Goal: Entertainment & Leisure: Consume media (video, audio)

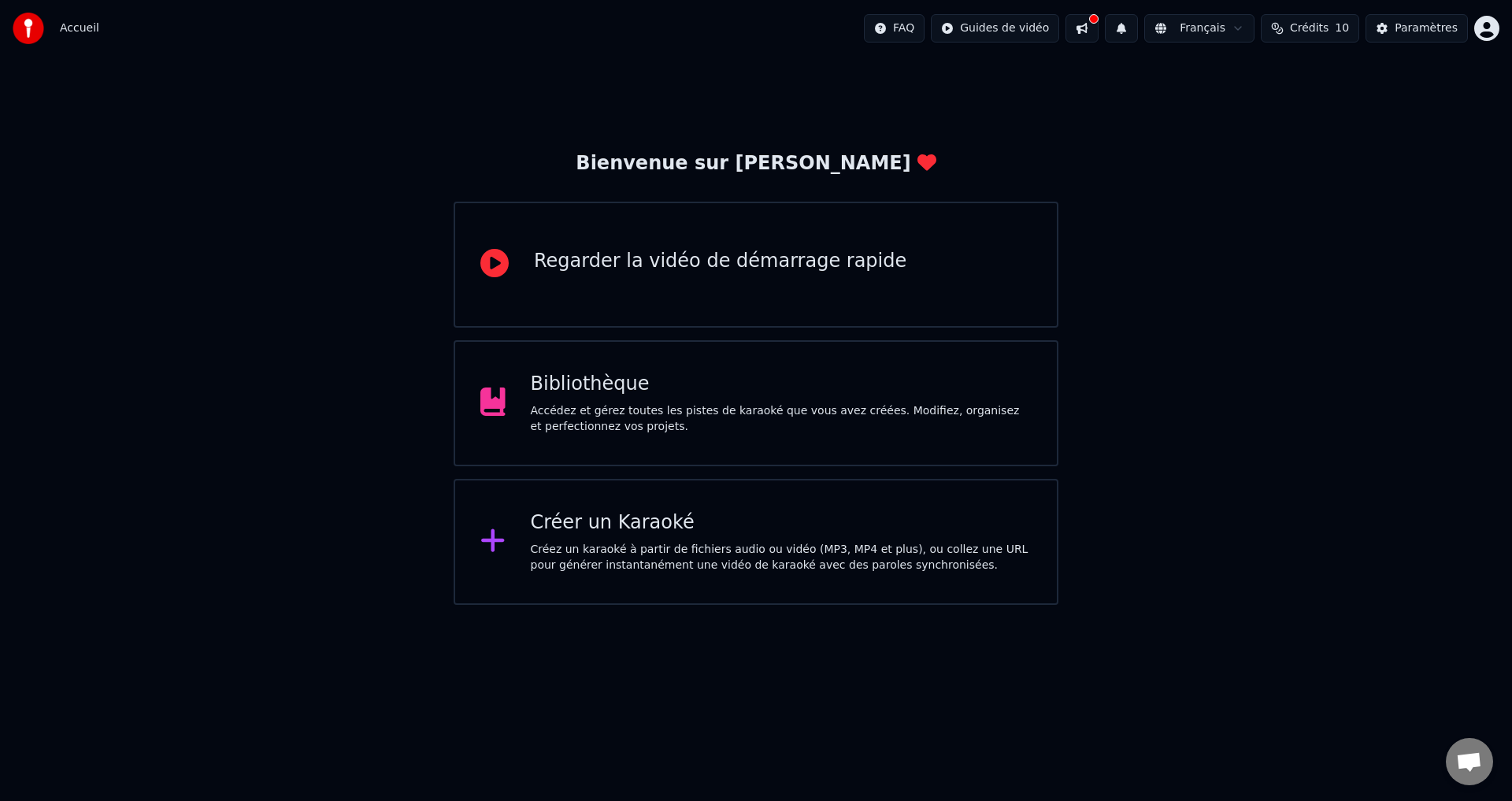
click at [625, 413] on div "Accédez et gérez toutes les pistes de karaoké que vous avez créées. Modifiez, o…" at bounding box center [782, 419] width 502 height 32
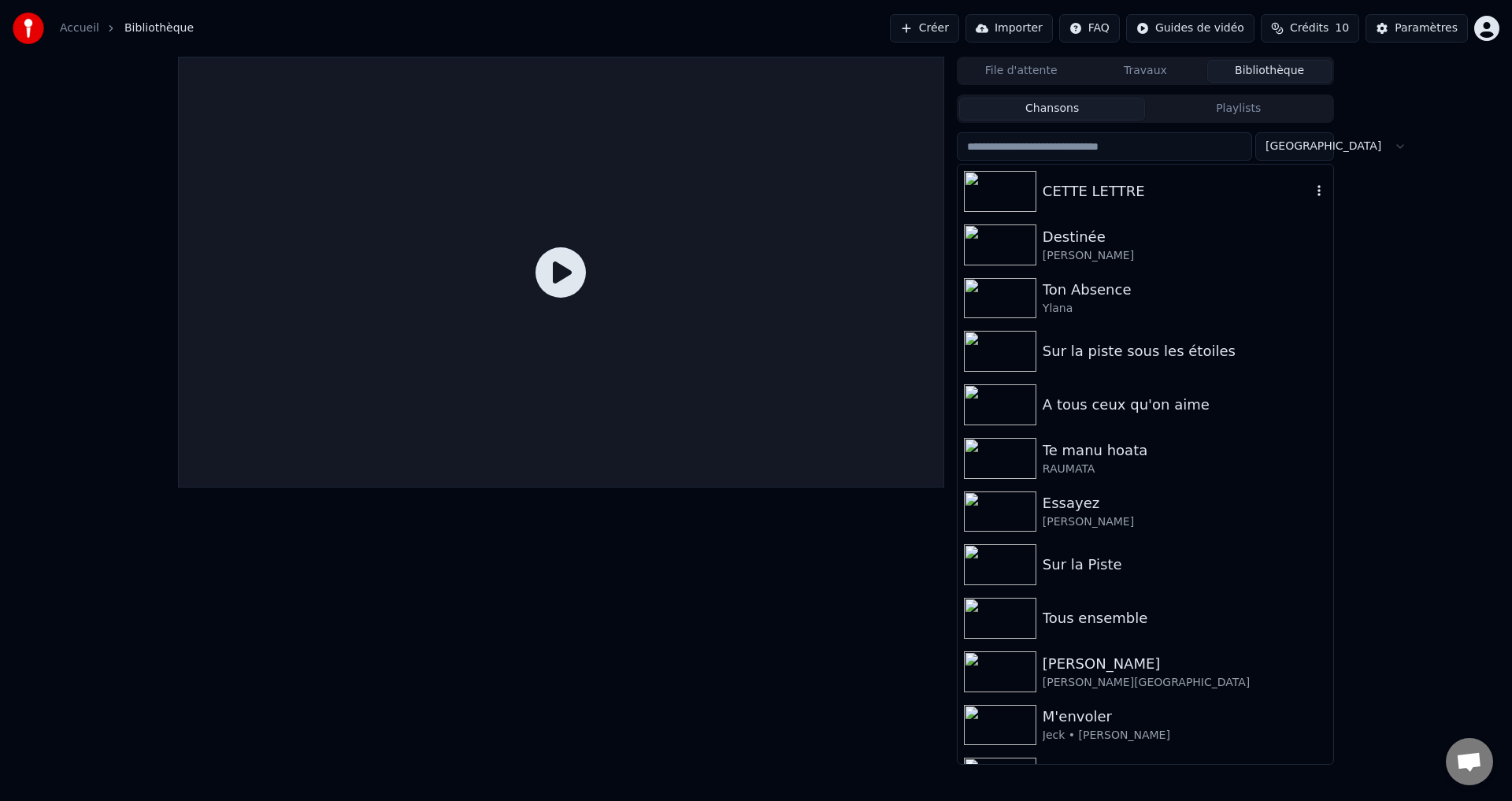
click at [1064, 188] on div "CETTE LETTRE" at bounding box center [1177, 192] width 269 height 22
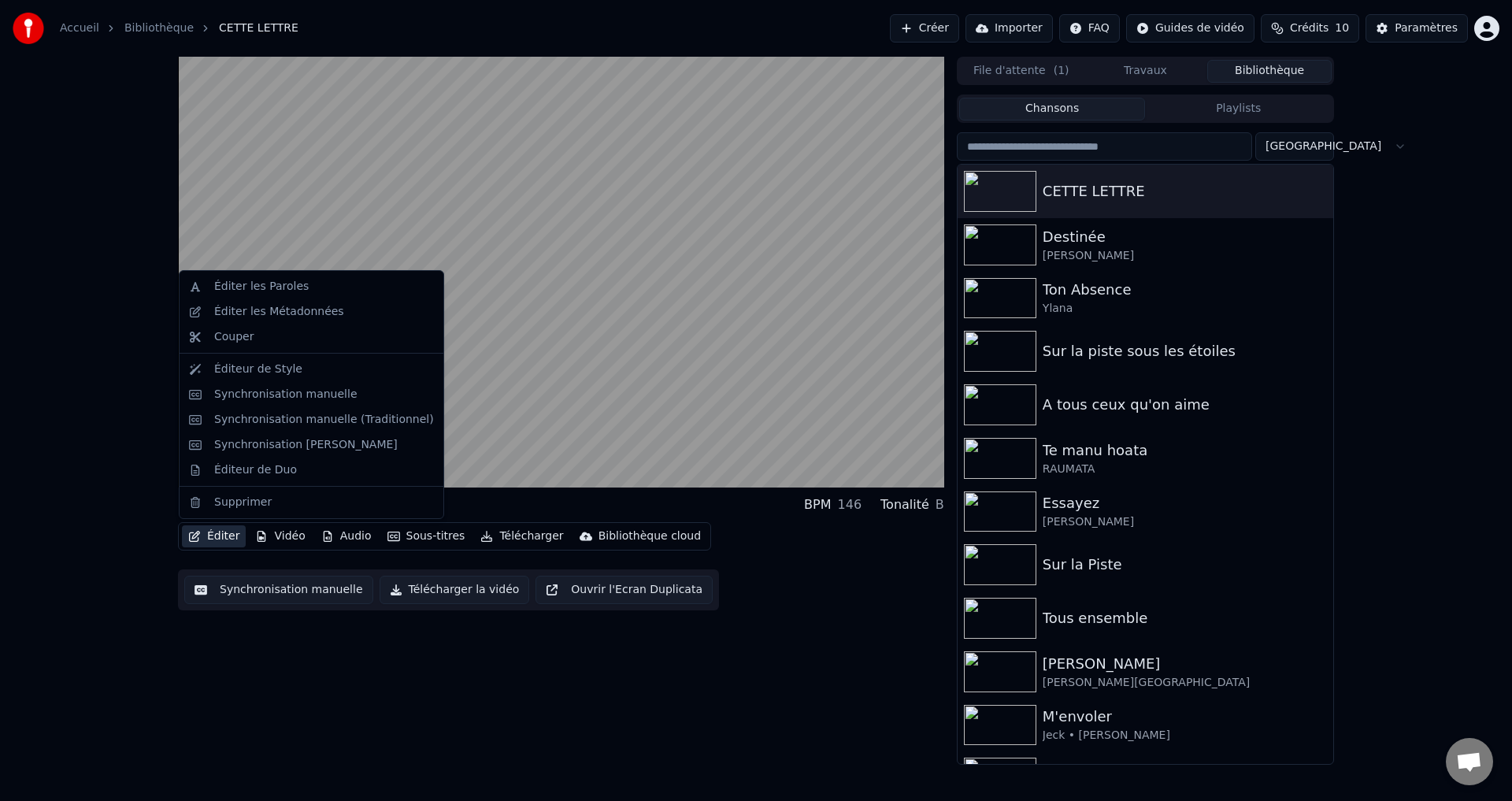
click at [192, 537] on icon "button" at bounding box center [194, 536] width 13 height 11
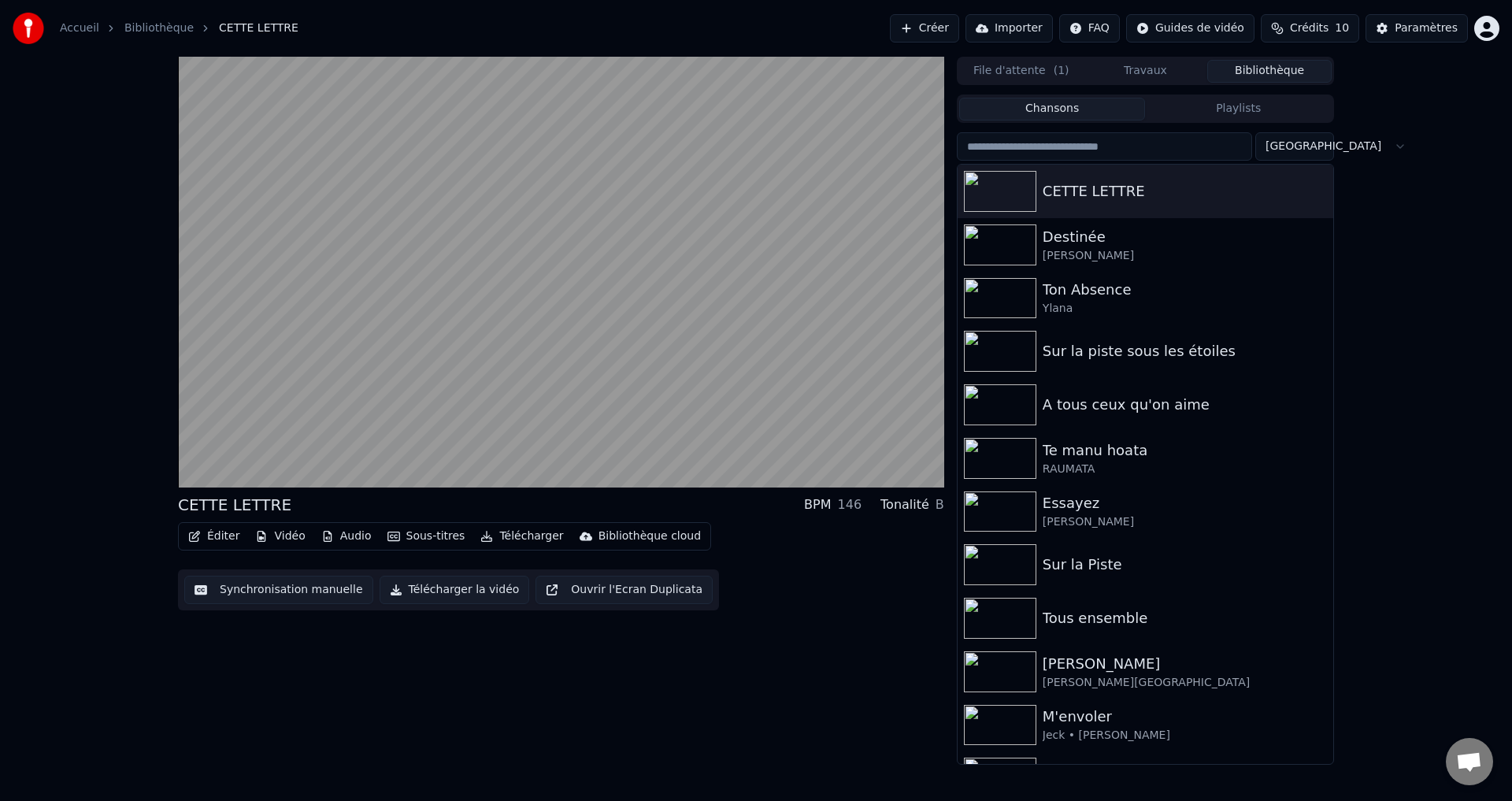
click at [608, 697] on div "CETTE LETTRE BPM 146 Tonalité B Éditer Vidéo Audio Sous-titres Télécharger Bibl…" at bounding box center [561, 411] width 766 height 708
click at [223, 536] on button "Éditer" at bounding box center [214, 536] width 64 height 22
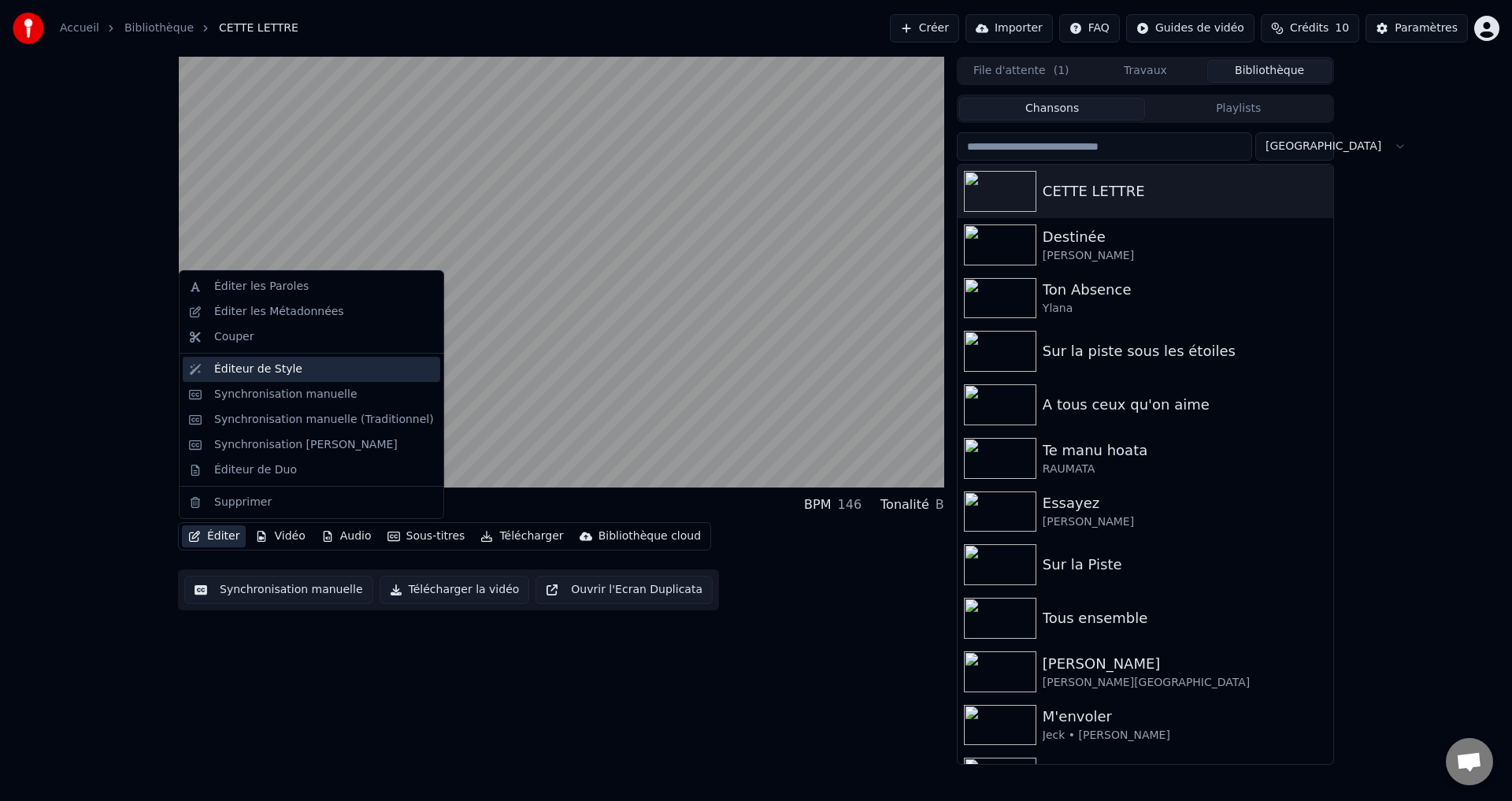
click at [244, 373] on div "Éditeur de Style" at bounding box center [258, 370] width 88 height 15
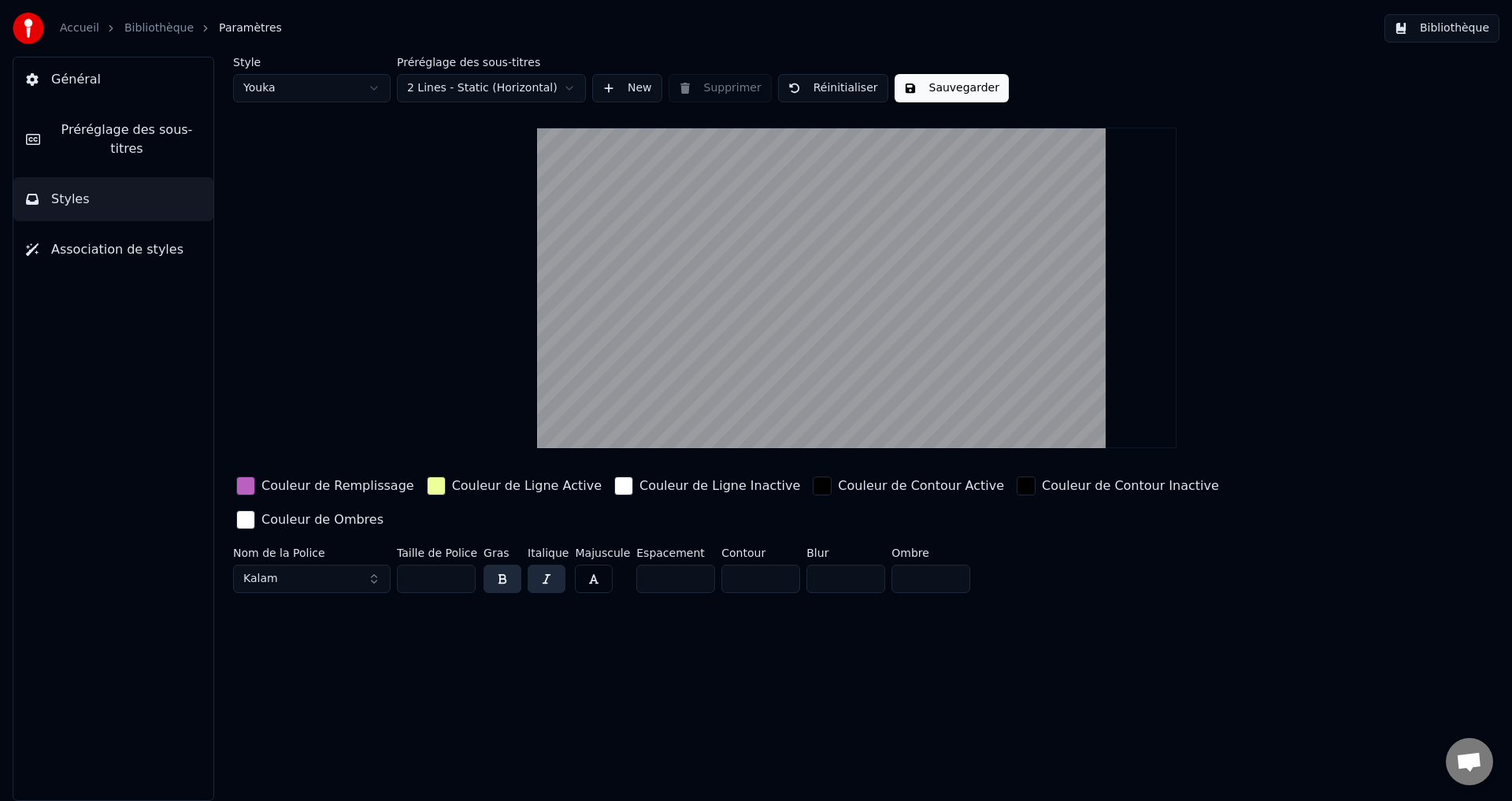
click at [371, 565] on button "Kalam" at bounding box center [311, 578] width 157 height 28
click at [269, 621] on div "Playball" at bounding box center [325, 625] width 112 height 15
click at [541, 565] on button "button" at bounding box center [546, 578] width 38 height 28
click at [542, 565] on button "button" at bounding box center [546, 578] width 38 height 28
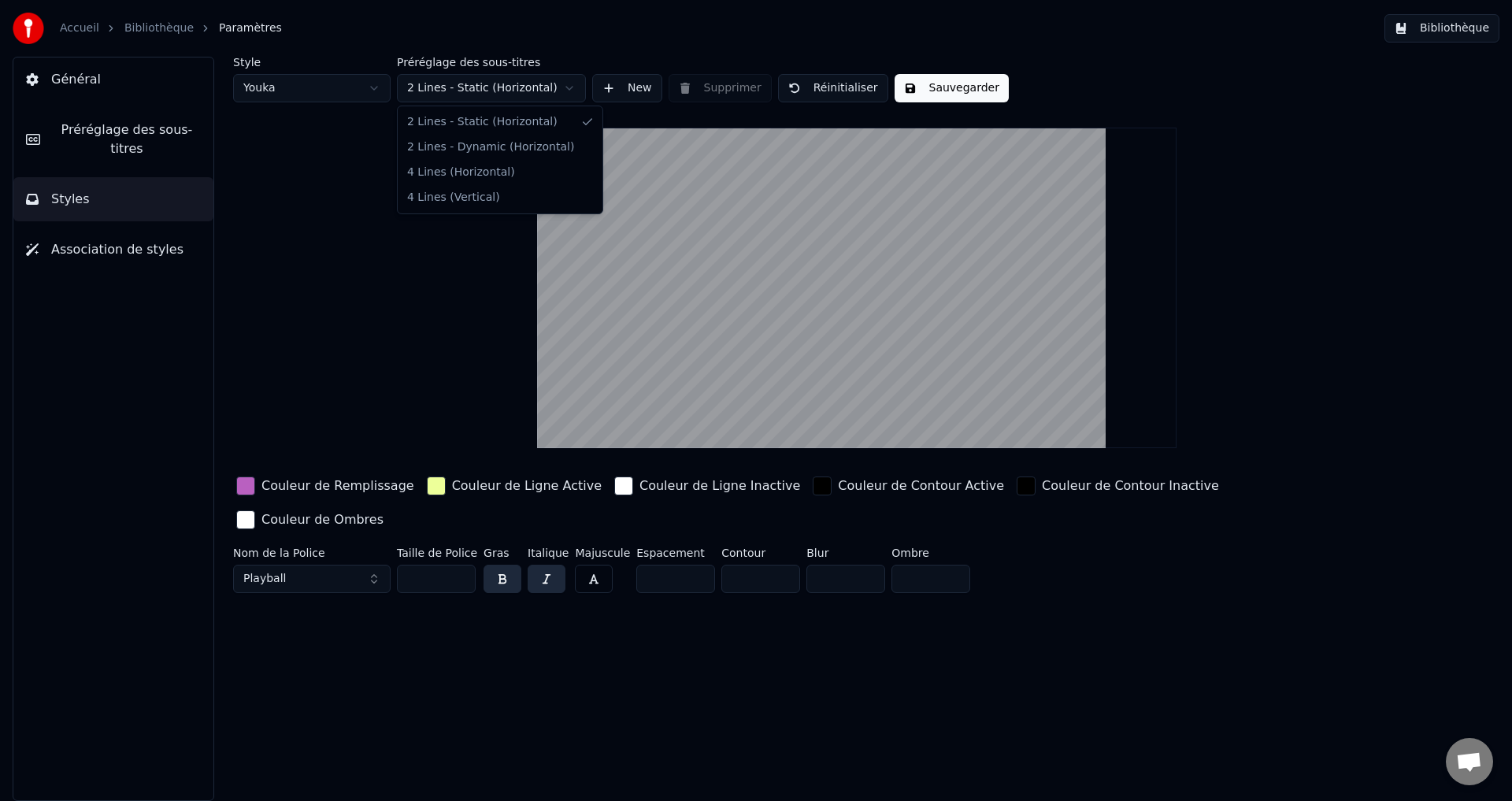
click at [570, 87] on html "Accueil Bibliothèque Paramètres Bibliothèque Général Préréglage des sous-titres…" at bounding box center [756, 400] width 1512 height 801
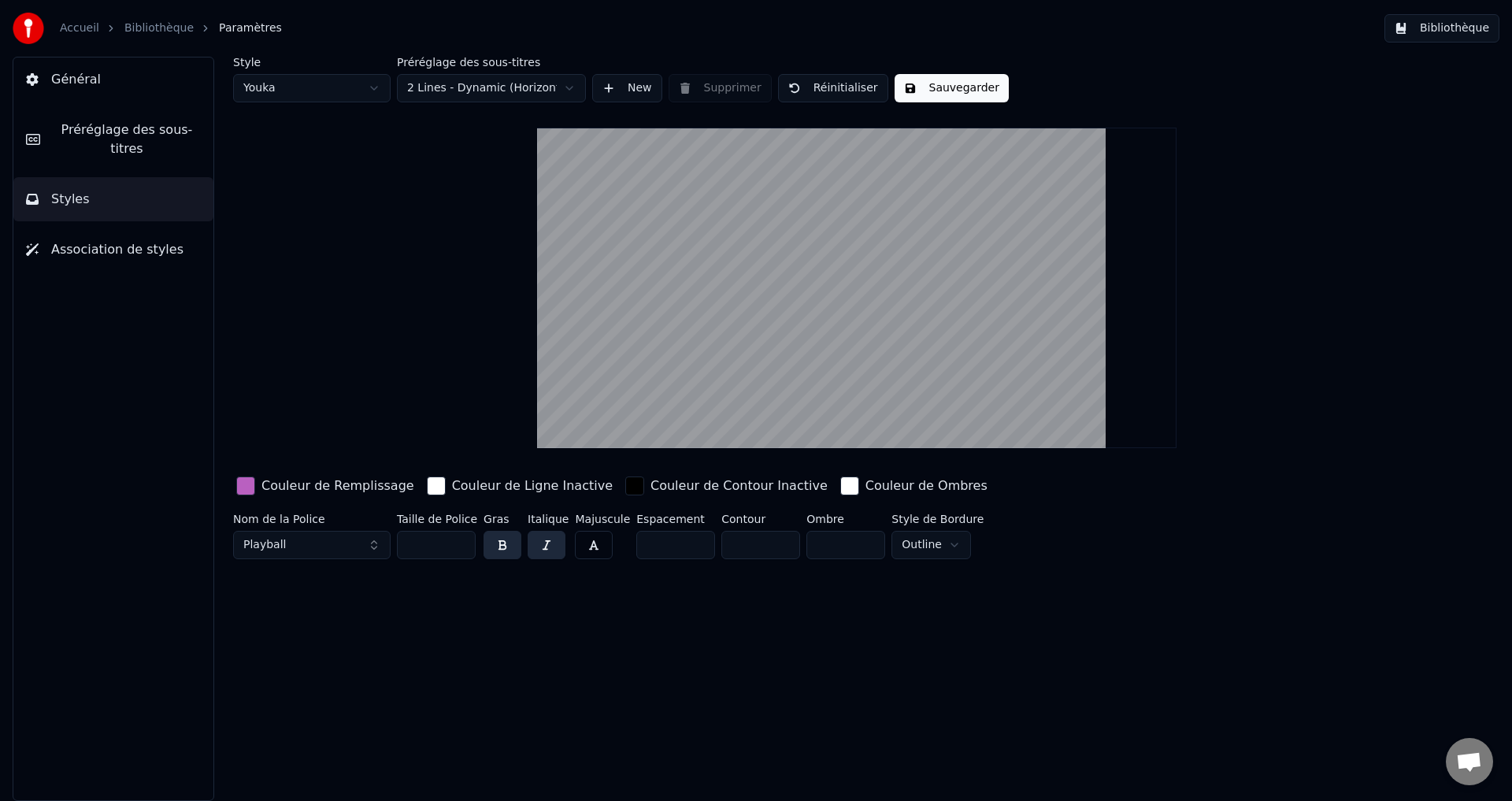
click at [570, 87] on html "Accueil Bibliothèque Paramètres Bibliothèque Général Préréglage des sous-titres…" at bounding box center [756, 400] width 1512 height 801
click at [565, 87] on html "Accueil Bibliothèque Paramètres Bibliothèque Général Préréglage des sous-titres…" at bounding box center [756, 400] width 1512 height 801
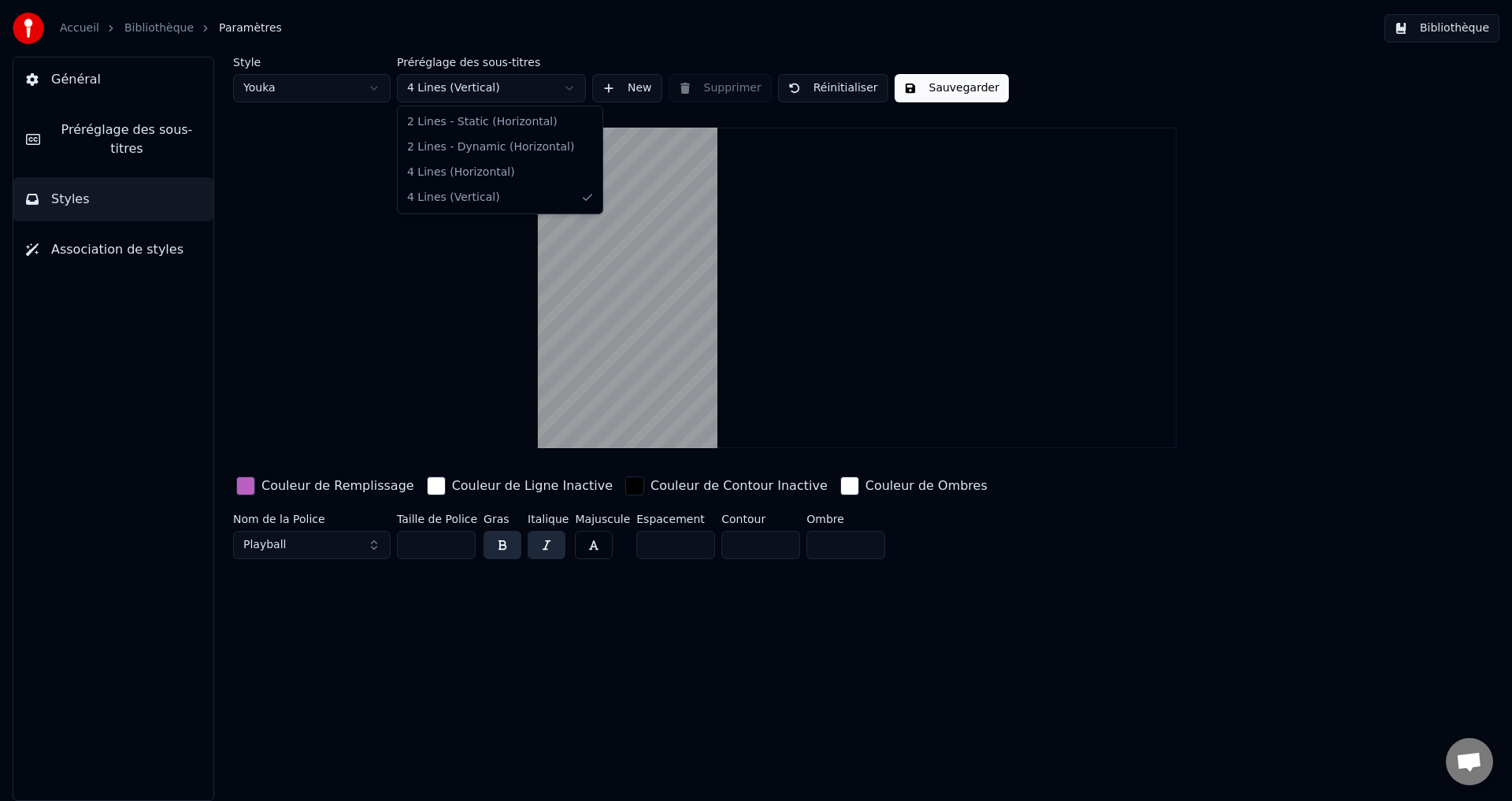
click at [574, 82] on html "Accueil Bibliothèque Paramètres Bibliothèque Général Préréglage des sous-titres…" at bounding box center [756, 400] width 1512 height 801
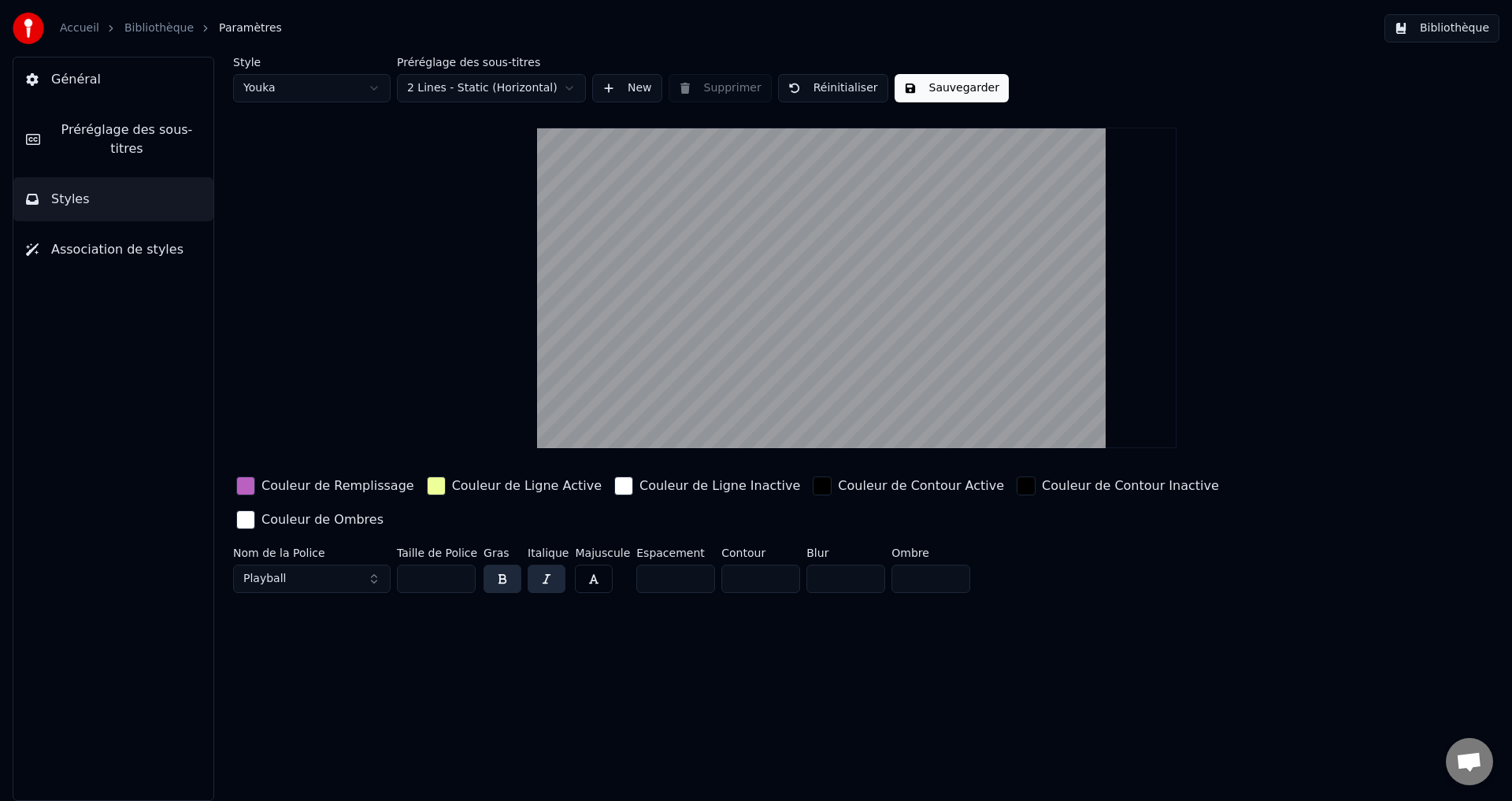
click at [612, 85] on button "New" at bounding box center [627, 88] width 70 height 28
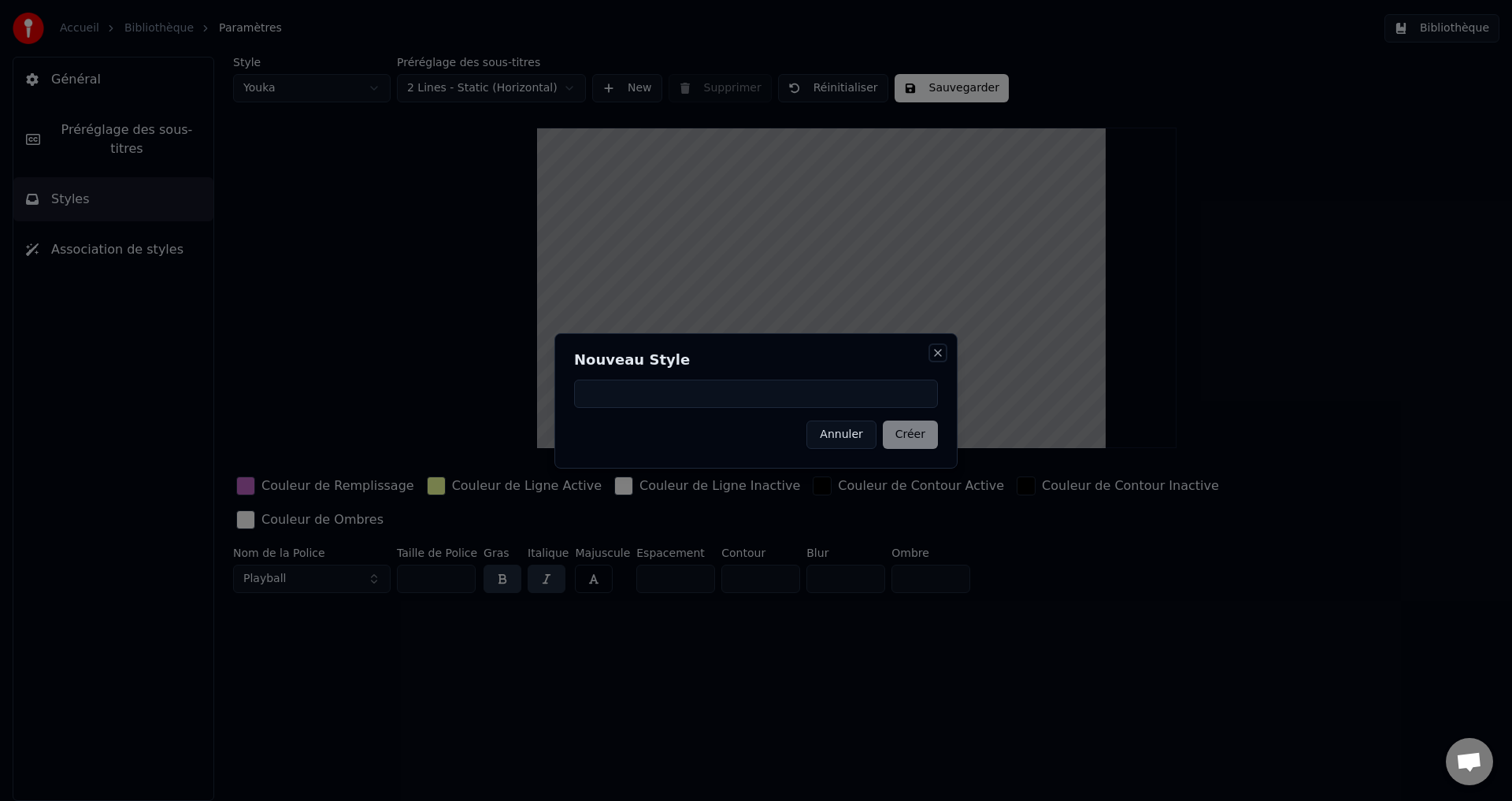
click at [935, 352] on button "Close" at bounding box center [937, 352] width 13 height 13
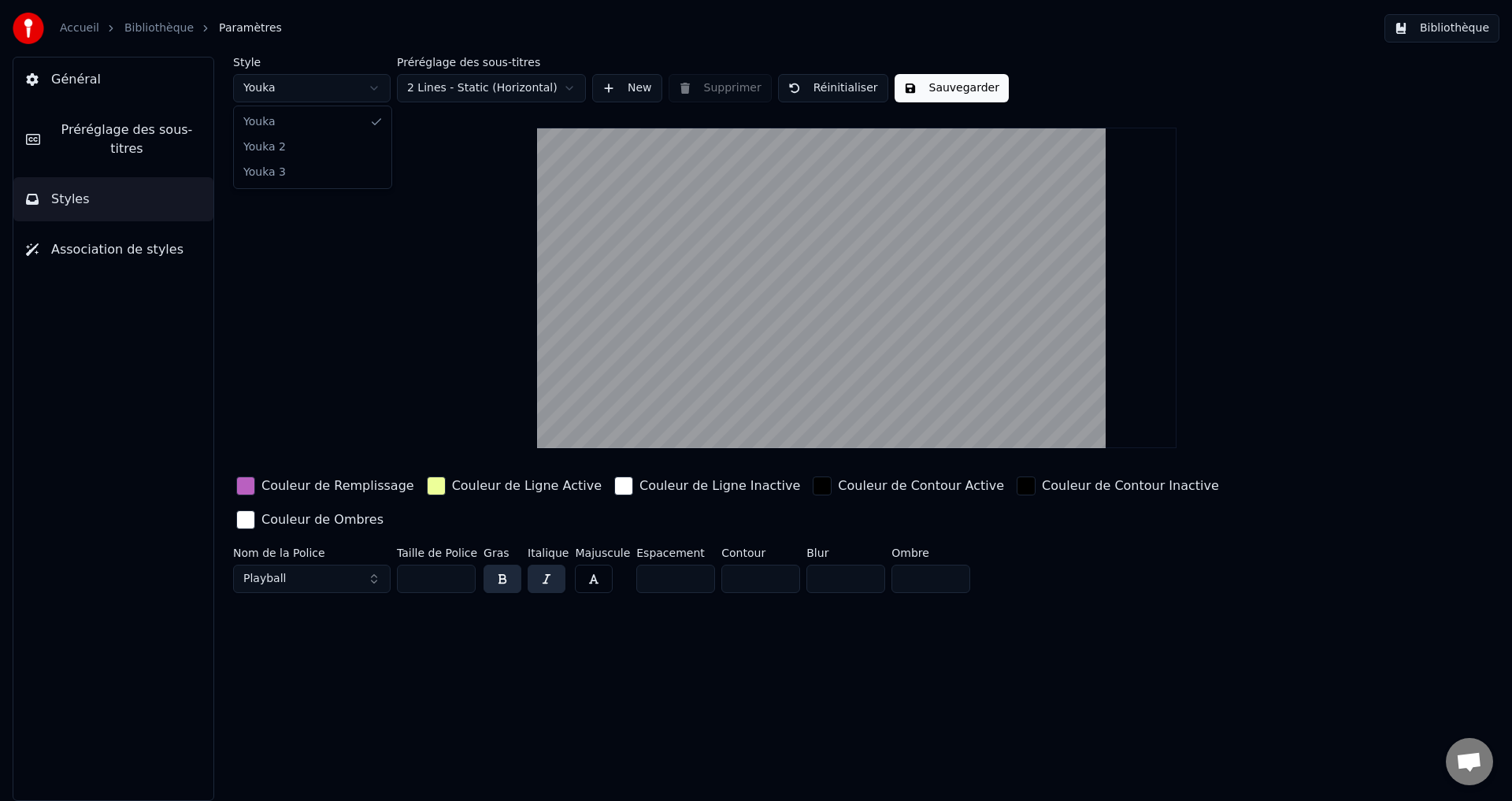
click at [373, 87] on html "Accueil Bibliothèque Paramètres Bibliothèque Général Préréglage des sous-titres…" at bounding box center [756, 400] width 1512 height 801
click at [381, 54] on html "Accueil Bibliothèque Paramètres Bibliothèque Général Préréglage des sous-titres…" at bounding box center [756, 400] width 1512 height 801
click at [119, 121] on span "Préréglage des sous-titres" at bounding box center [126, 139] width 148 height 38
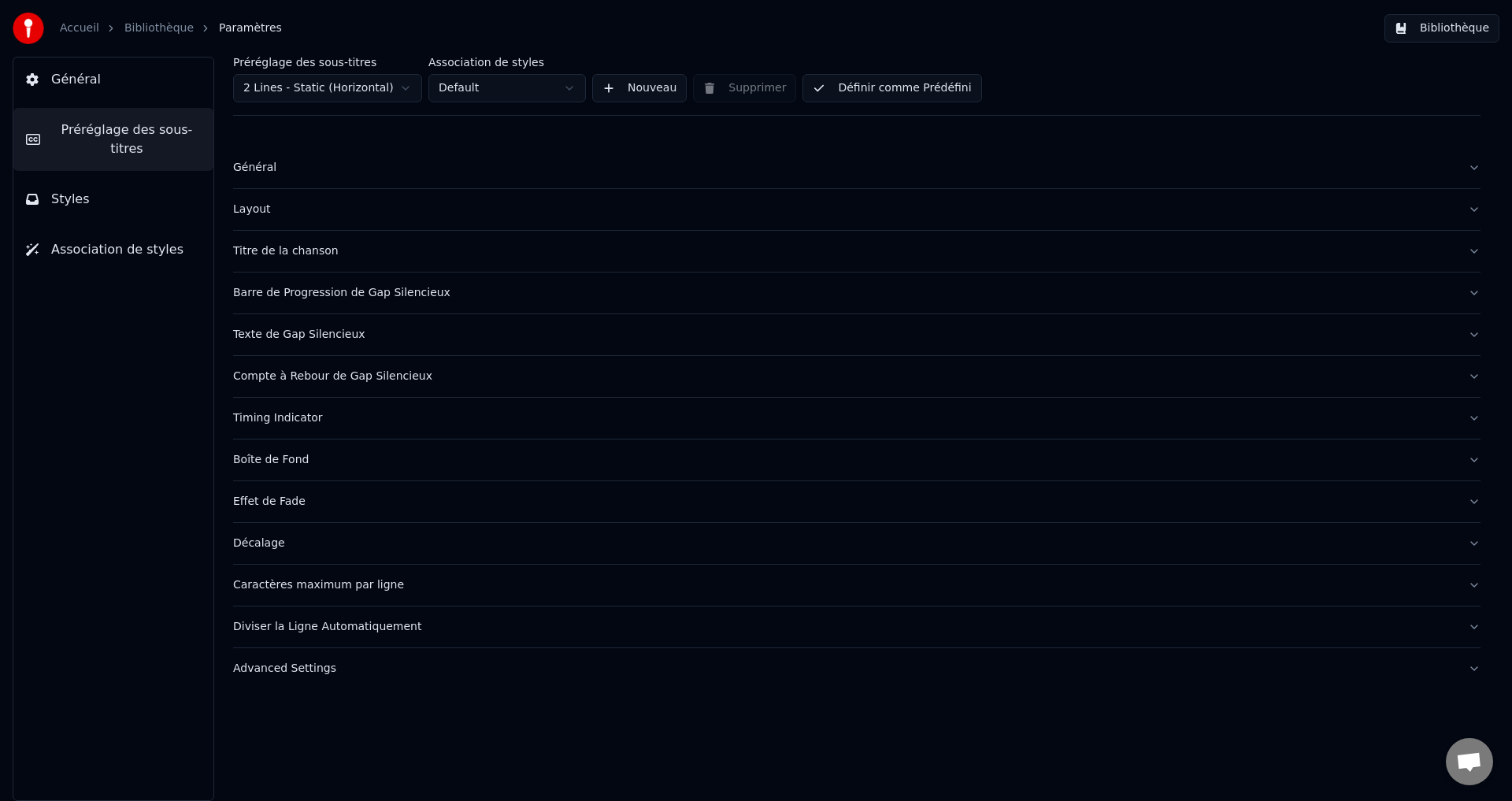
click at [326, 584] on div "Caractères maximum par ligne" at bounding box center [844, 585] width 1222 height 15
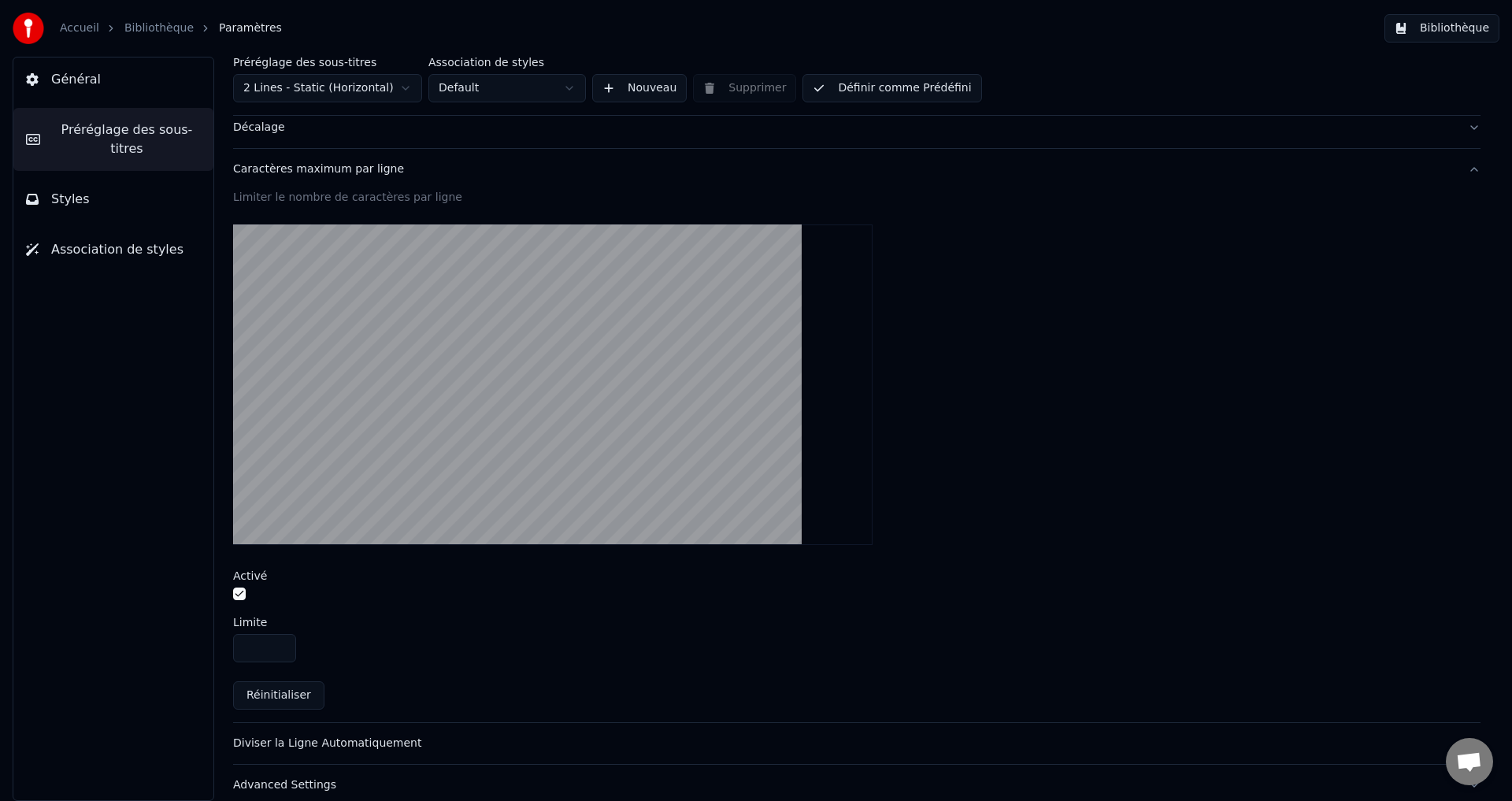
scroll to position [432, 0]
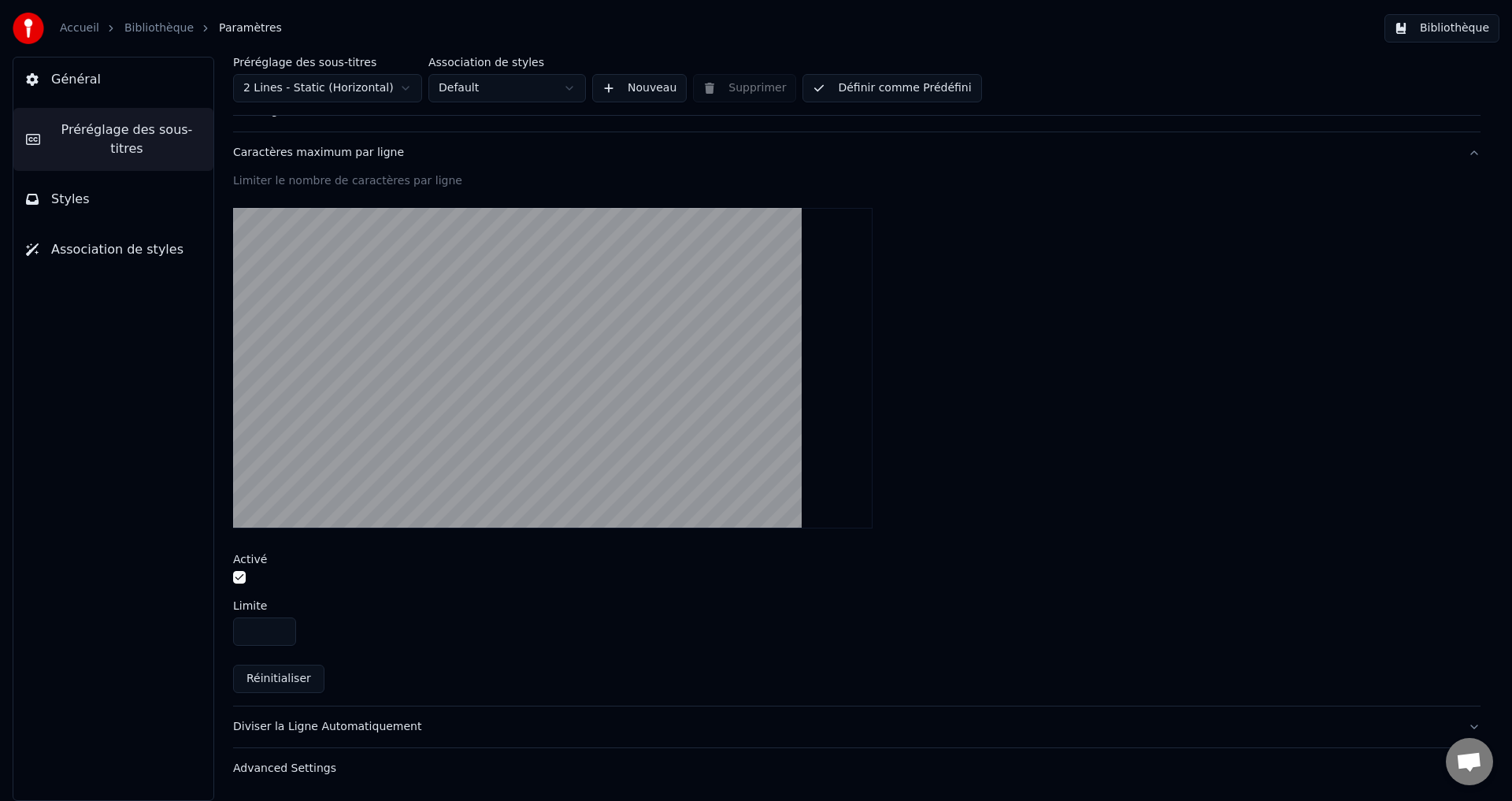
click at [1462, 723] on button "Diviser la Ligne Automatiquement" at bounding box center [857, 727] width 1247 height 41
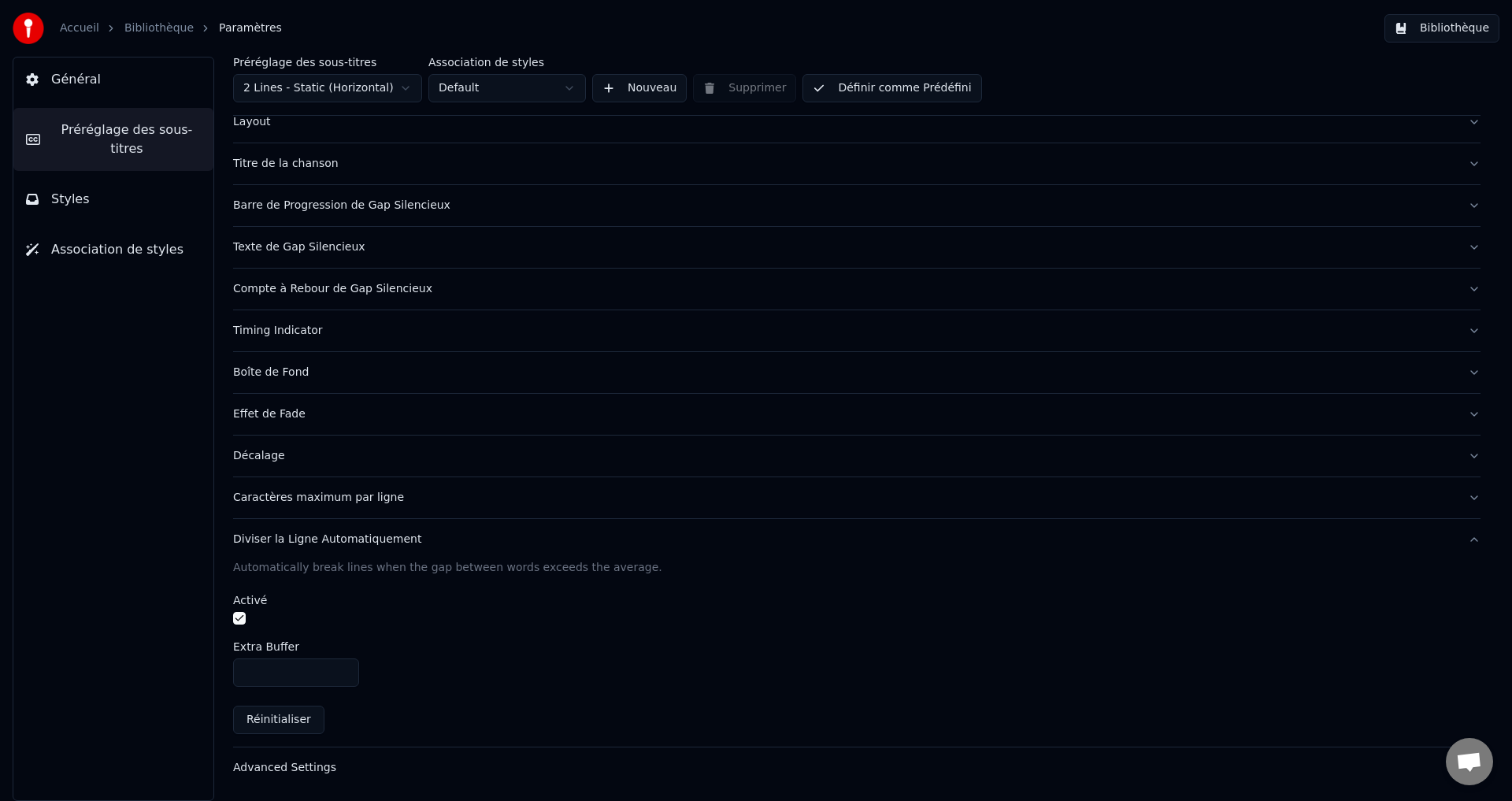
scroll to position [87, 0]
click at [1462, 723] on div "Automatically break lines when the gap between words exceeds the average. Activ…" at bounding box center [857, 654] width 1247 height 186
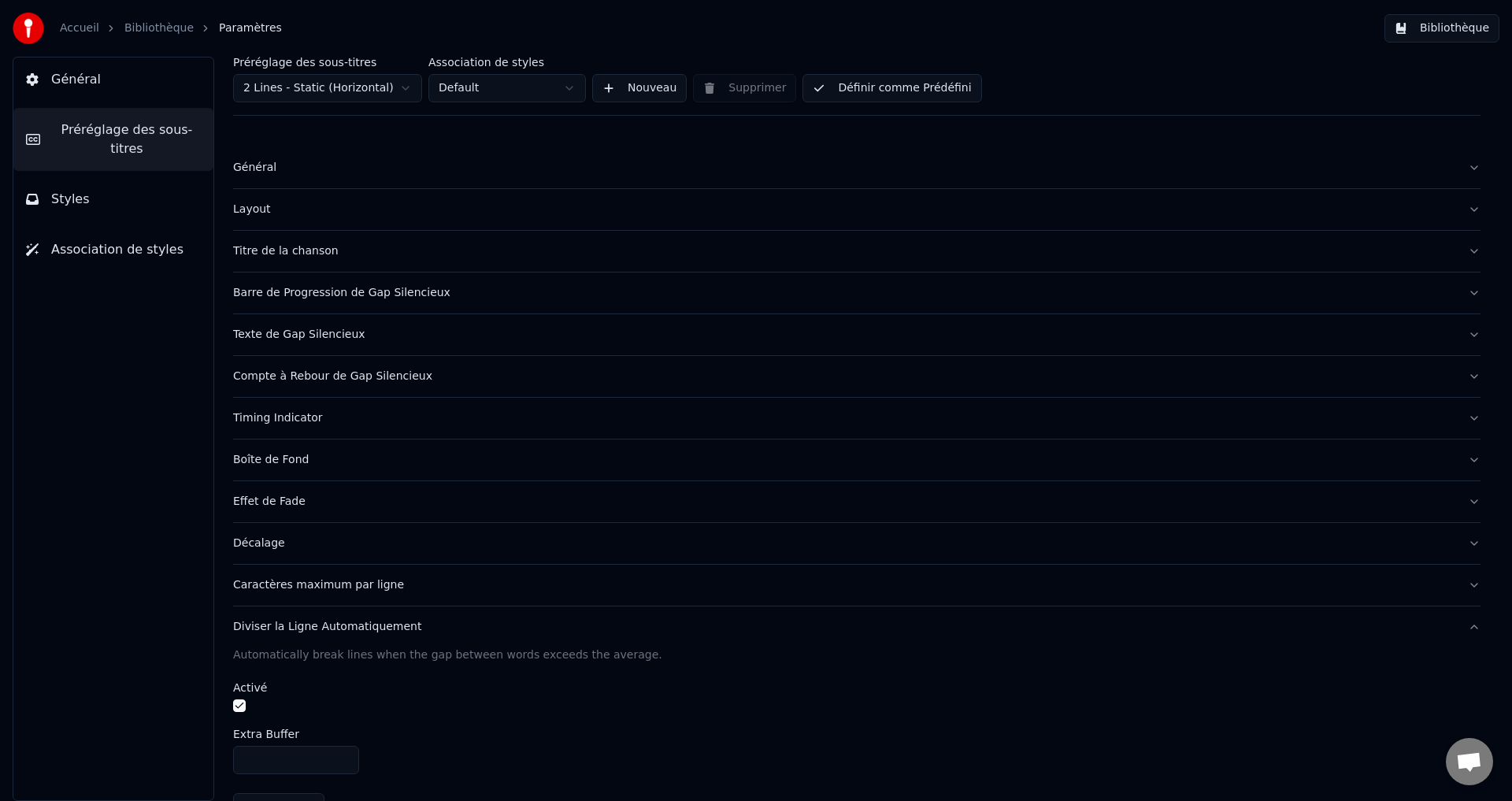
click at [76, 190] on span "Styles" at bounding box center [70, 199] width 39 height 19
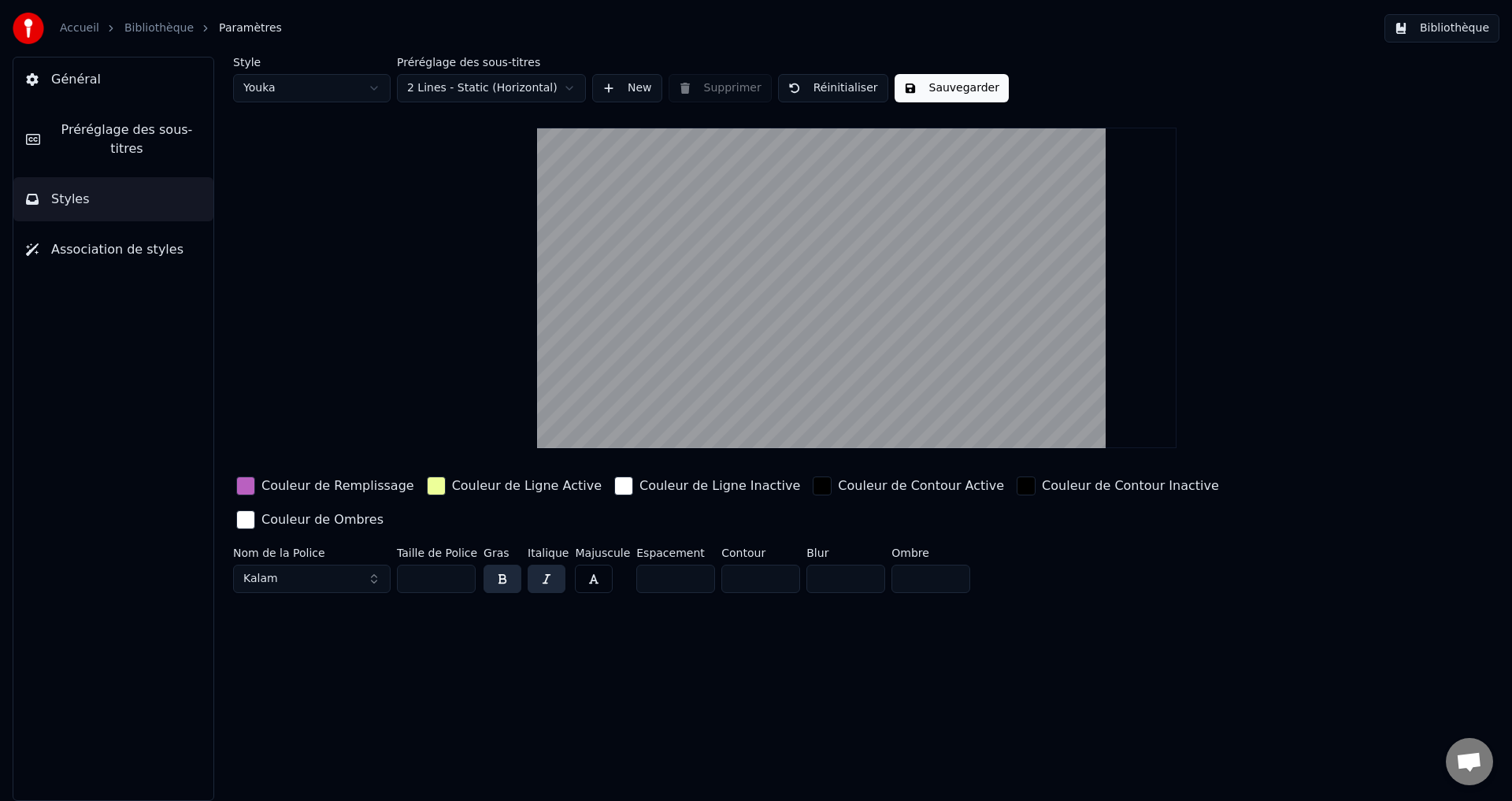
click at [82, 80] on span "Général" at bounding box center [76, 80] width 50 height 19
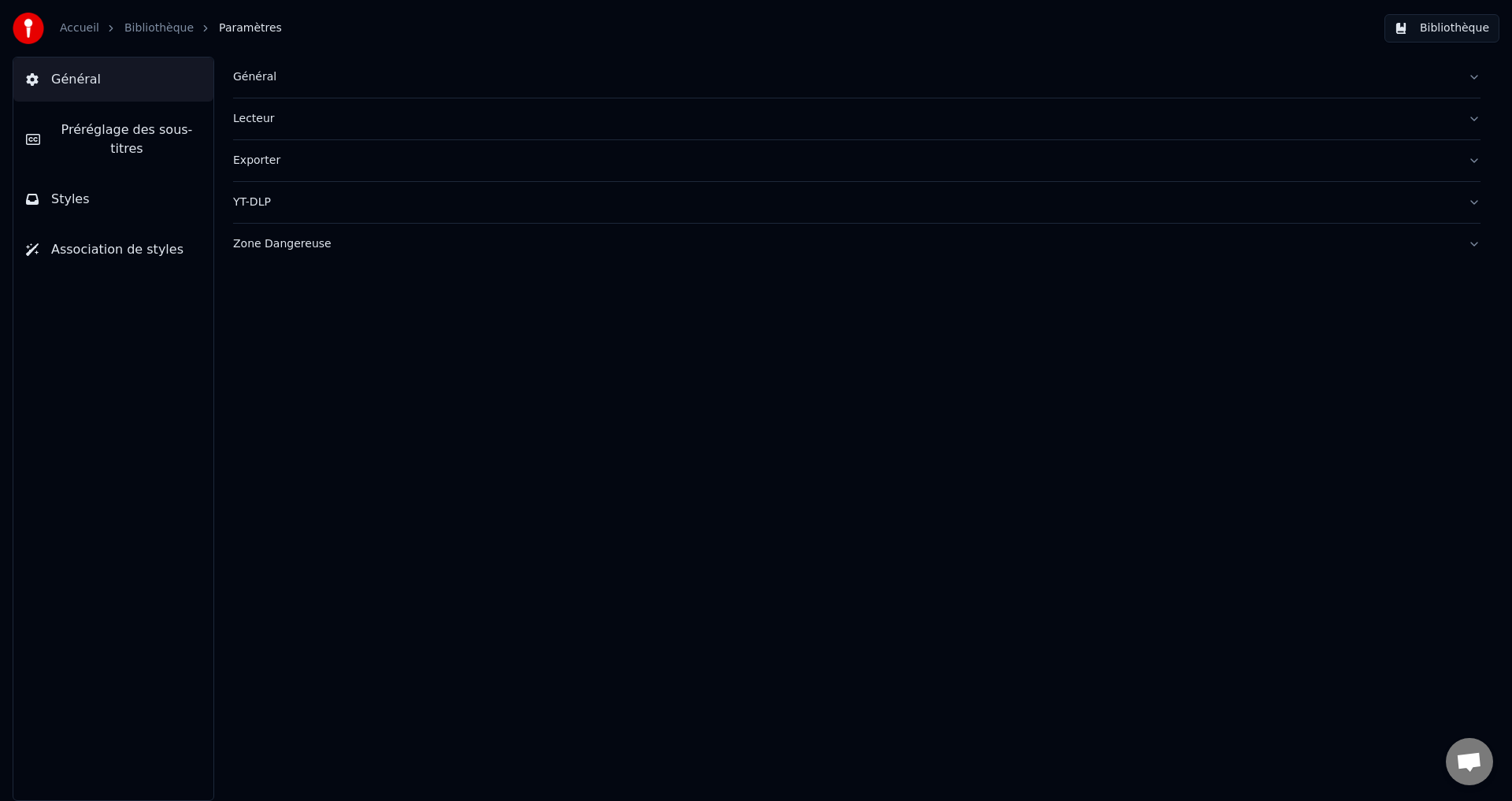
click at [107, 124] on span "Préréglage des sous-titres" at bounding box center [126, 139] width 148 height 38
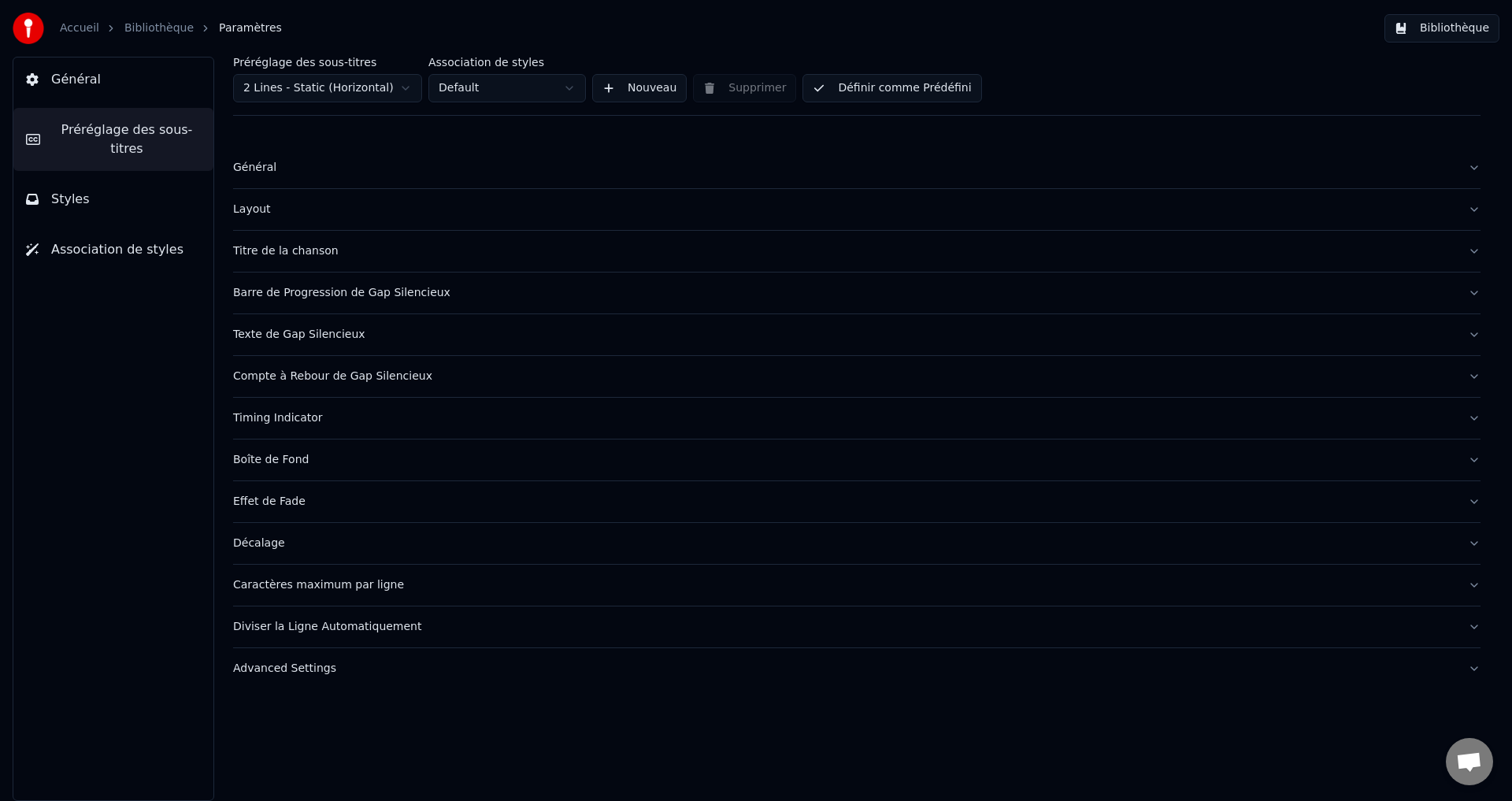
click at [296, 247] on div "Titre de la chanson" at bounding box center [844, 251] width 1222 height 15
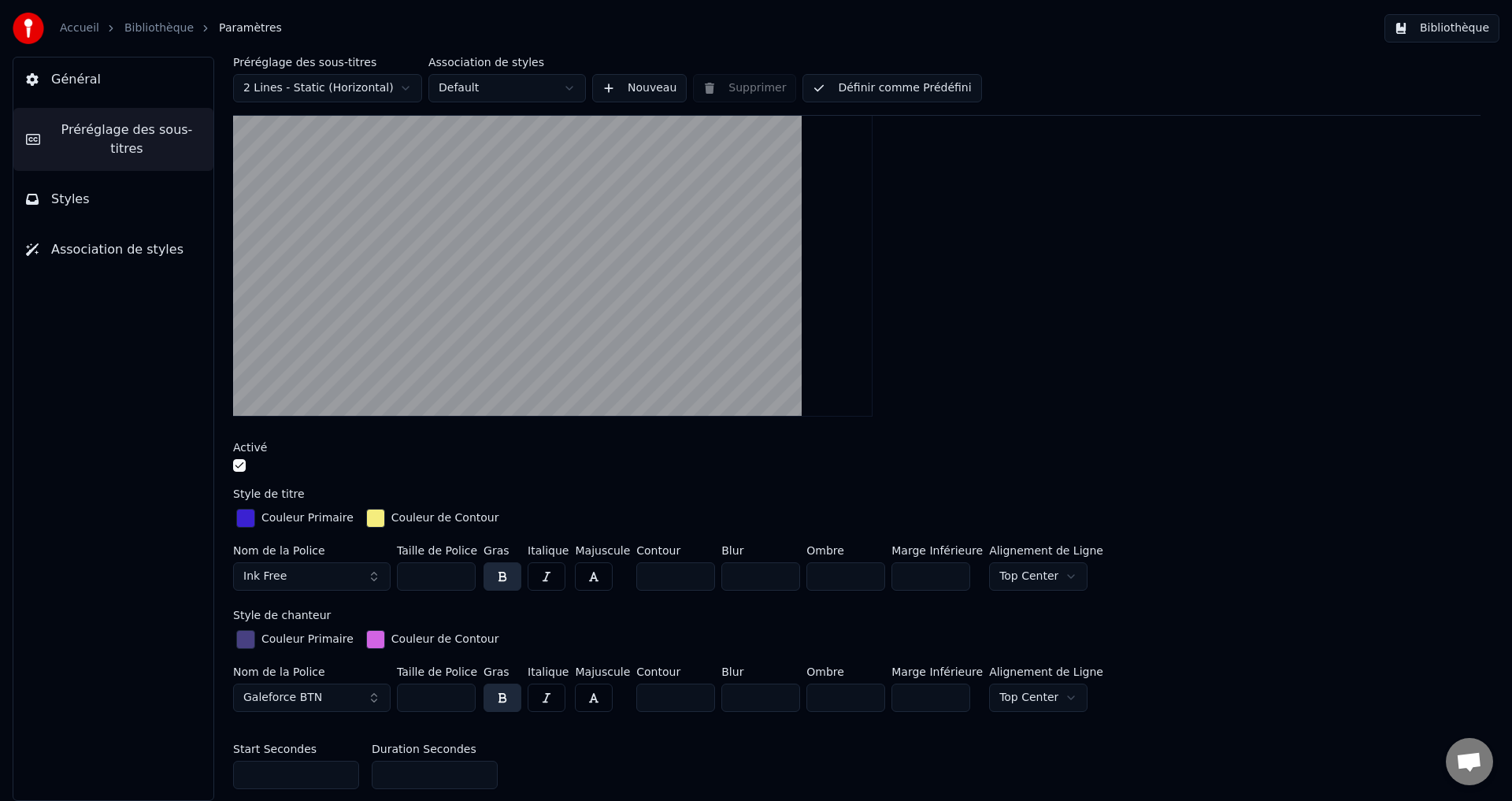
scroll to position [236, 0]
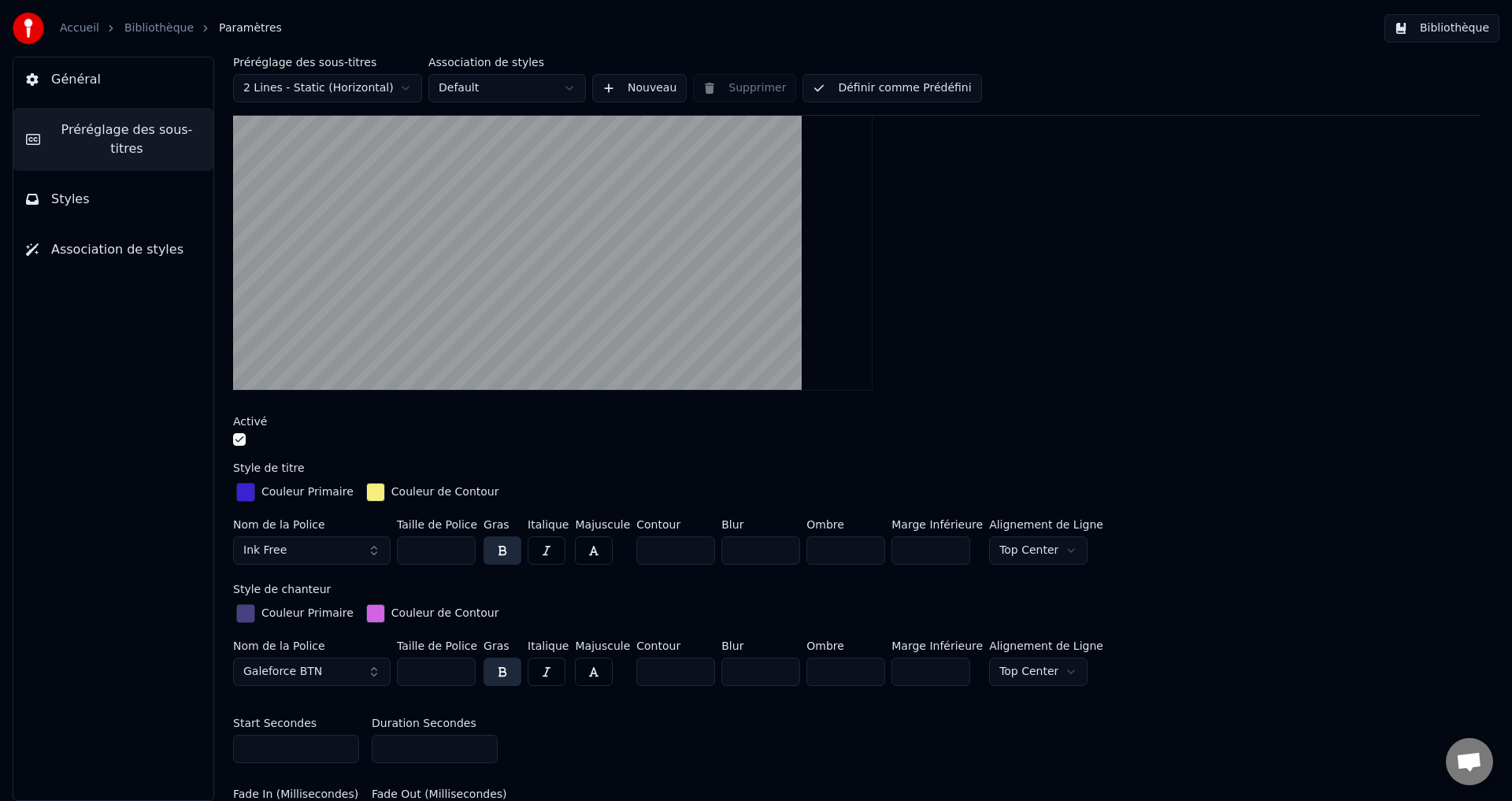
click at [241, 438] on button "button" at bounding box center [239, 439] width 13 height 13
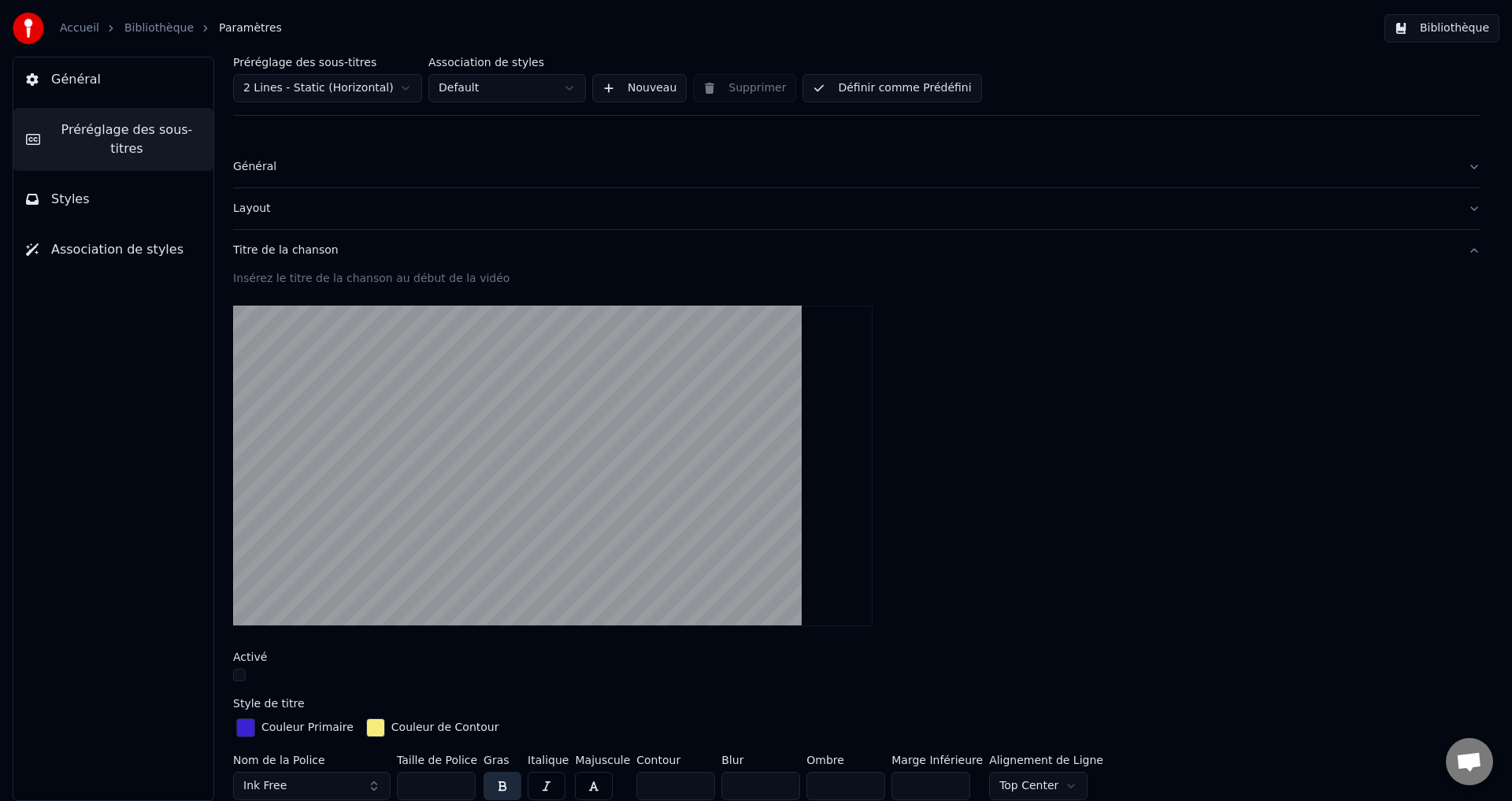
scroll to position [0, 0]
click at [63, 190] on span "Styles" at bounding box center [70, 199] width 39 height 19
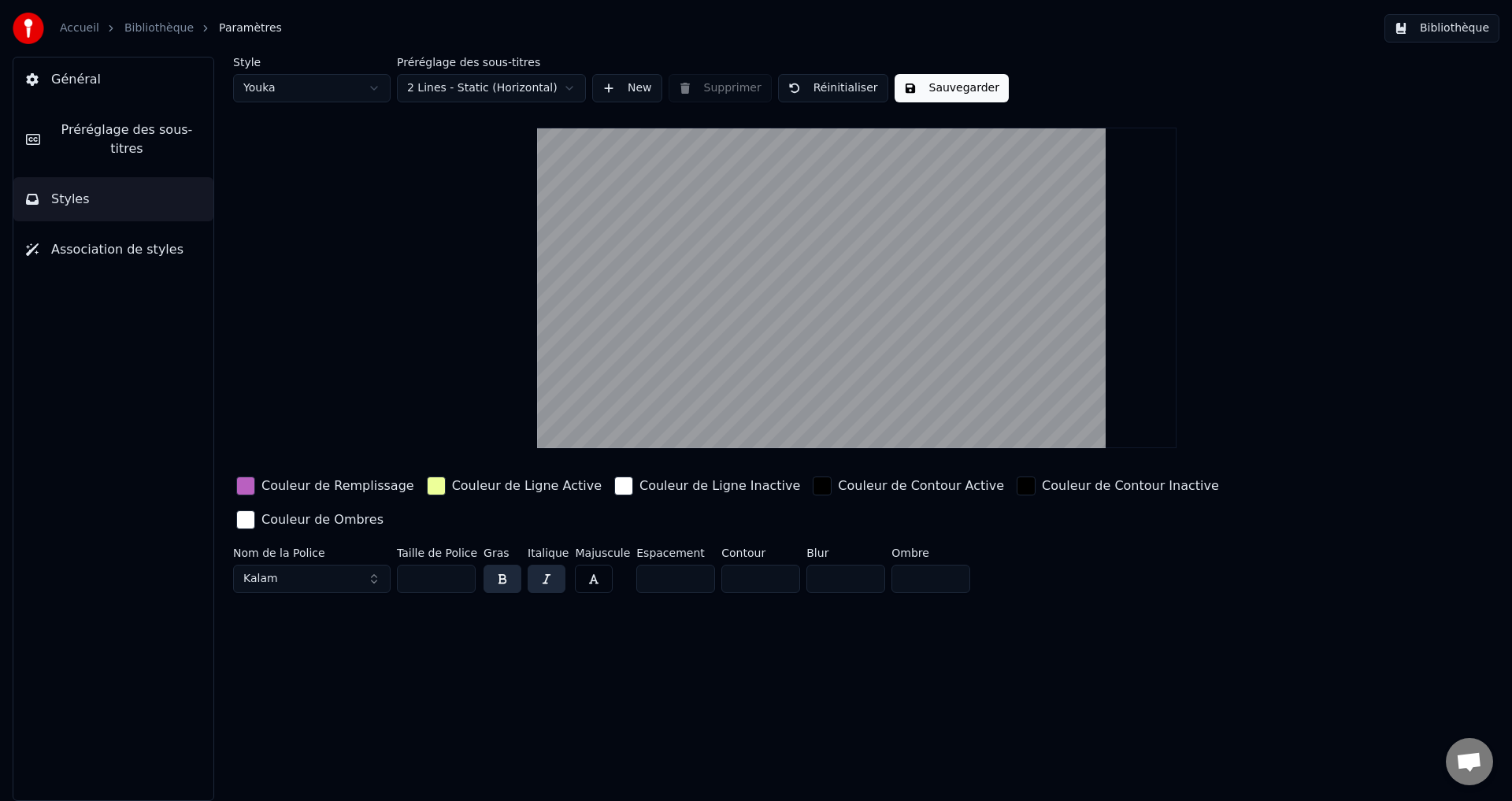
click at [375, 565] on button "Kalam" at bounding box center [311, 578] width 157 height 28
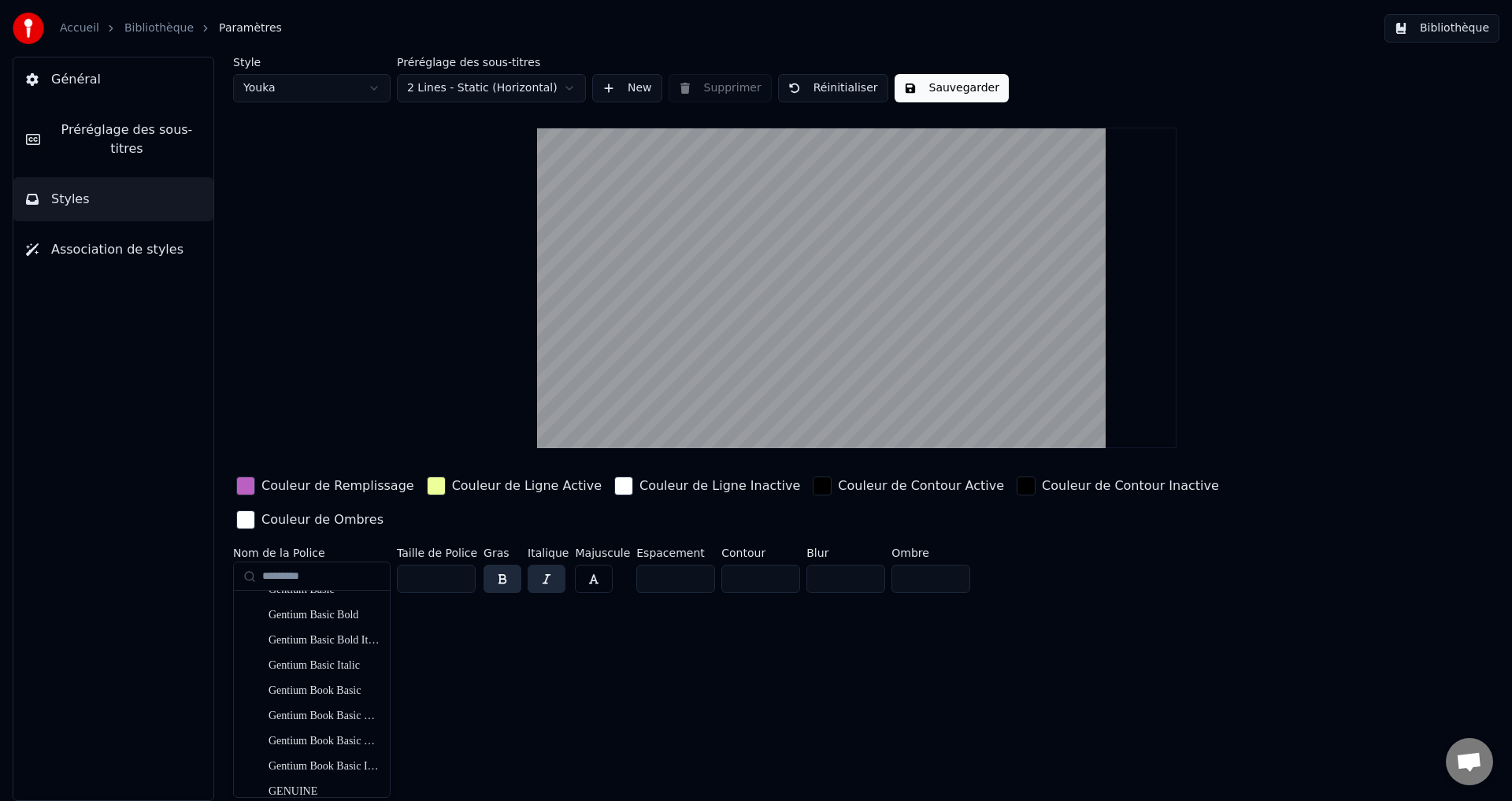
scroll to position [5509, 0]
click at [312, 761] on div "Freehand575 BT" at bounding box center [325, 766] width 112 height 15
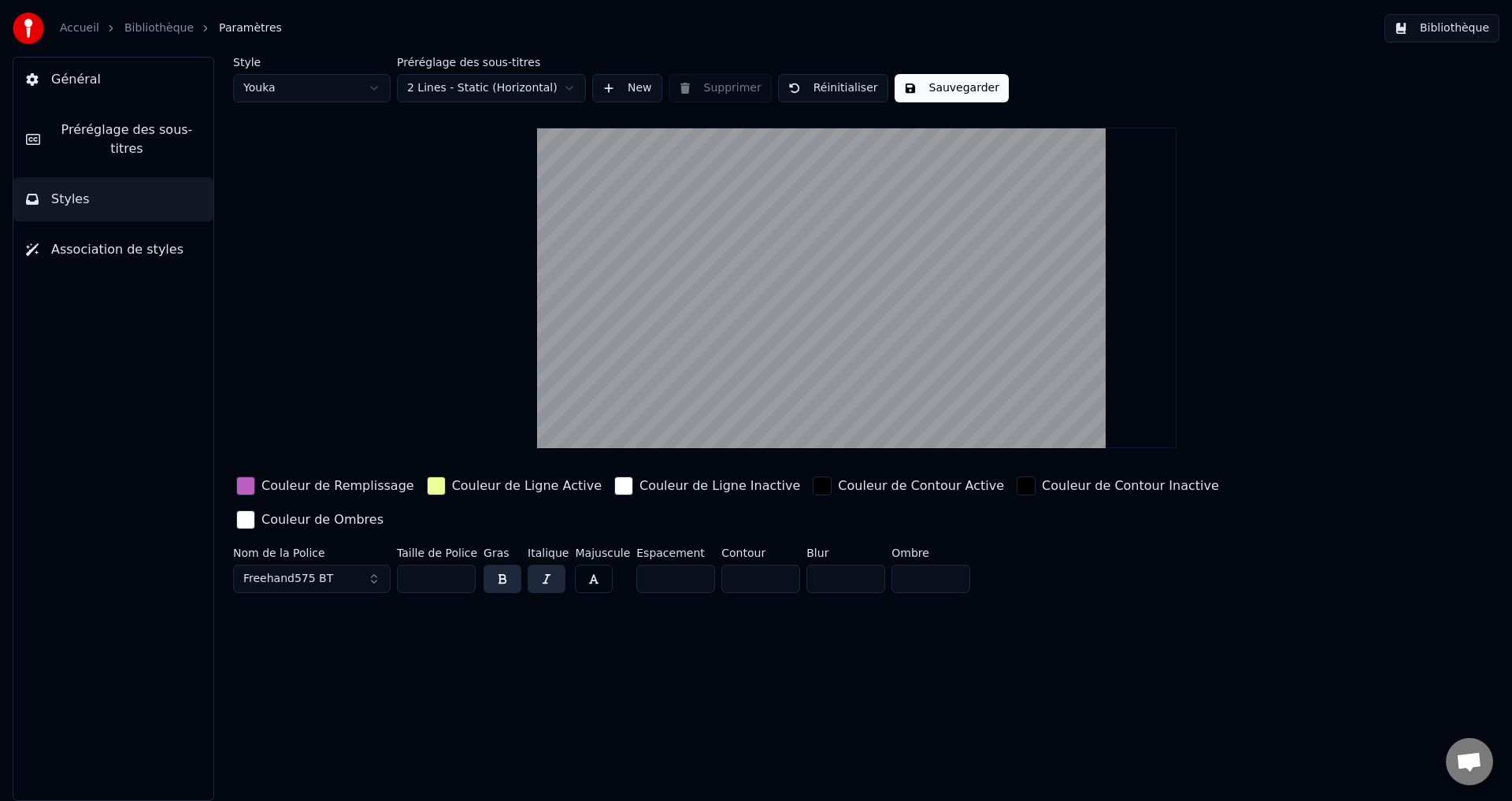
click at [373, 565] on button "Freehand575 BT" at bounding box center [311, 578] width 157 height 28
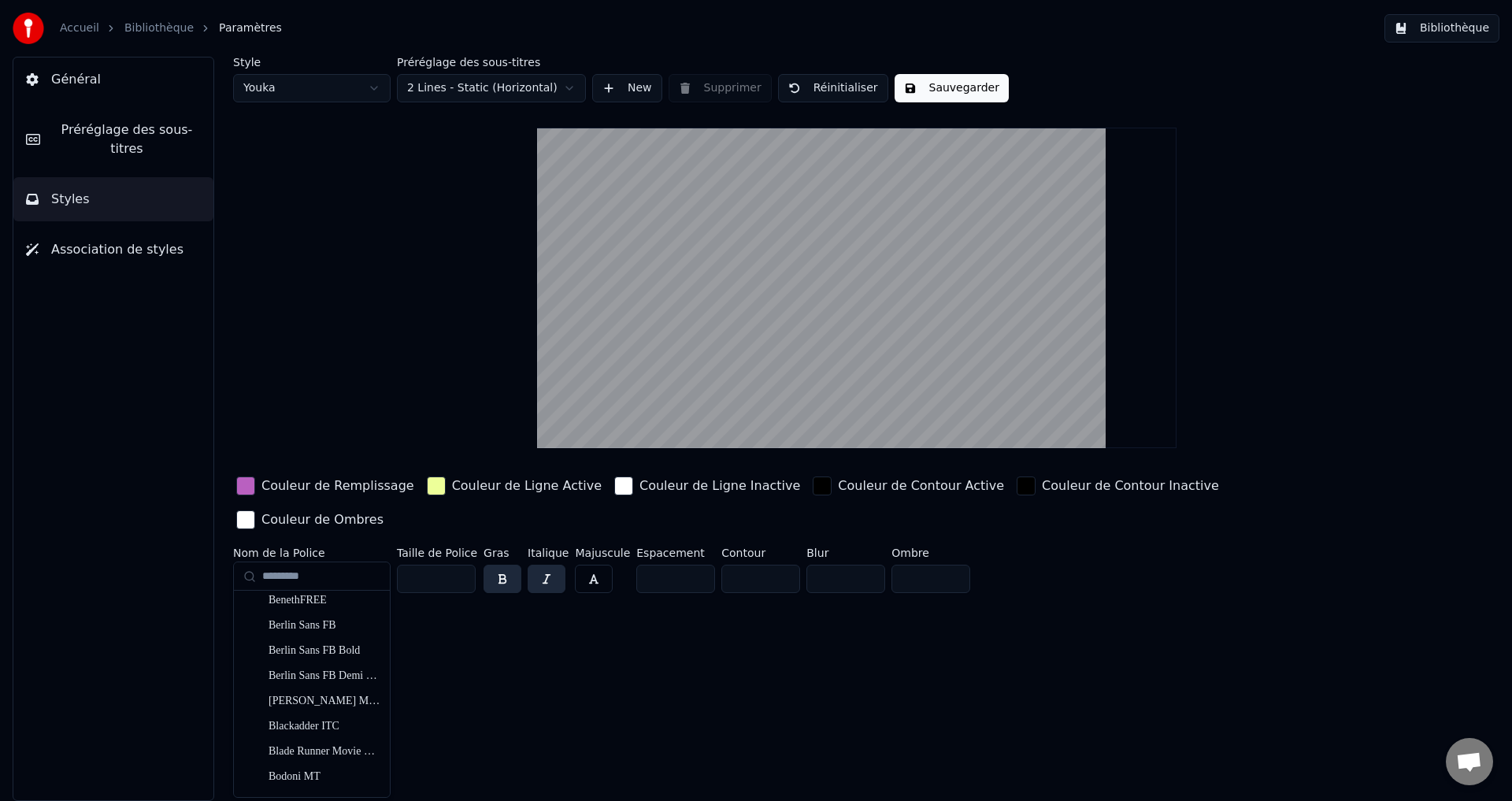
scroll to position [866, 0]
click at [306, 723] on div "Blackadder ITC" at bounding box center [325, 722] width 112 height 15
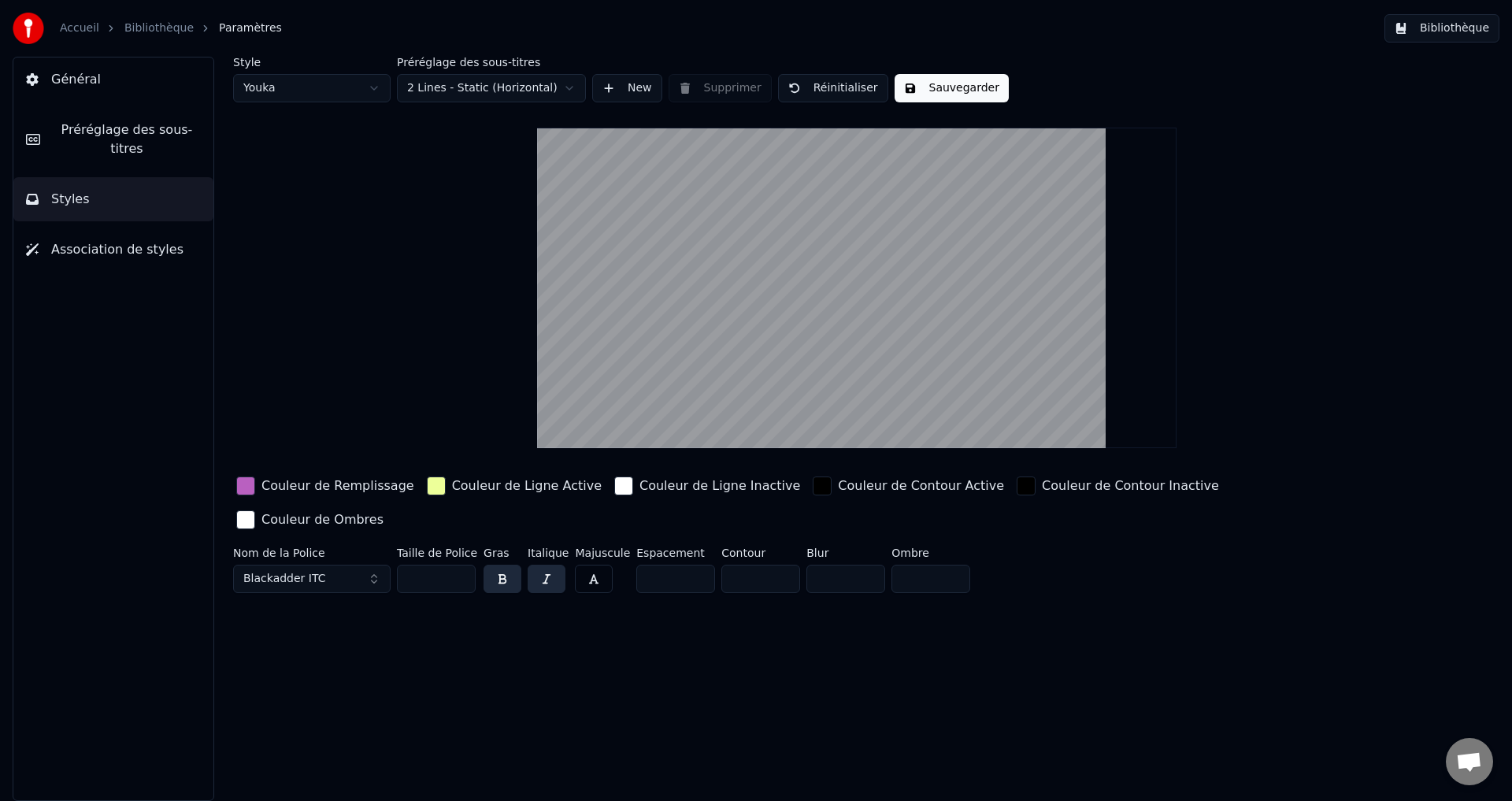
click at [373, 565] on button "Blackadder ITC" at bounding box center [311, 578] width 157 height 28
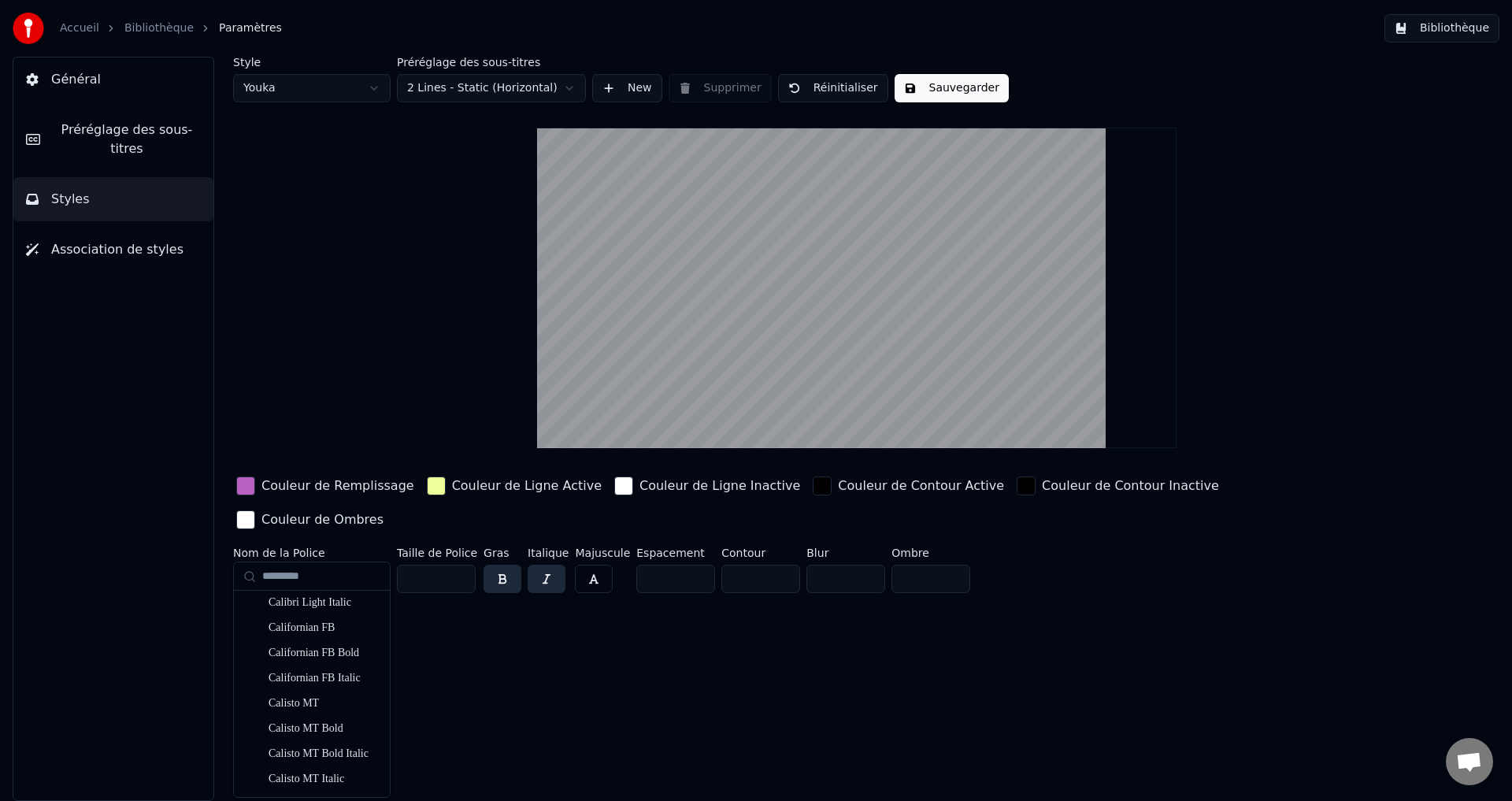
scroll to position [2442, 0]
click at [284, 575] on input "text" at bounding box center [320, 577] width 118 height 32
type input "**"
click at [295, 642] on div "Kalam Light" at bounding box center [325, 646] width 112 height 15
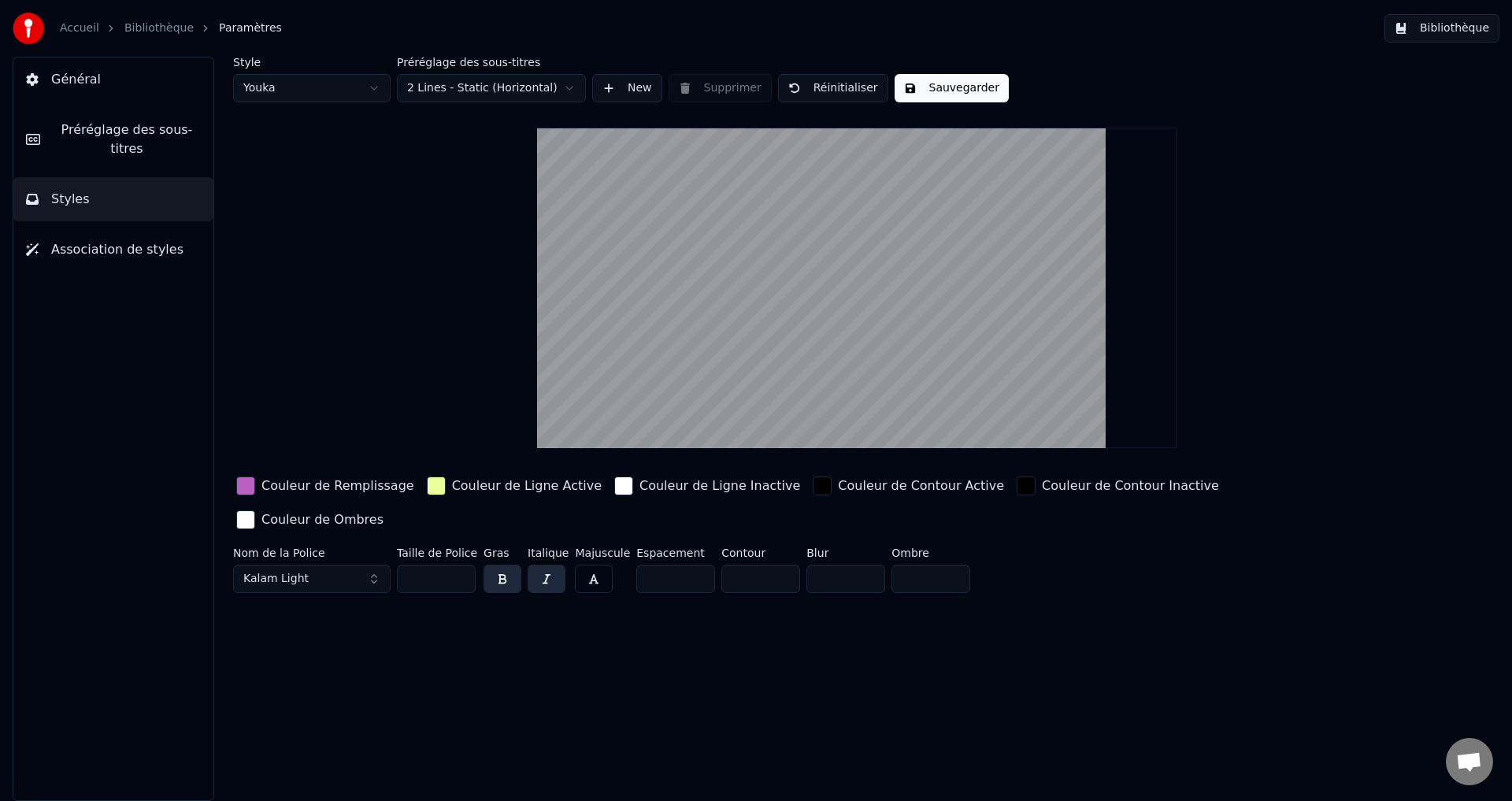
click at [372, 565] on button "Kalam Light" at bounding box center [311, 578] width 157 height 28
click at [646, 698] on div "Style Youka Préréglage des sous-titres 2 Lines - Static (Horizontal) New Suppri…" at bounding box center [857, 429] width 1310 height 744
click at [940, 89] on button "Sauvegarder" at bounding box center [951, 88] width 114 height 28
click at [74, 24] on link "Accueil" at bounding box center [80, 28] width 40 height 15
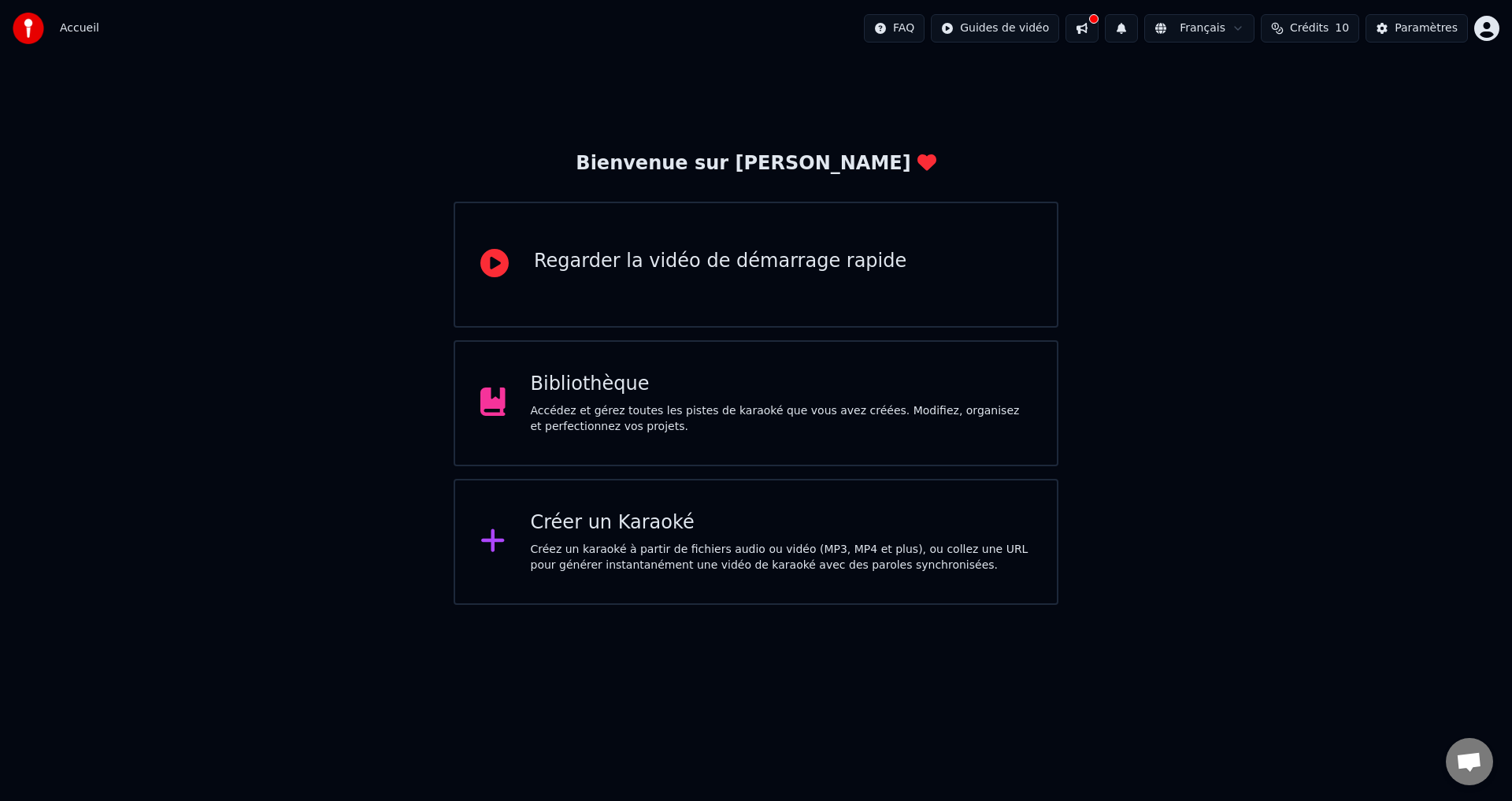
click at [601, 391] on div "Bibliothèque" at bounding box center [782, 384] width 502 height 25
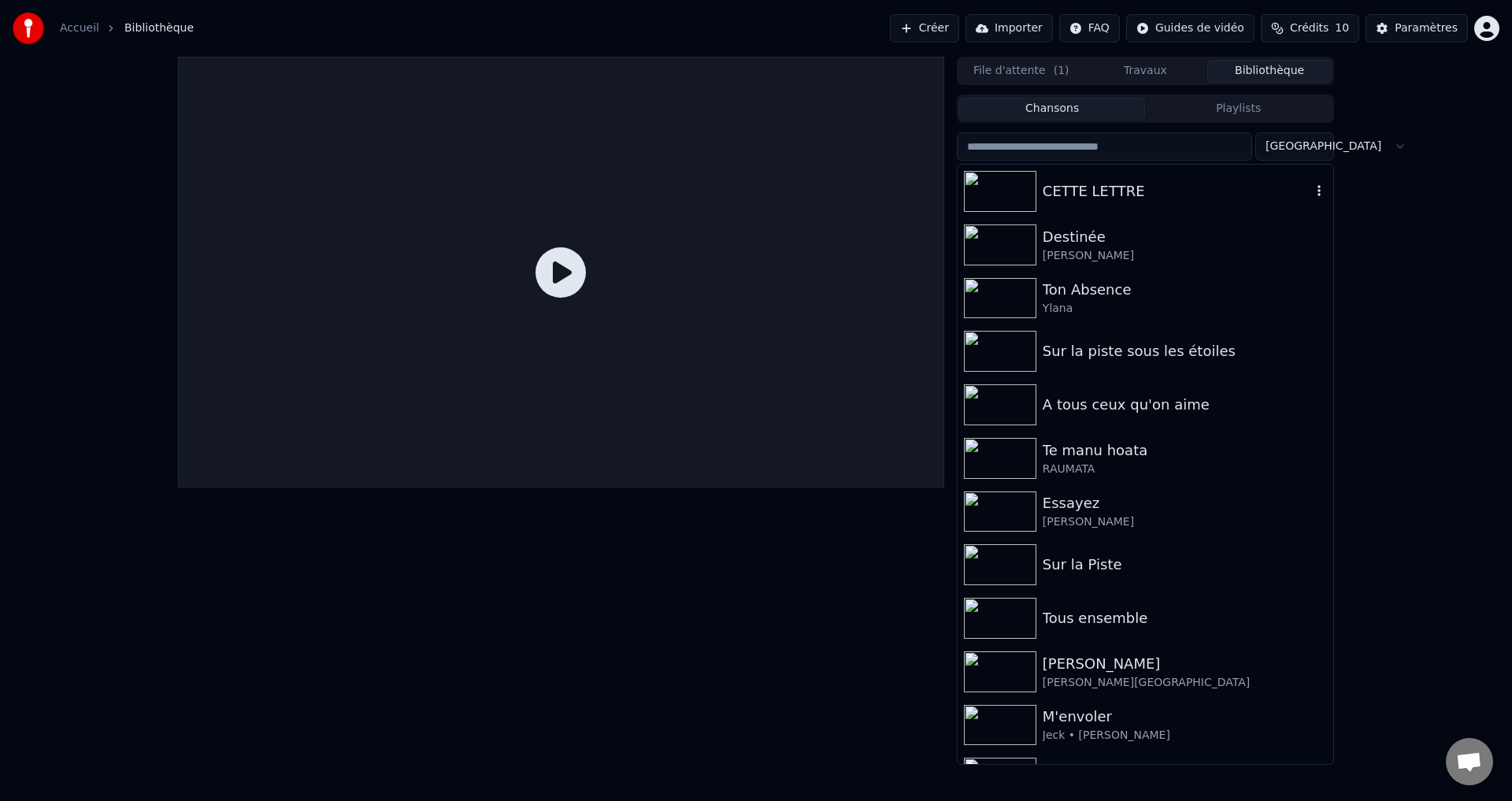
click at [1075, 184] on div "CETTE LETTRE" at bounding box center [1177, 192] width 269 height 22
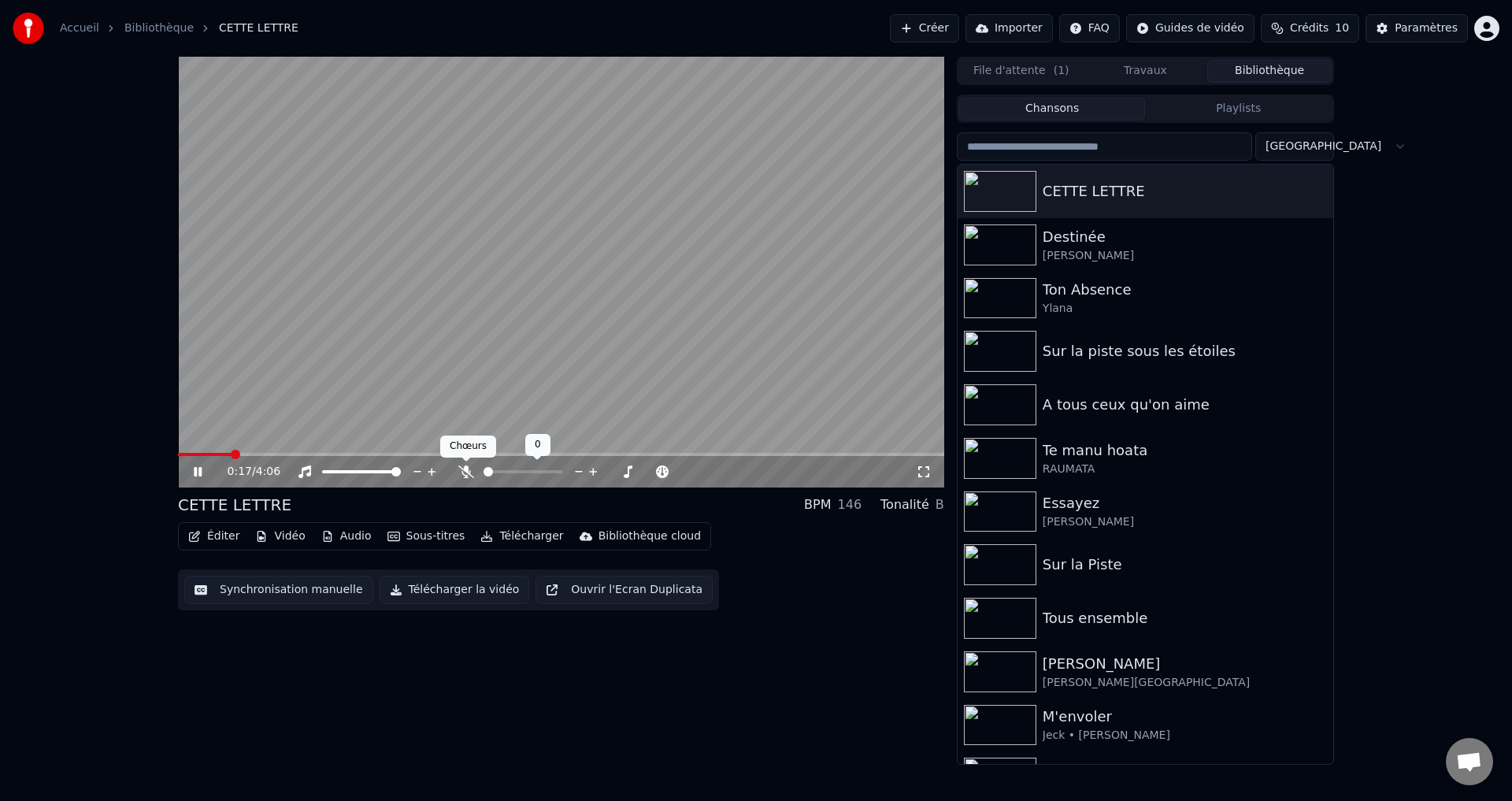
click at [472, 471] on icon at bounding box center [466, 472] width 15 height 13
click at [484, 469] on span at bounding box center [488, 472] width 9 height 9
click at [921, 474] on icon at bounding box center [924, 472] width 15 height 13
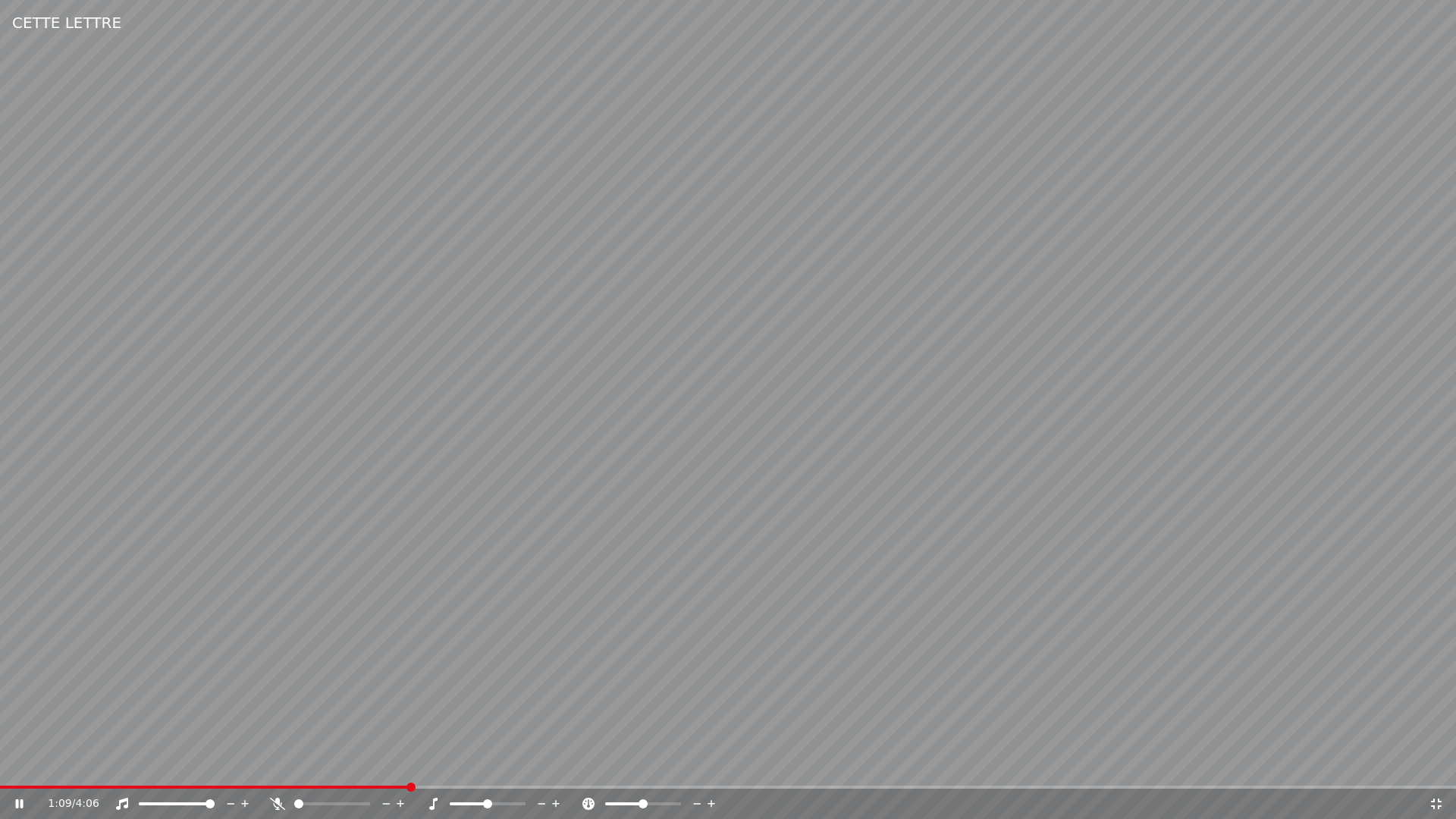
click at [1028, 497] on video at bounding box center [728, 410] width 1456 height 819
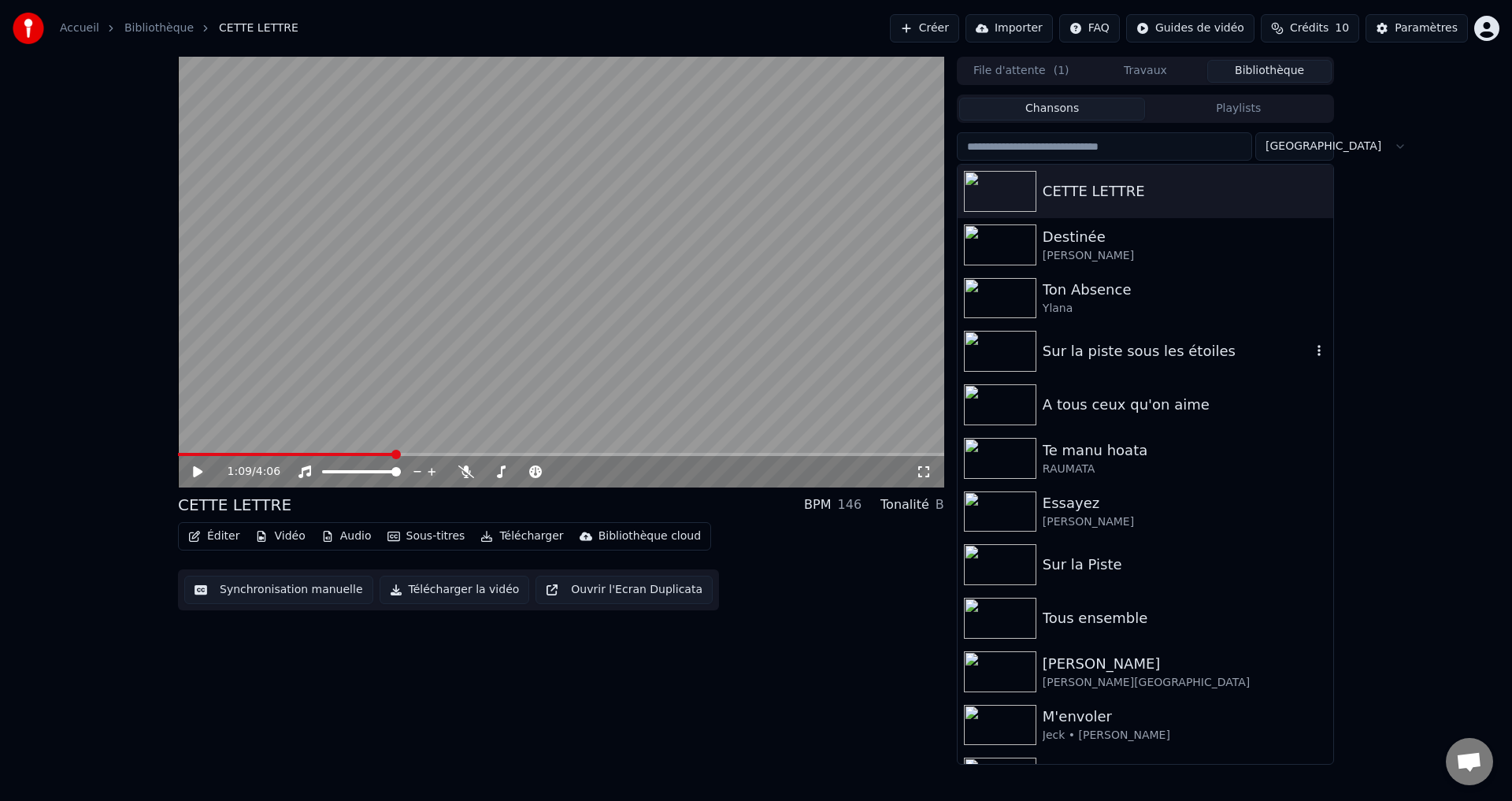
click at [1210, 364] on div "Sur la piste sous les étoiles" at bounding box center [1145, 352] width 375 height 53
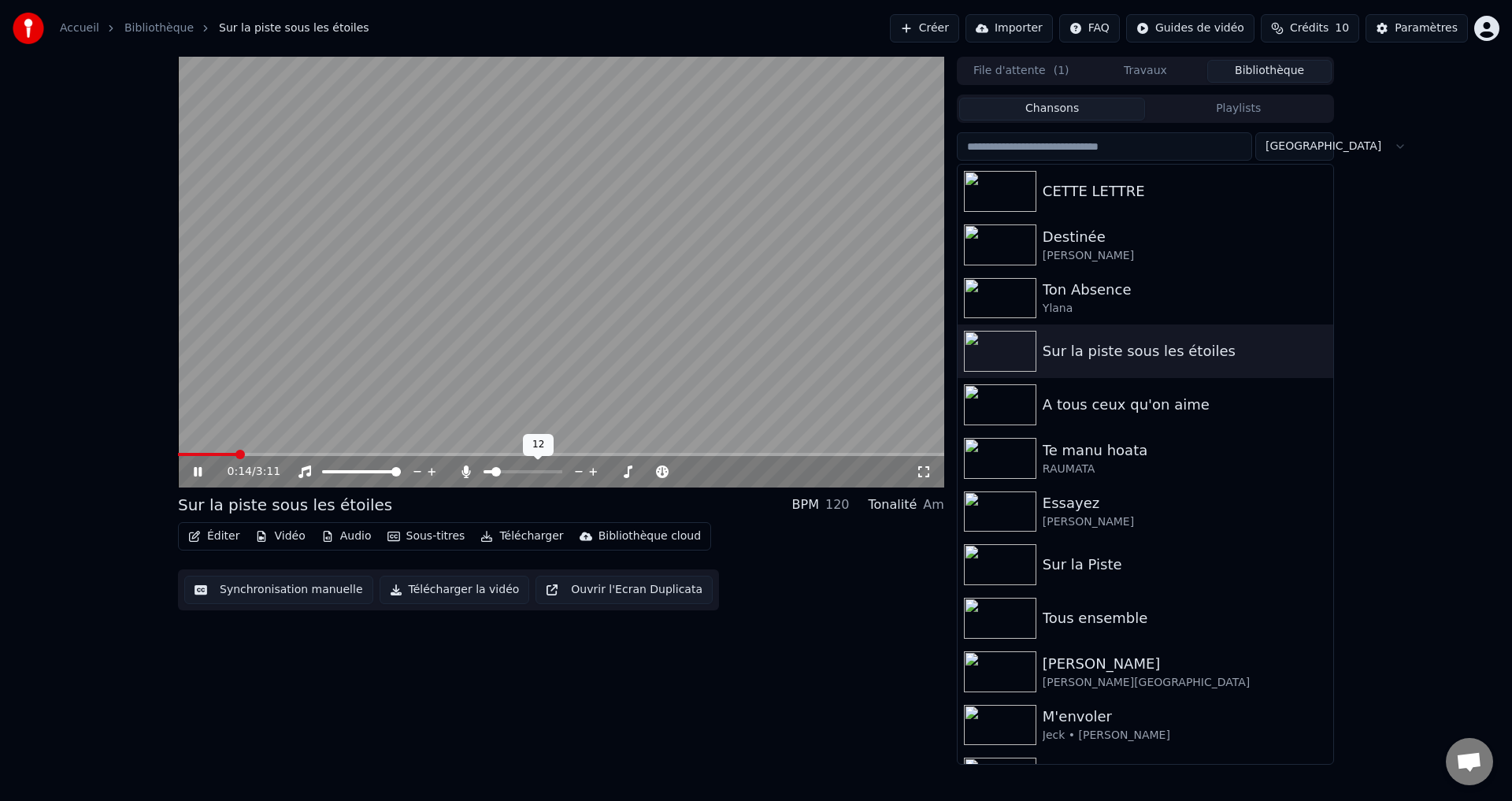
click at [493, 470] on span at bounding box center [496, 472] width 9 height 9
click at [491, 471] on span at bounding box center [487, 472] width 7 height 3
drag, startPoint x: 492, startPoint y: 467, endPoint x: 479, endPoint y: 468, distance: 13.0
click at [479, 468] on div at bounding box center [538, 472] width 127 height 15
click at [498, 469] on span at bounding box center [500, 472] width 9 height 9
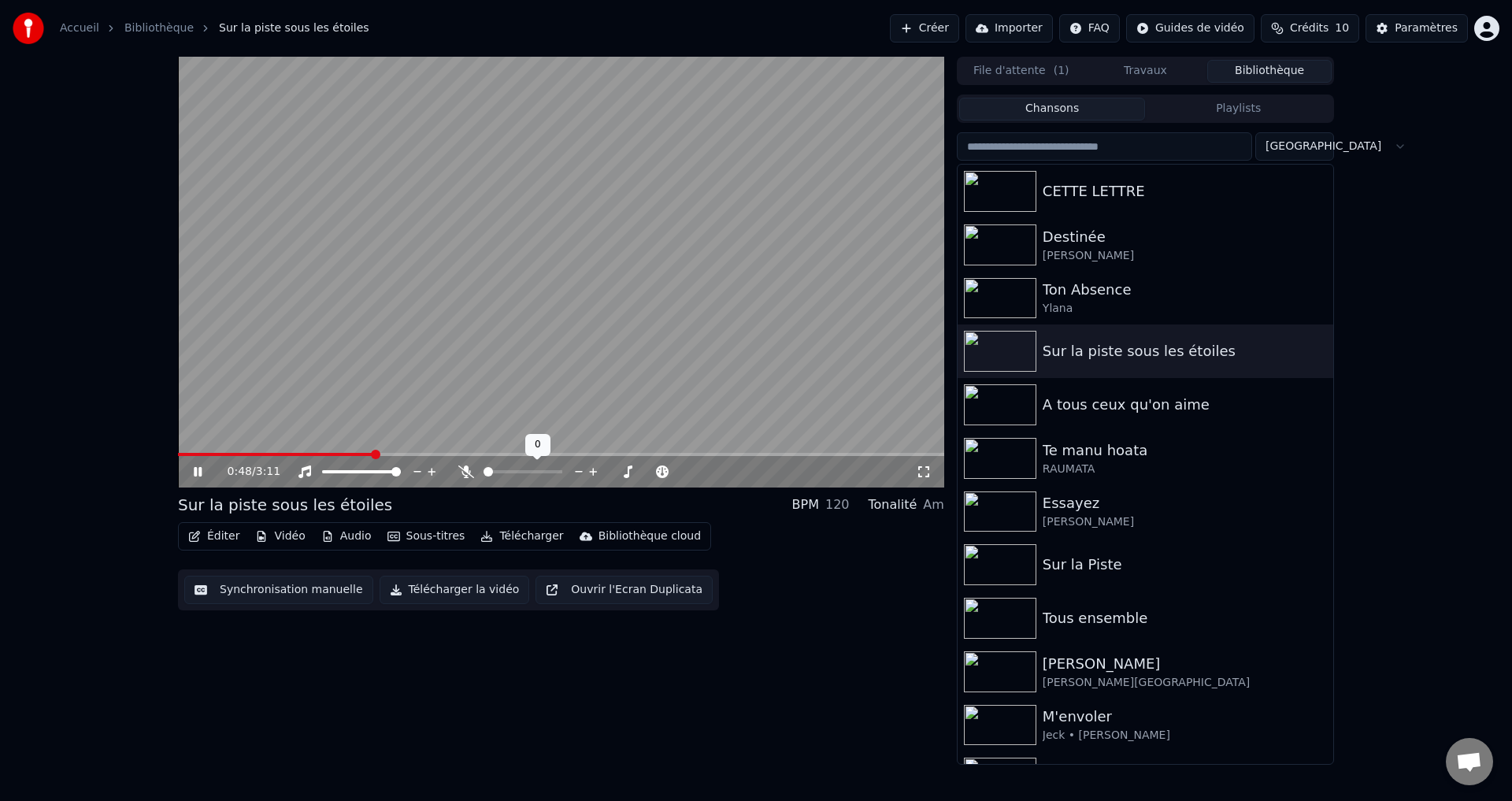
click at [484, 473] on span at bounding box center [488, 472] width 9 height 9
click at [921, 471] on icon at bounding box center [924, 472] width 15 height 13
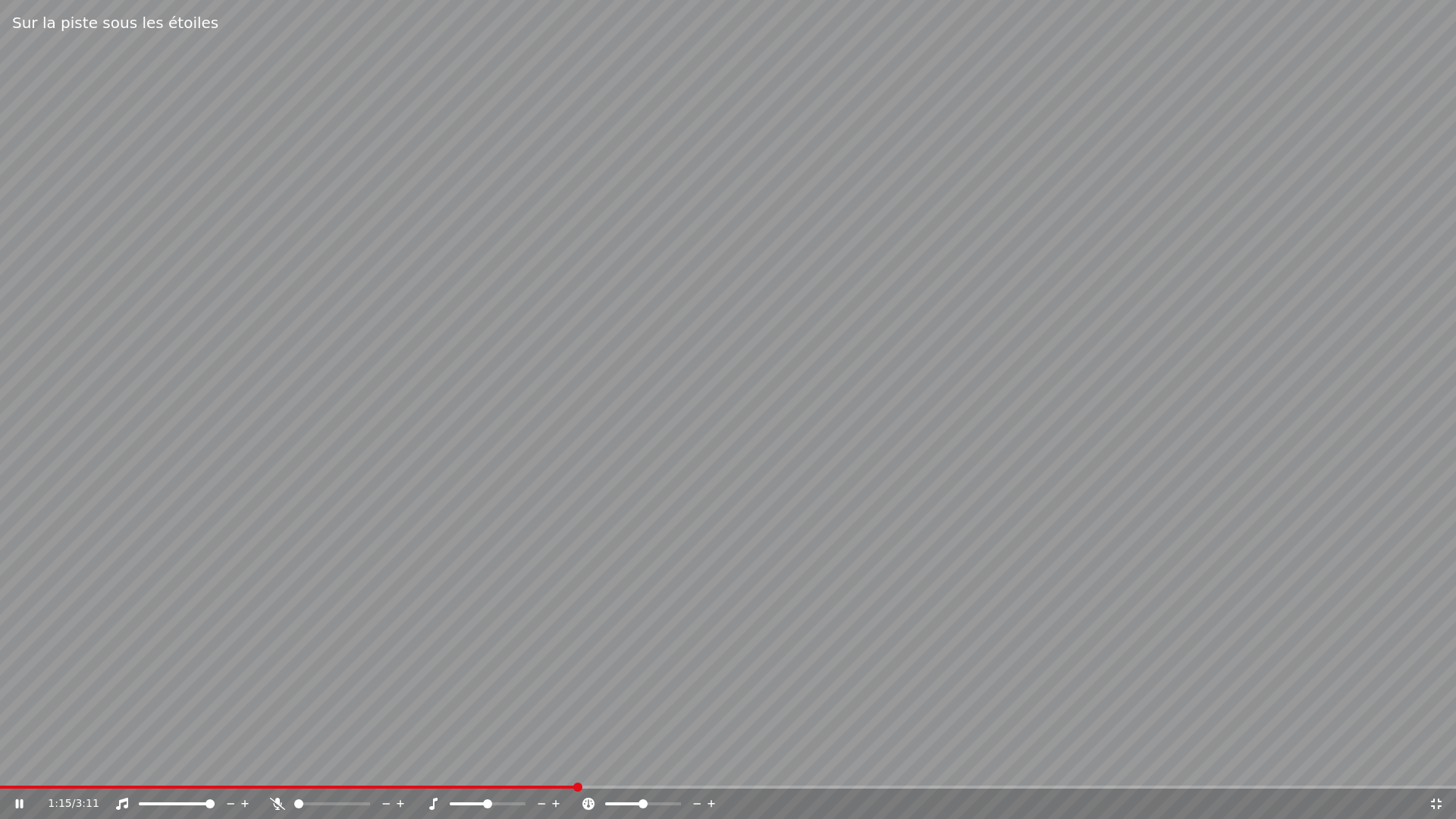
click at [1085, 466] on video at bounding box center [728, 410] width 1456 height 819
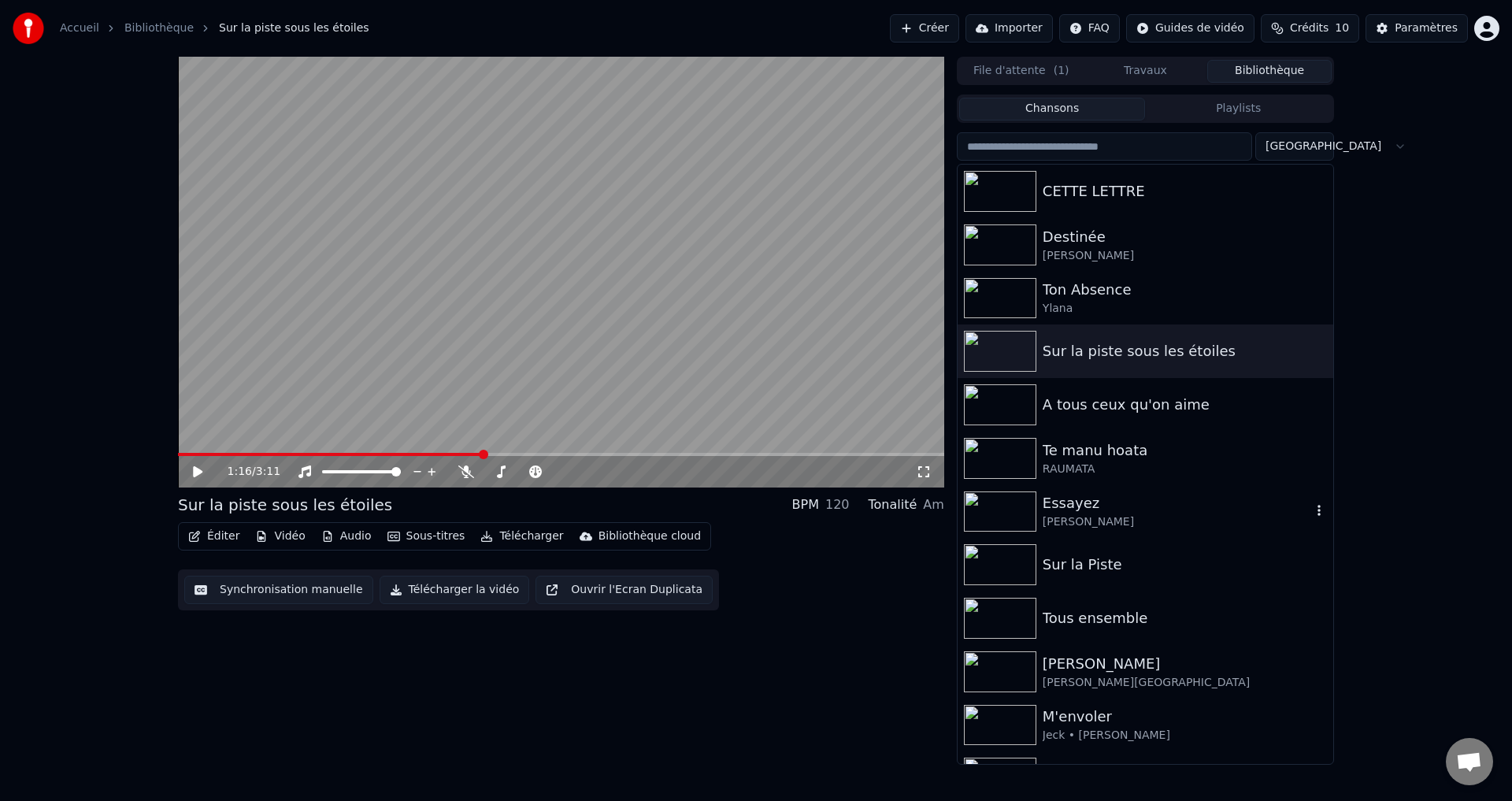
click at [1070, 517] on div "[PERSON_NAME]" at bounding box center [1177, 523] width 269 height 15
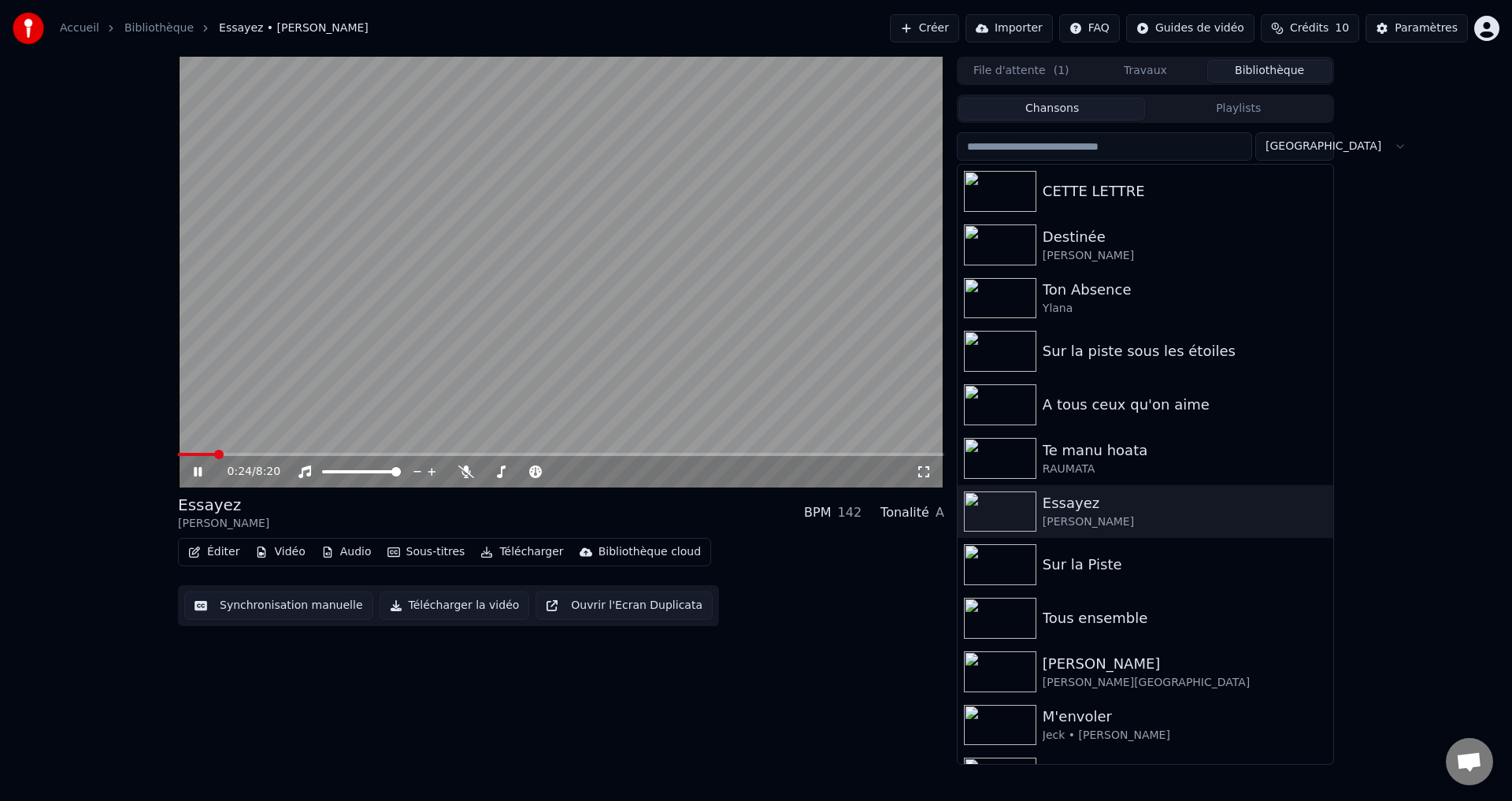
click at [471, 465] on div "0:24 / 8:20" at bounding box center [571, 472] width 688 height 15
click at [472, 469] on icon at bounding box center [466, 472] width 15 height 13
click at [562, 469] on span at bounding box center [565, 472] width 9 height 9
click at [552, 468] on span at bounding box center [557, 472] width 9 height 9
click at [588, 472] on span at bounding box center [587, 472] width 9 height 9
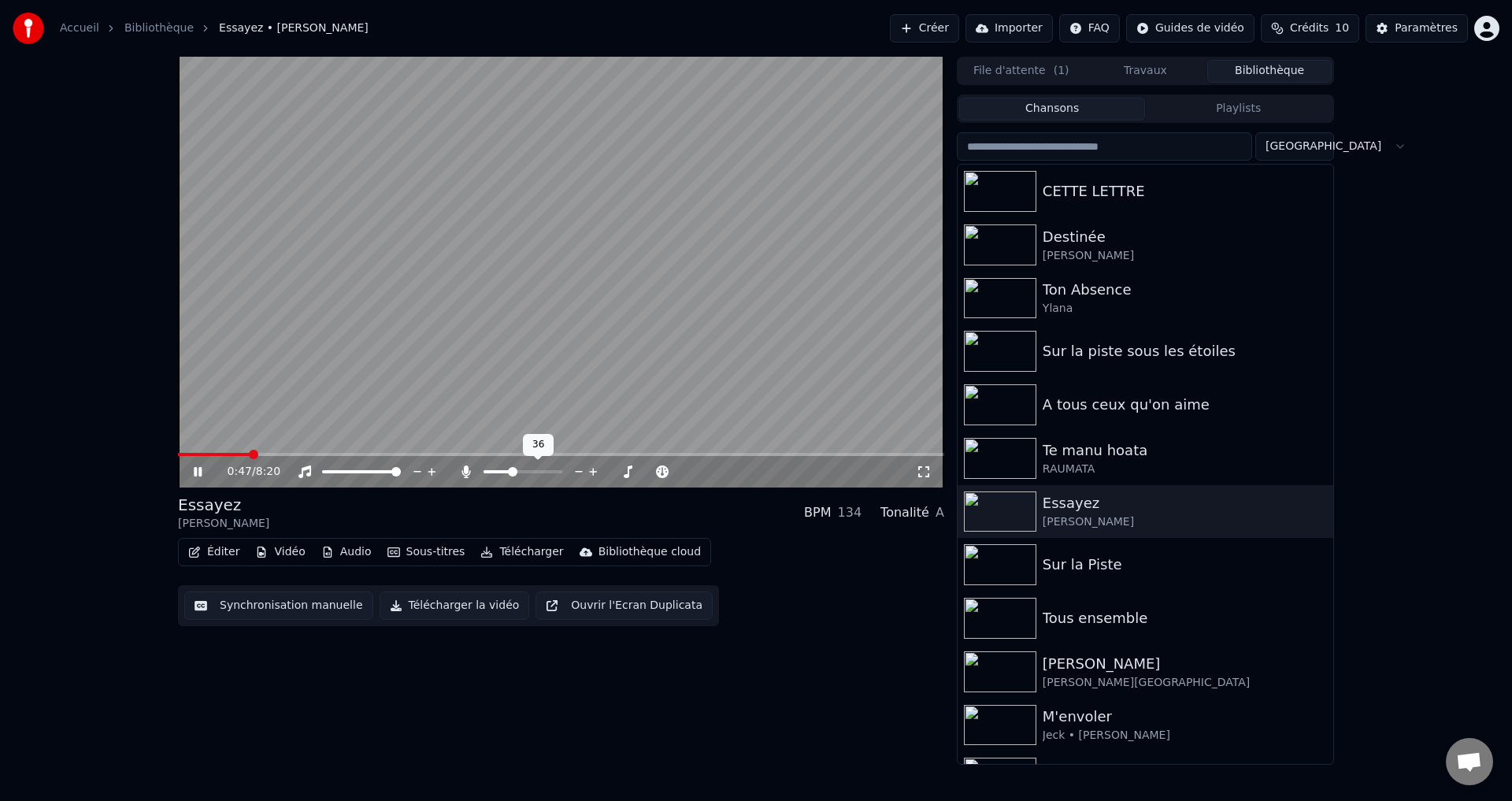
click at [512, 471] on span at bounding box center [512, 472] width 9 height 9
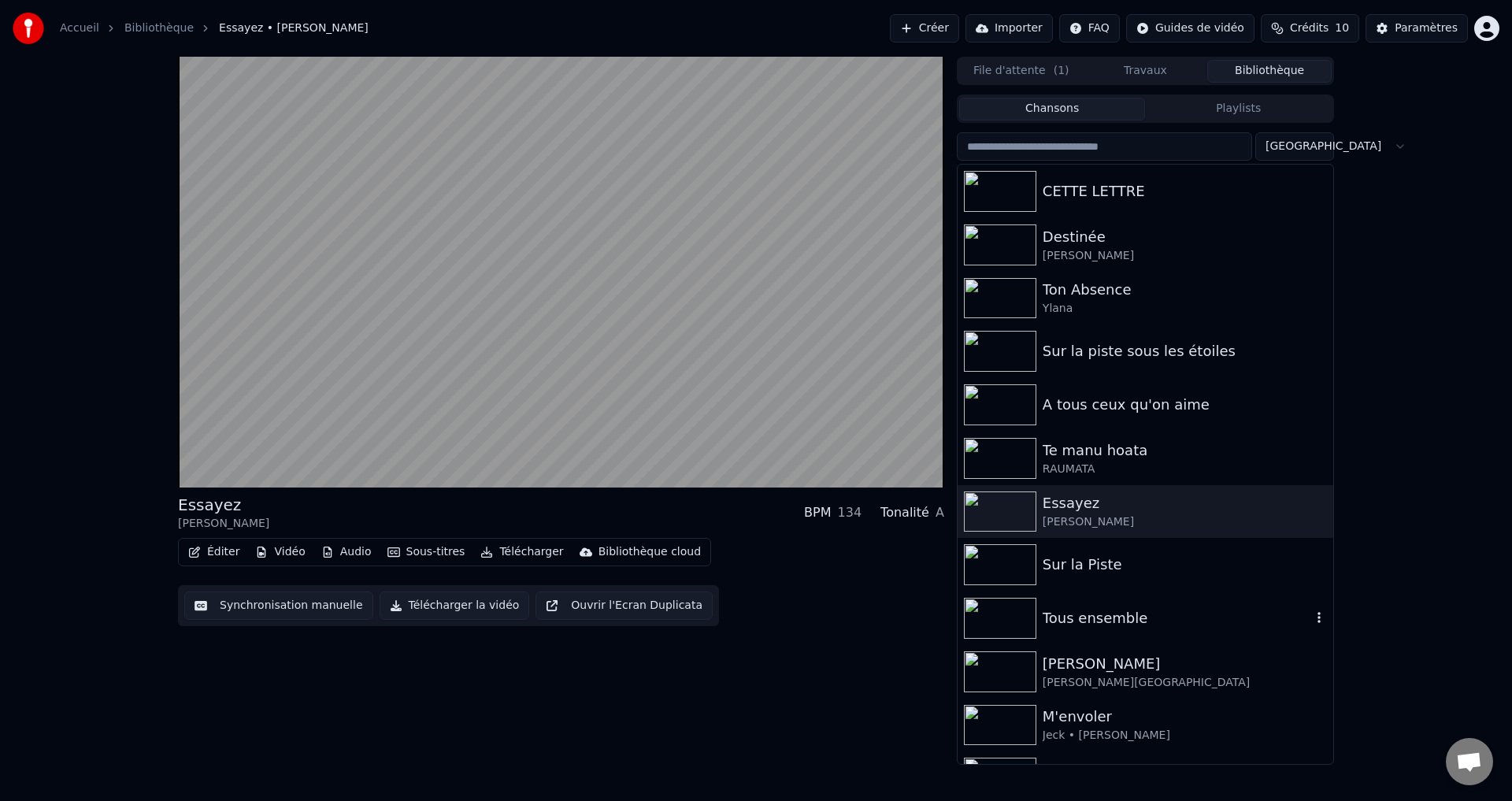
click at [1087, 612] on div "Tous ensemble" at bounding box center [1177, 619] width 269 height 22
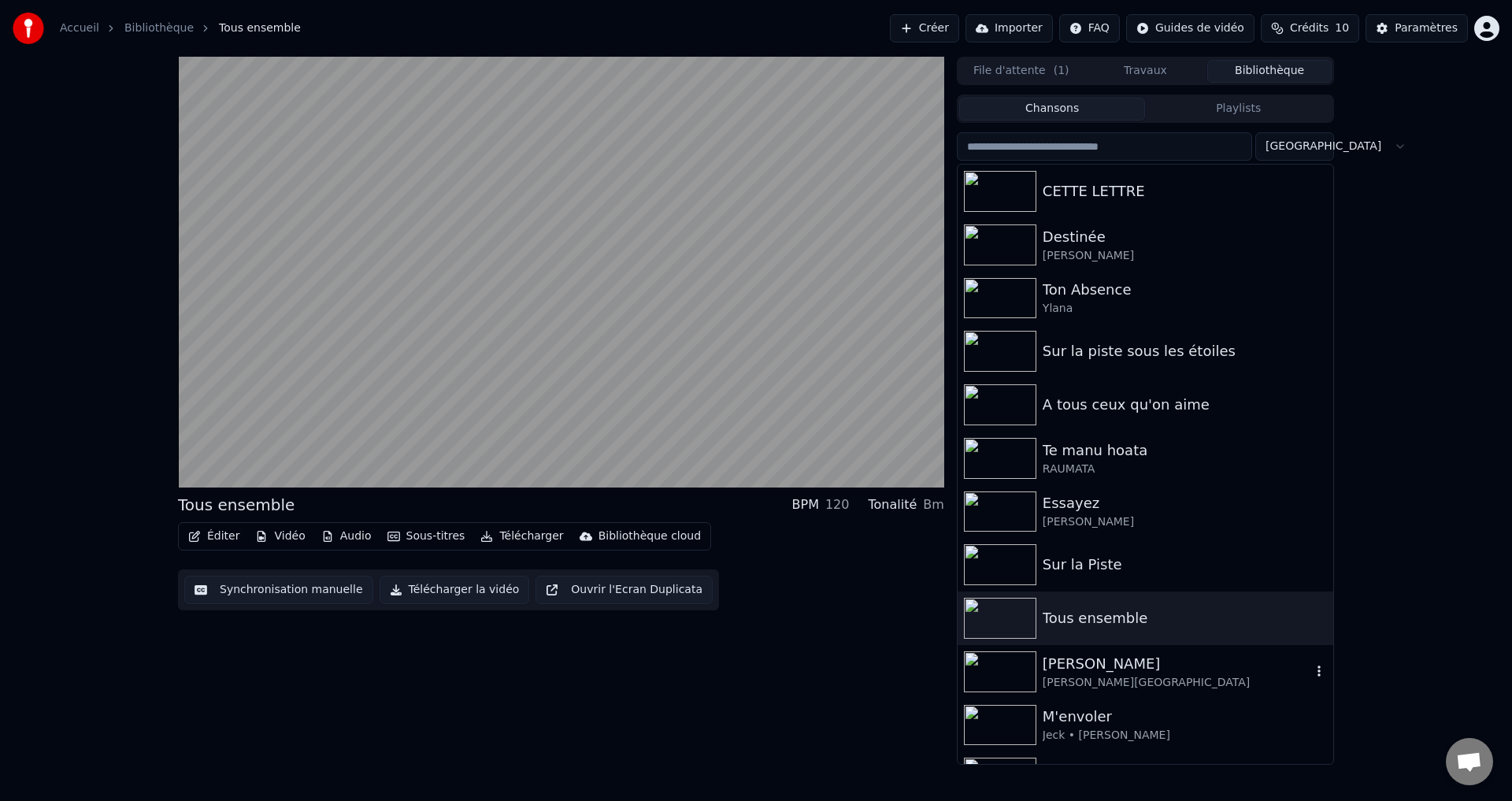
click at [1089, 665] on div "[PERSON_NAME]" at bounding box center [1177, 664] width 269 height 22
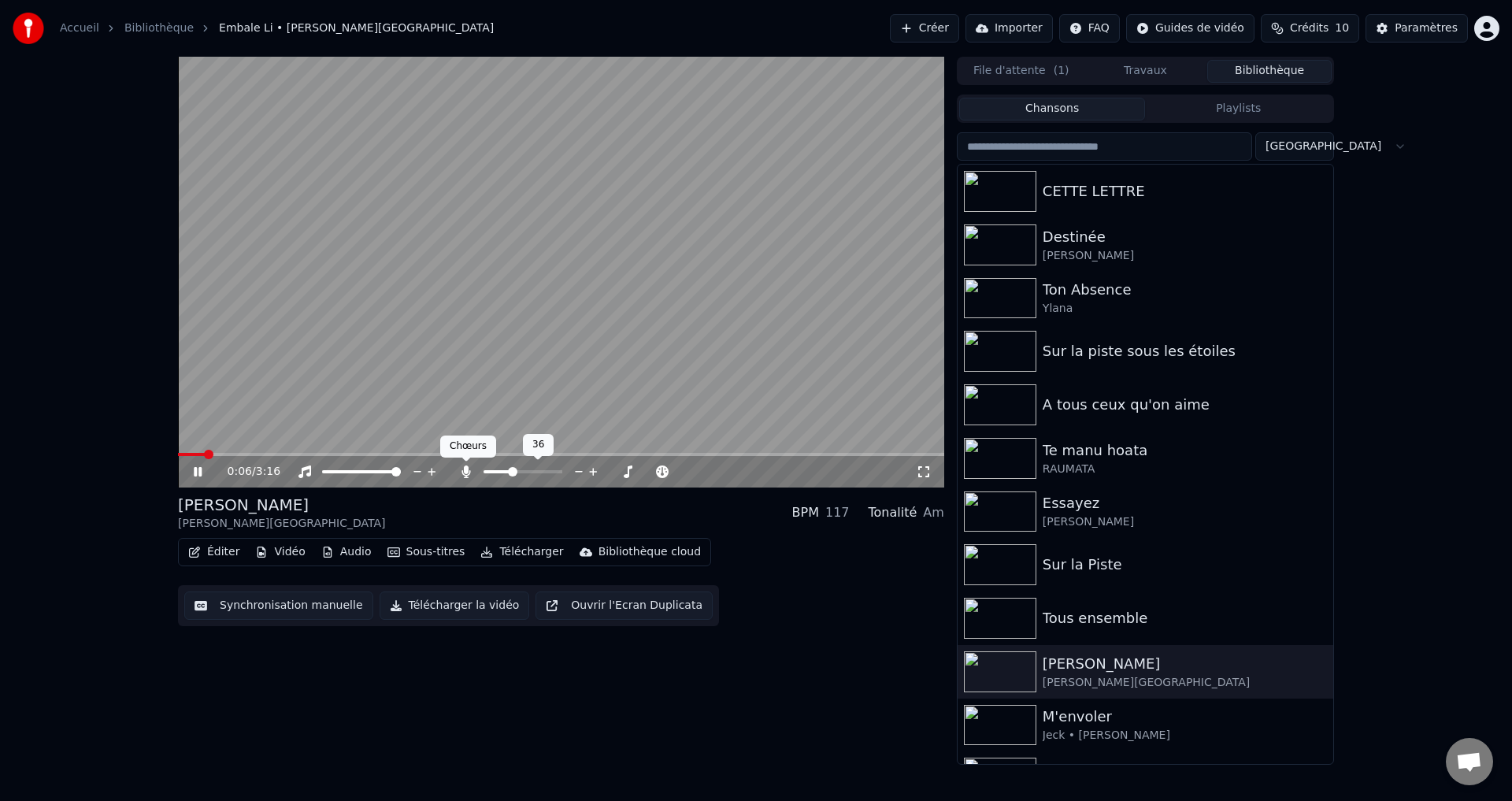
click at [466, 471] on icon at bounding box center [466, 472] width 9 height 13
click at [535, 472] on span at bounding box center [533, 472] width 9 height 9
click at [921, 468] on icon at bounding box center [924, 472] width 15 height 13
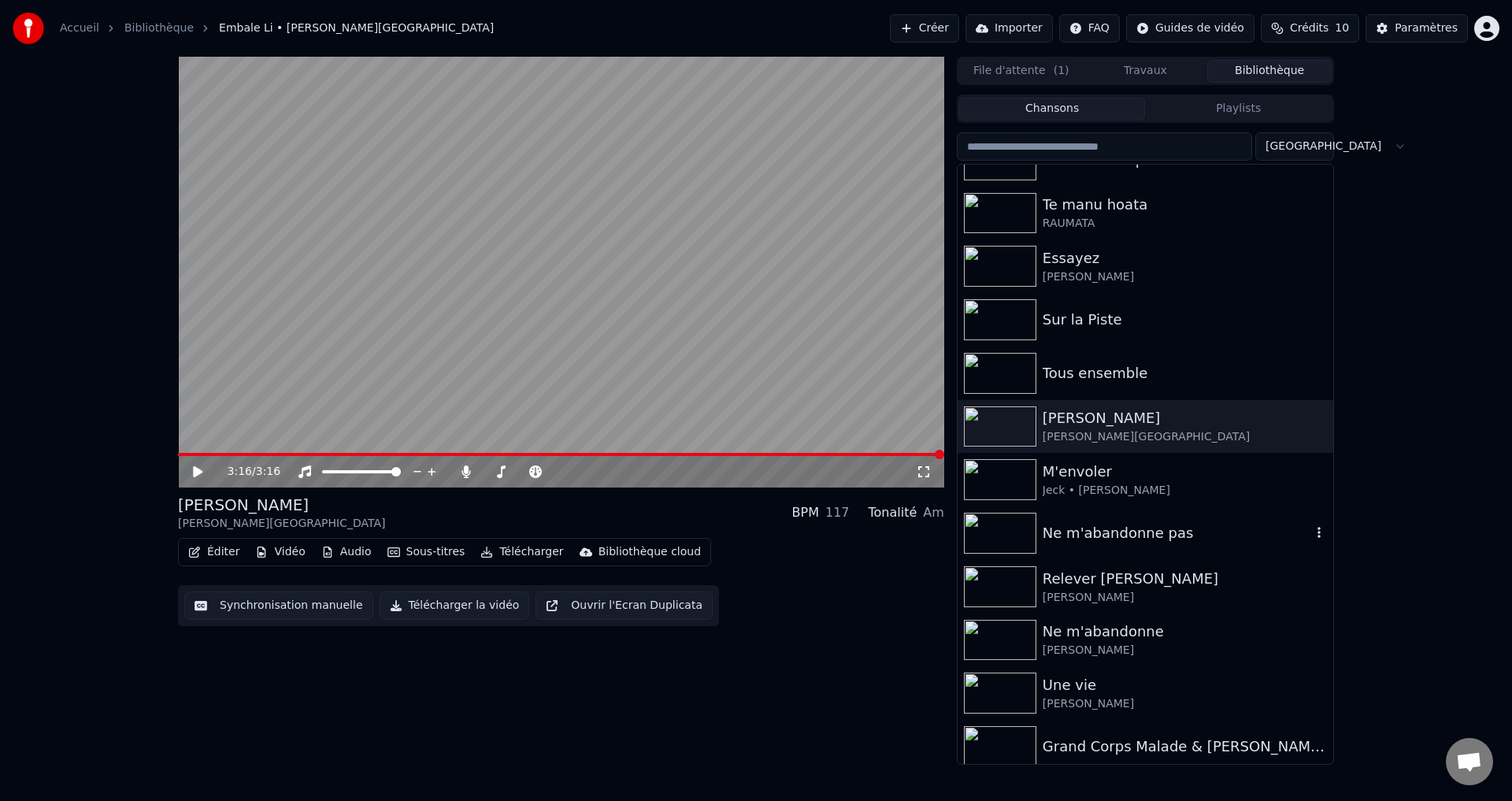
scroll to position [315, 0]
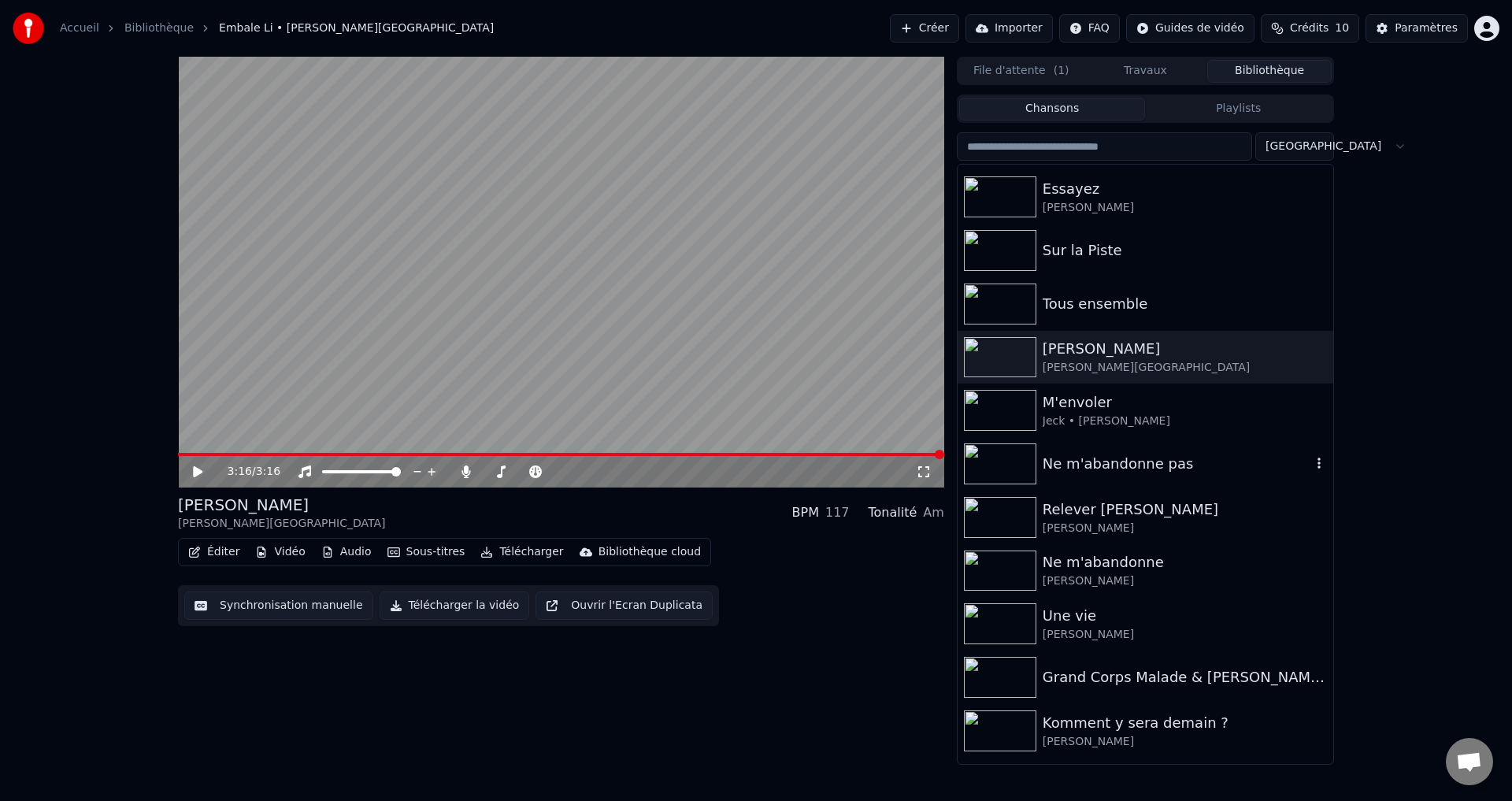
click at [1108, 474] on div "Ne m'abandonne pas" at bounding box center [1177, 464] width 269 height 22
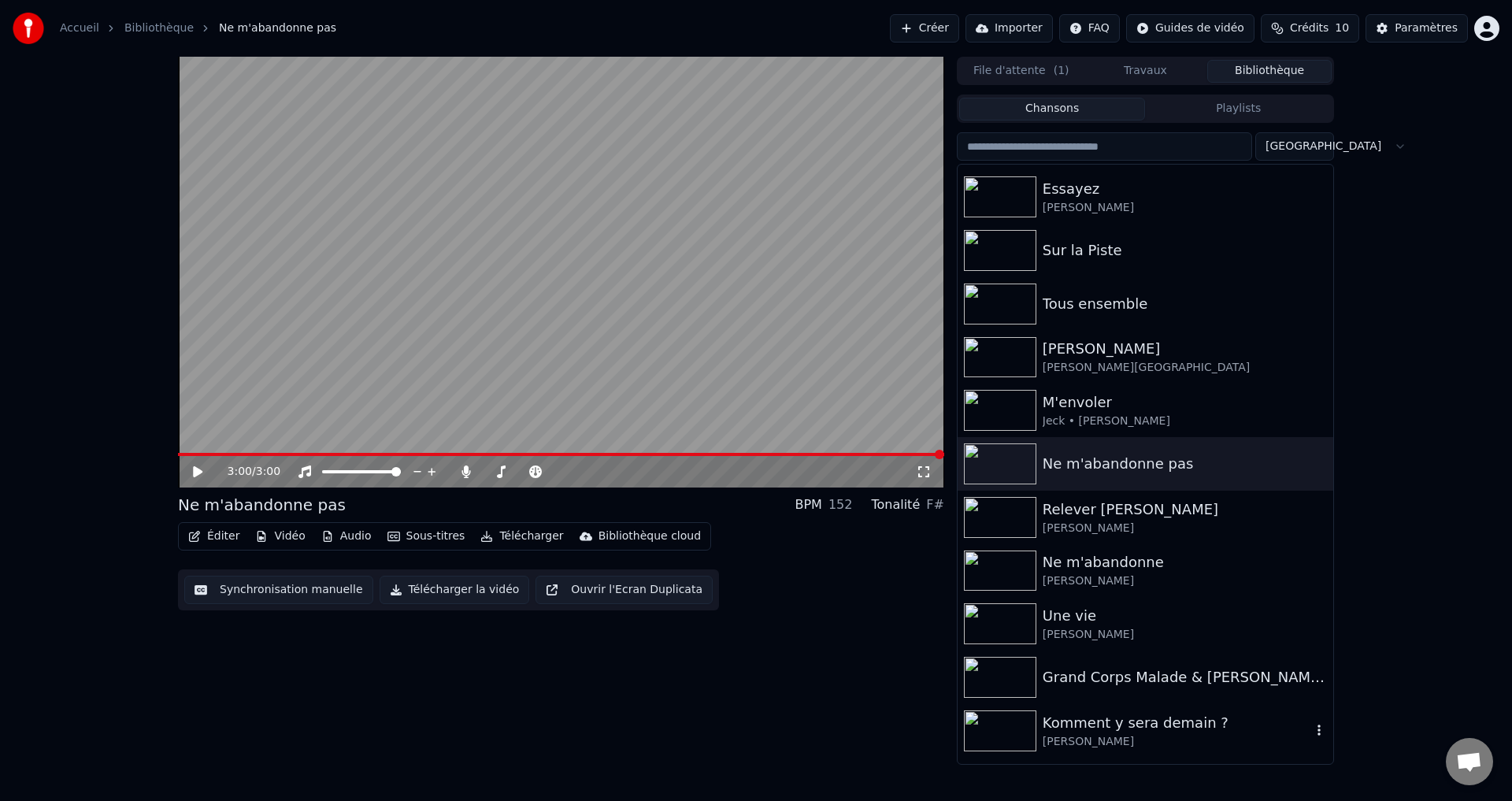
click at [1107, 730] on div "Komment y sera demain ?" at bounding box center [1177, 724] width 269 height 22
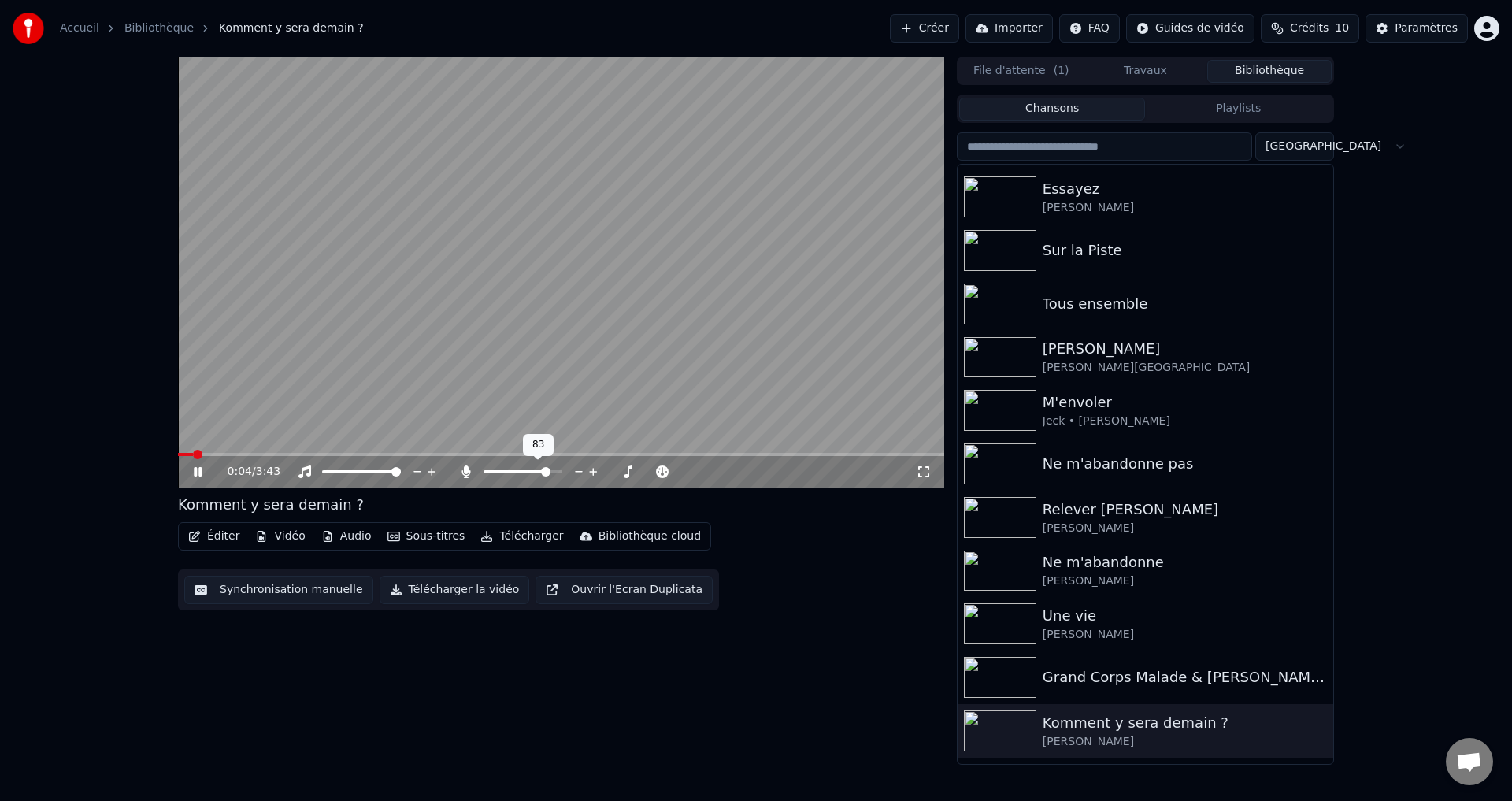
click at [549, 474] on span at bounding box center [546, 472] width 9 height 9
click at [588, 474] on span at bounding box center [588, 472] width 9 height 9
click at [592, 474] on span at bounding box center [592, 472] width 9 height 9
click at [184, 451] on video at bounding box center [561, 272] width 766 height 431
click at [186, 456] on span at bounding box center [183, 455] width 10 height 3
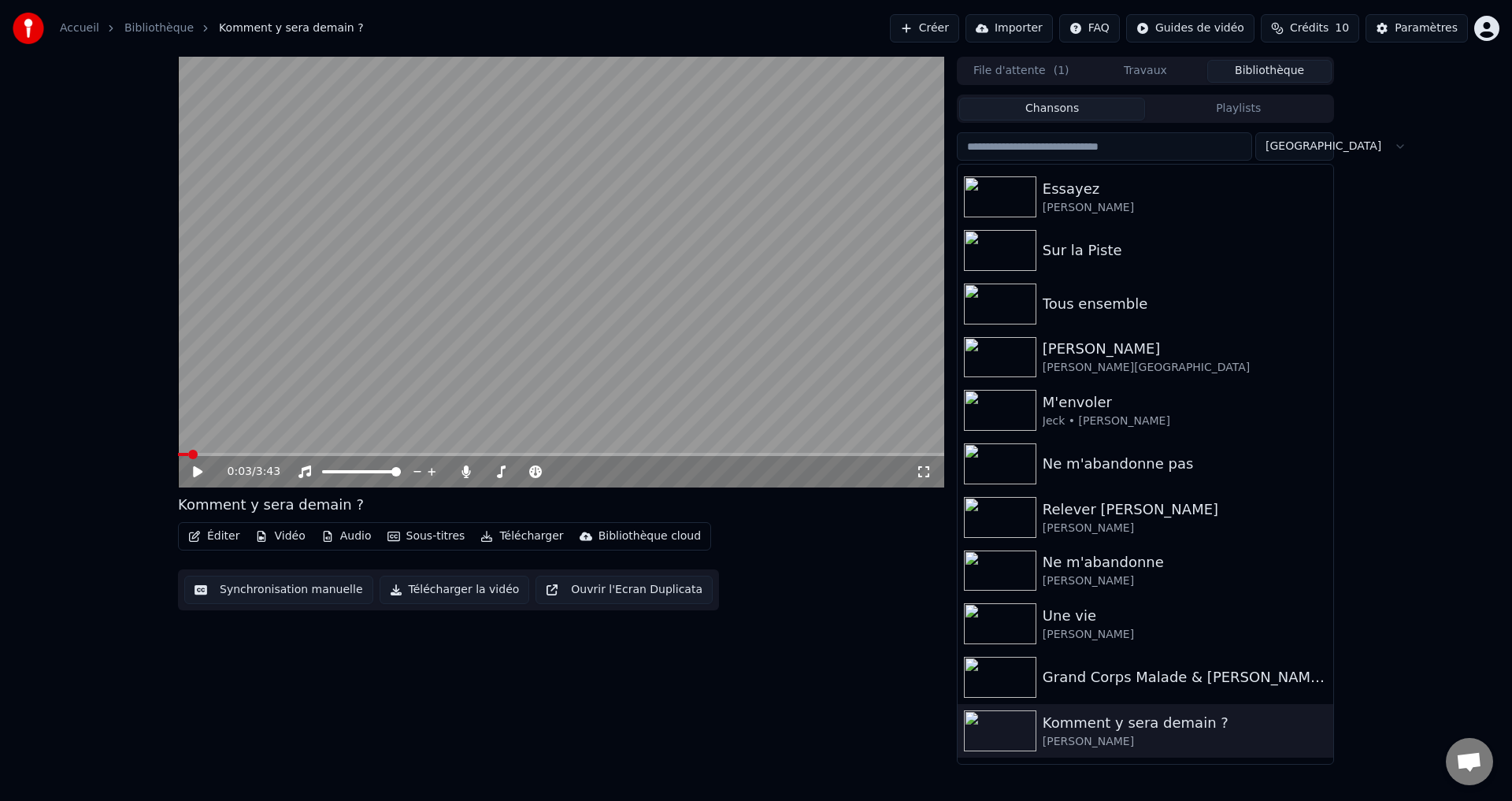
click at [199, 477] on icon at bounding box center [209, 472] width 37 height 13
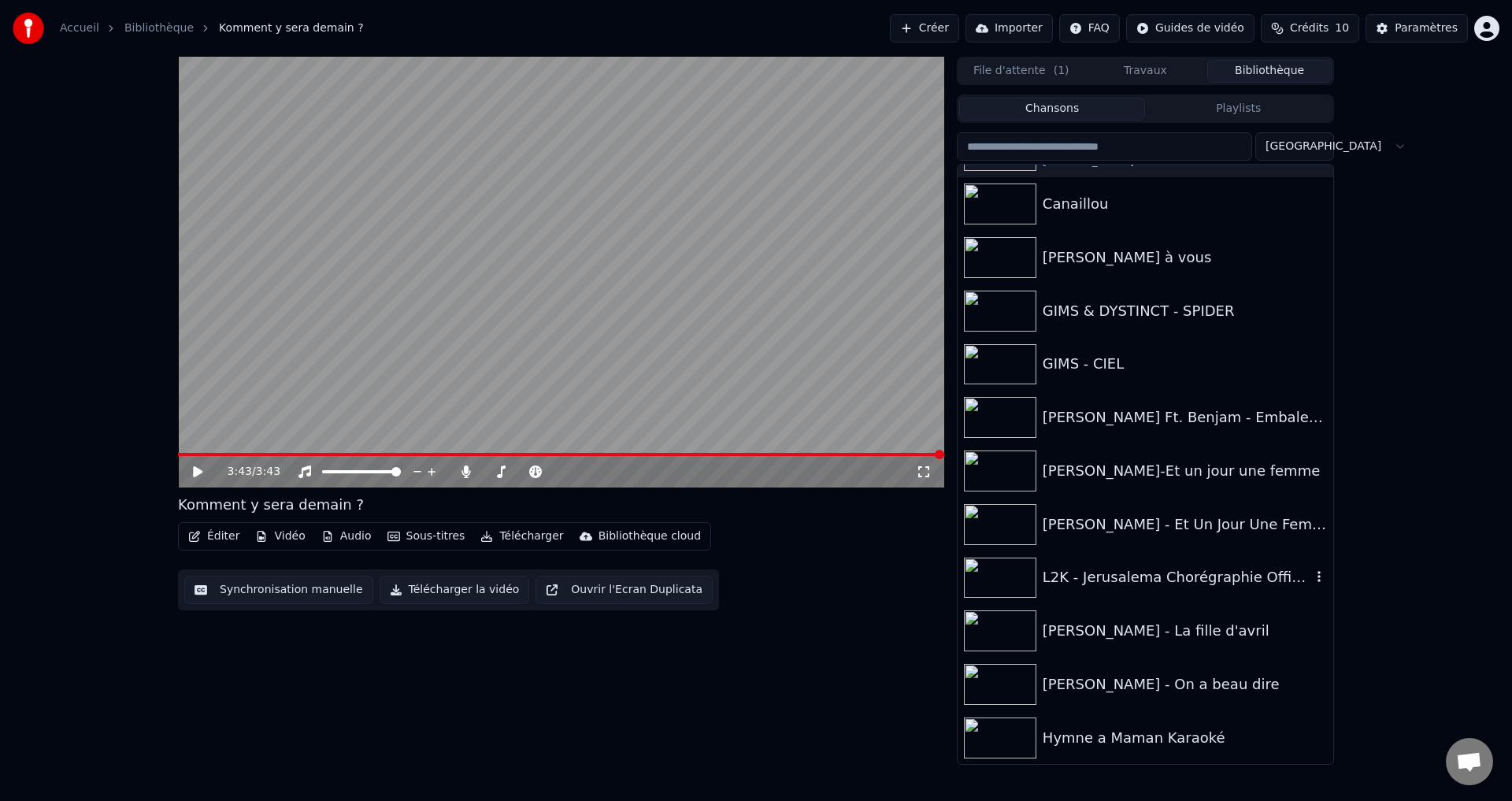
scroll to position [898, 0]
click at [1143, 737] on div "Hymne a Maman Karaoké" at bounding box center [1177, 737] width 269 height 22
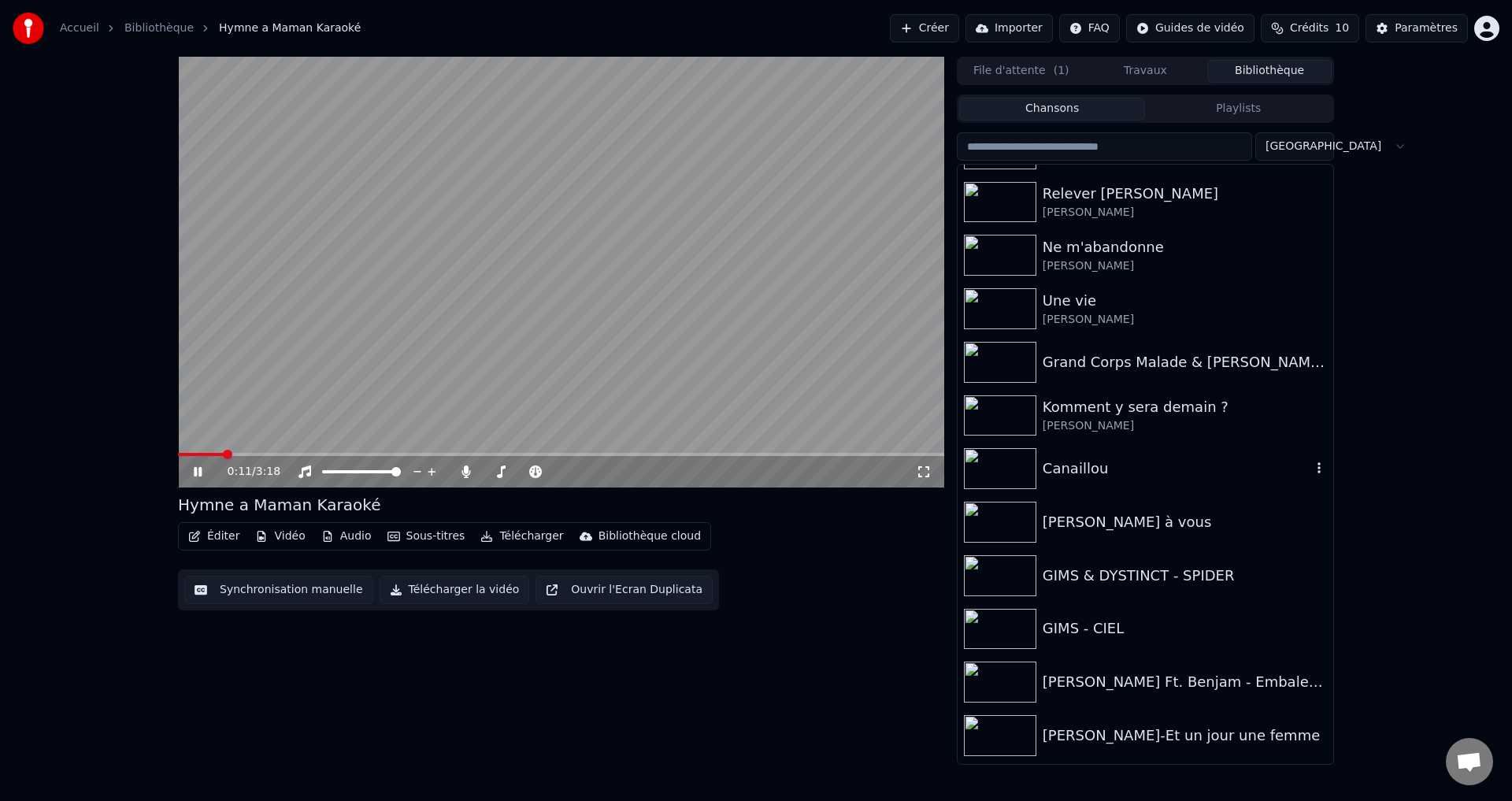
scroll to position [583, 0]
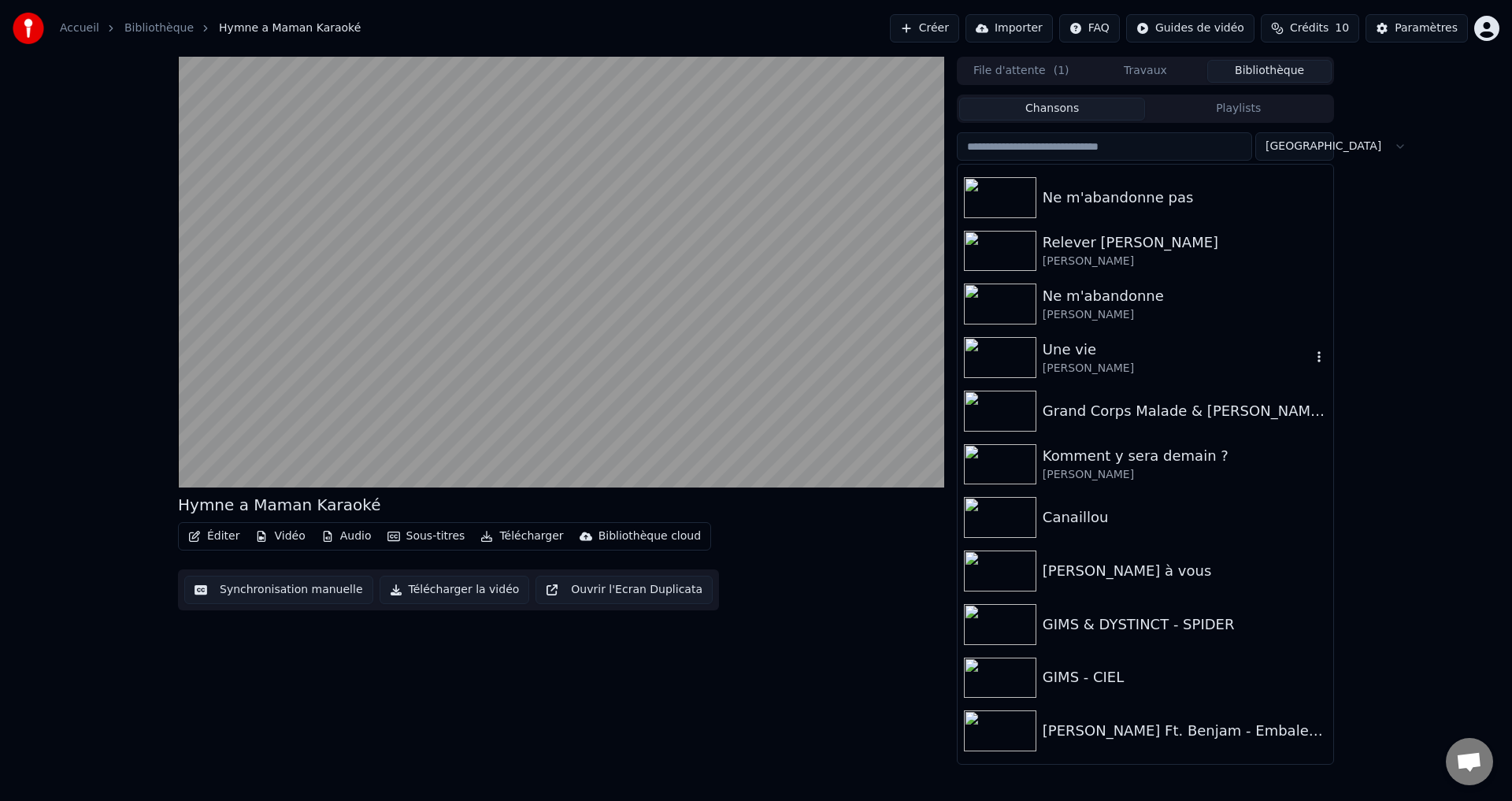
click at [1076, 358] on div "Une vie" at bounding box center [1177, 350] width 269 height 22
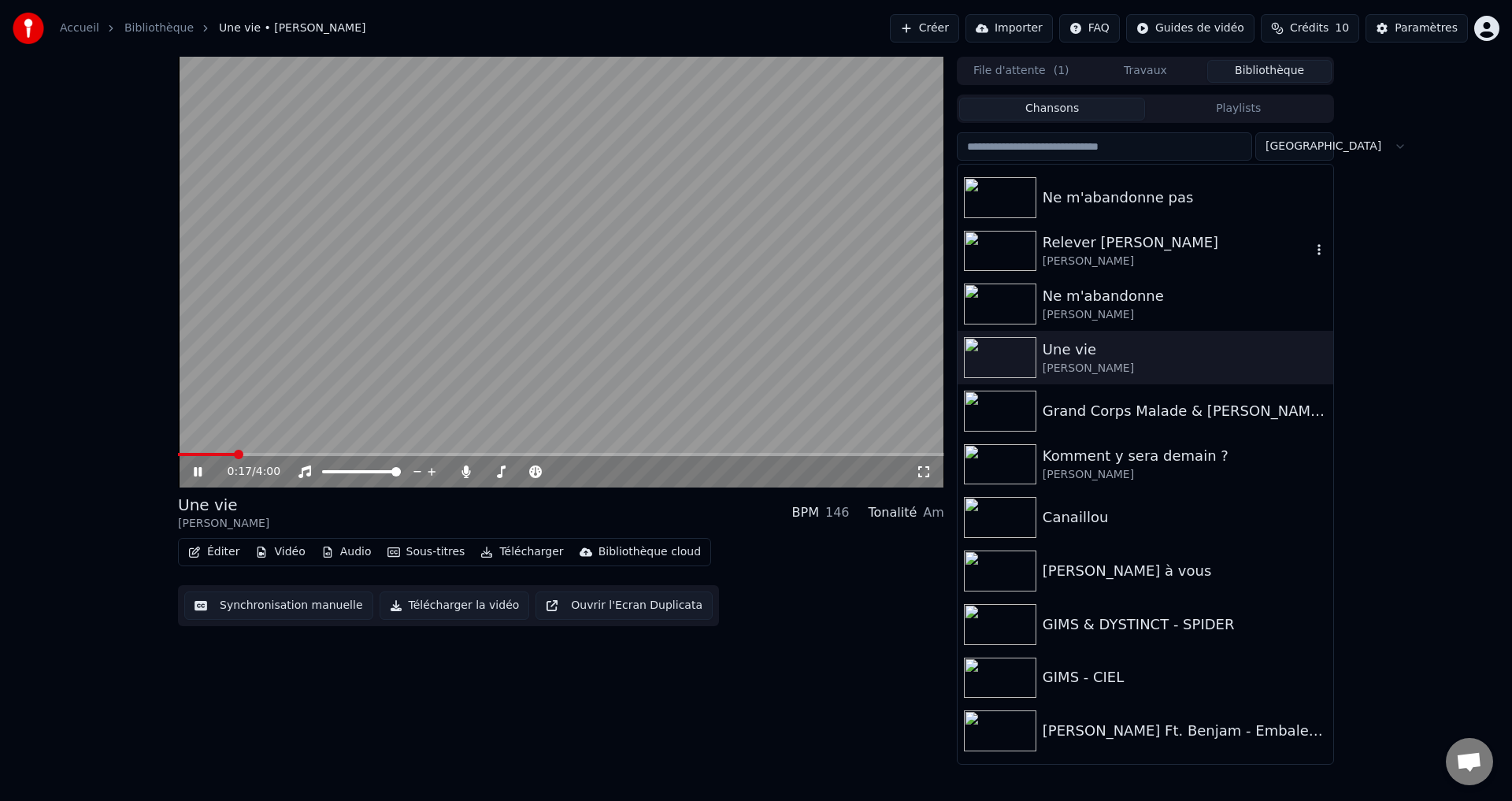
click at [1088, 250] on div "Relever [PERSON_NAME]" at bounding box center [1177, 242] width 269 height 22
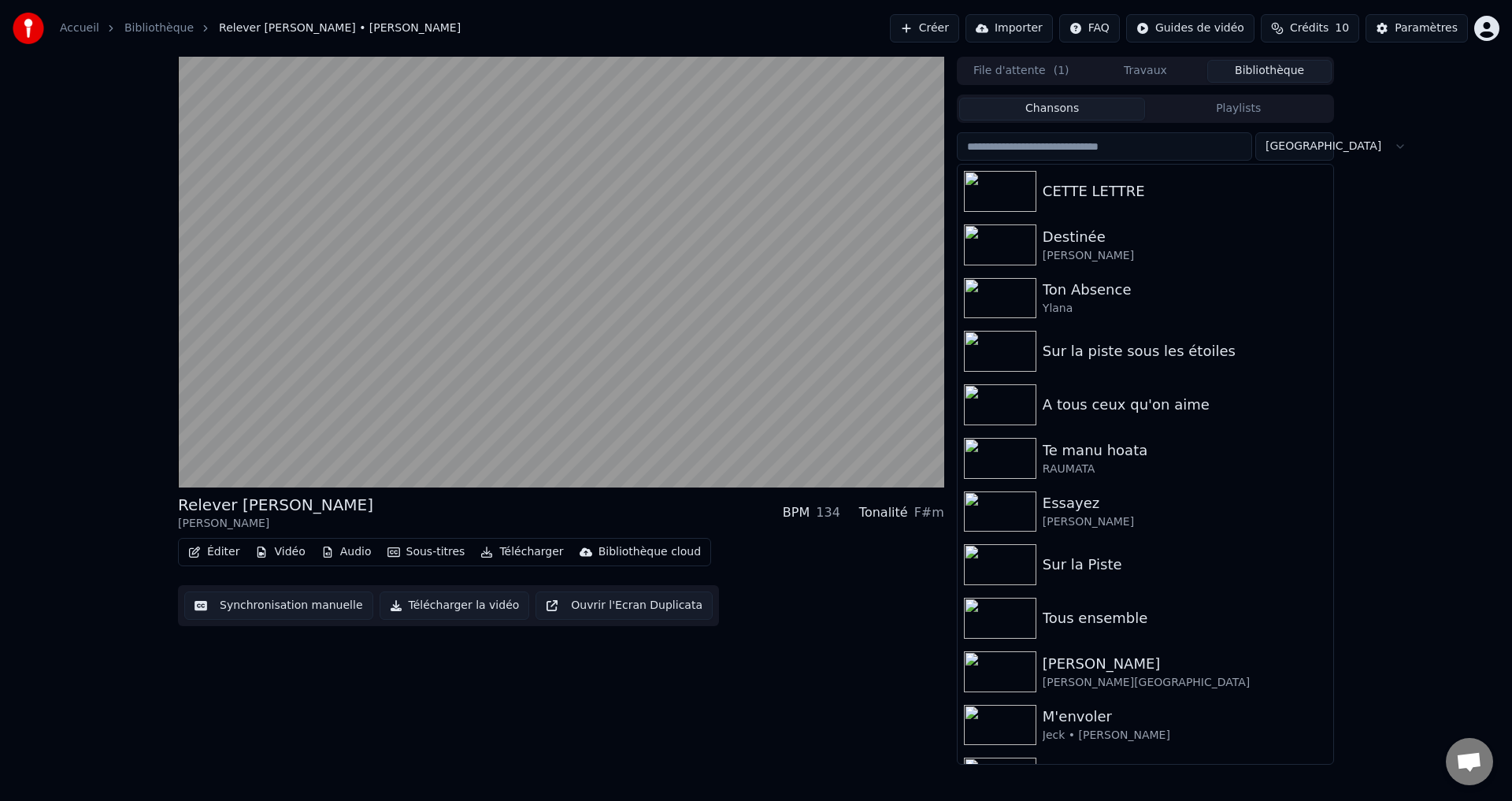
click at [428, 717] on div "Relever [PERSON_NAME] [PERSON_NAME] BPM 134 Tonalité F#m Éditer Vidéo Audio Sou…" at bounding box center [561, 411] width 766 height 708
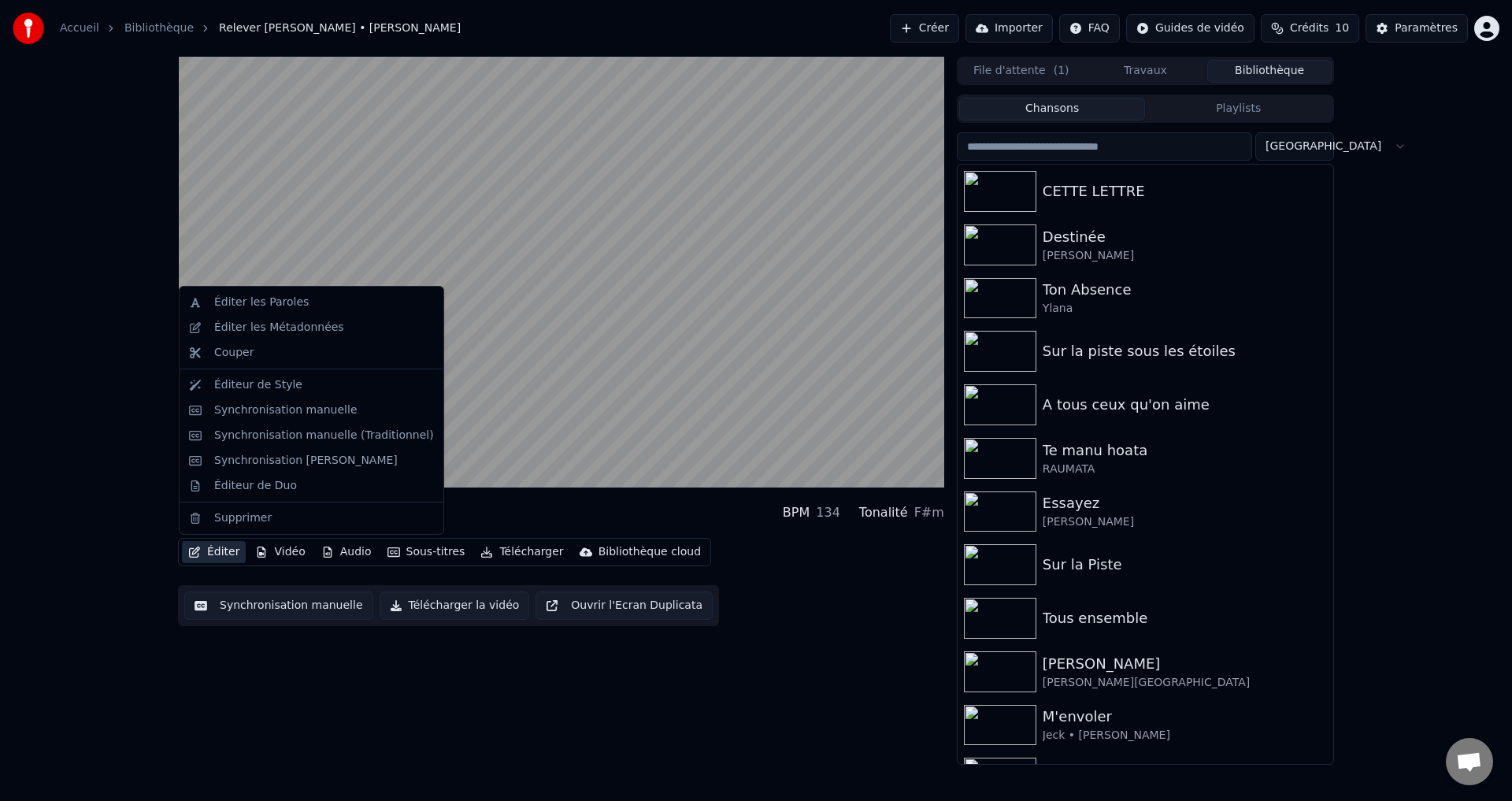
click at [192, 548] on icon "button" at bounding box center [194, 552] width 11 height 11
click at [237, 301] on div "Éditer les Paroles" at bounding box center [261, 303] width 94 height 15
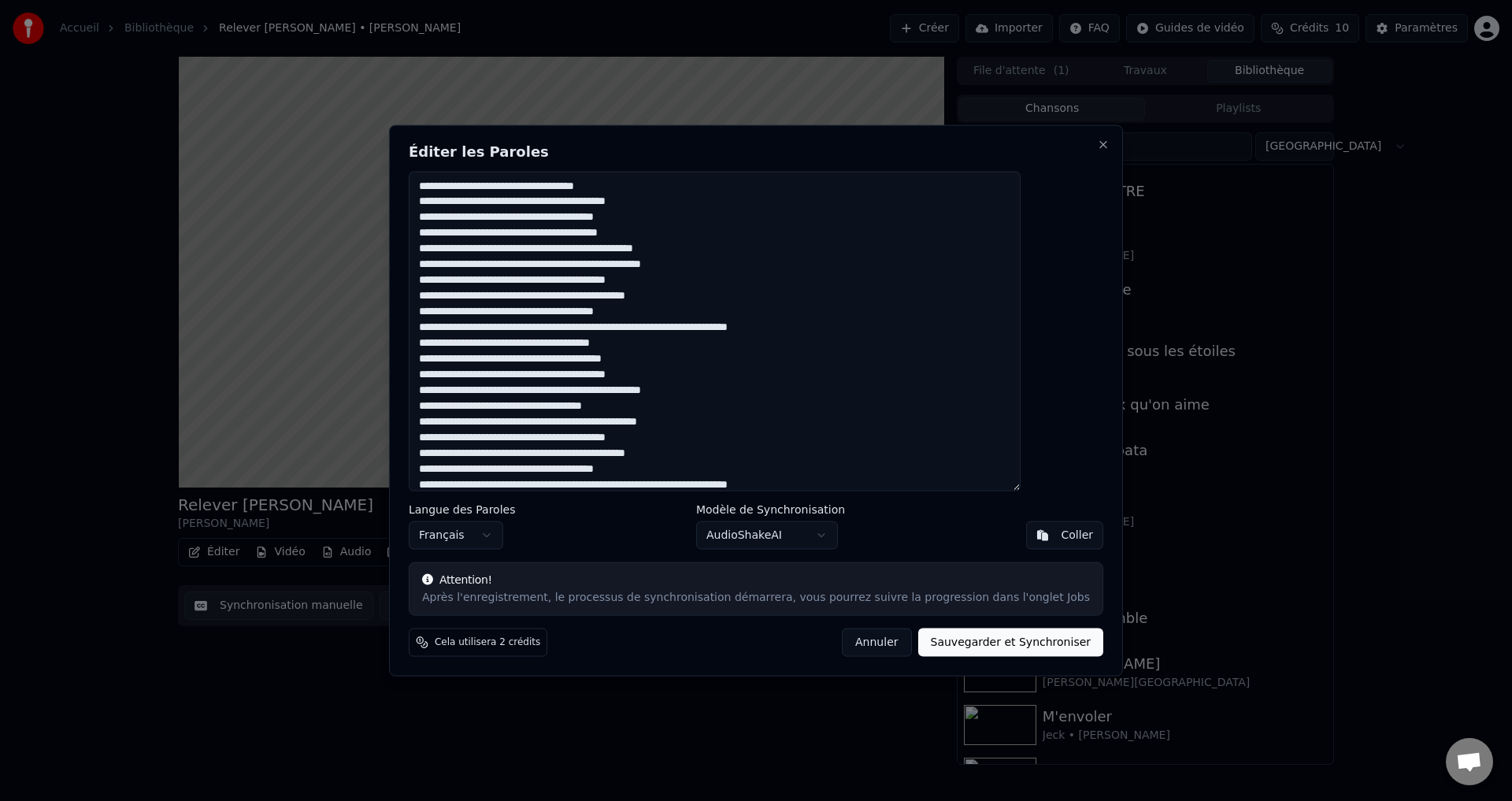
drag, startPoint x: 780, startPoint y: 449, endPoint x: 411, endPoint y: 91, distance: 514.1
click at [411, 91] on body "Accueil Bibliothèque Relever [PERSON_NAME] • [PERSON_NAME] Créer Importer FAQ G…" at bounding box center [756, 400] width 1512 height 801
click at [778, 645] on div "Cela utilisera 2 crédits Annuler Sauvegarder et Synchroniser" at bounding box center [756, 642] width 694 height 28
click at [1097, 146] on button "Close" at bounding box center [1103, 144] width 13 height 13
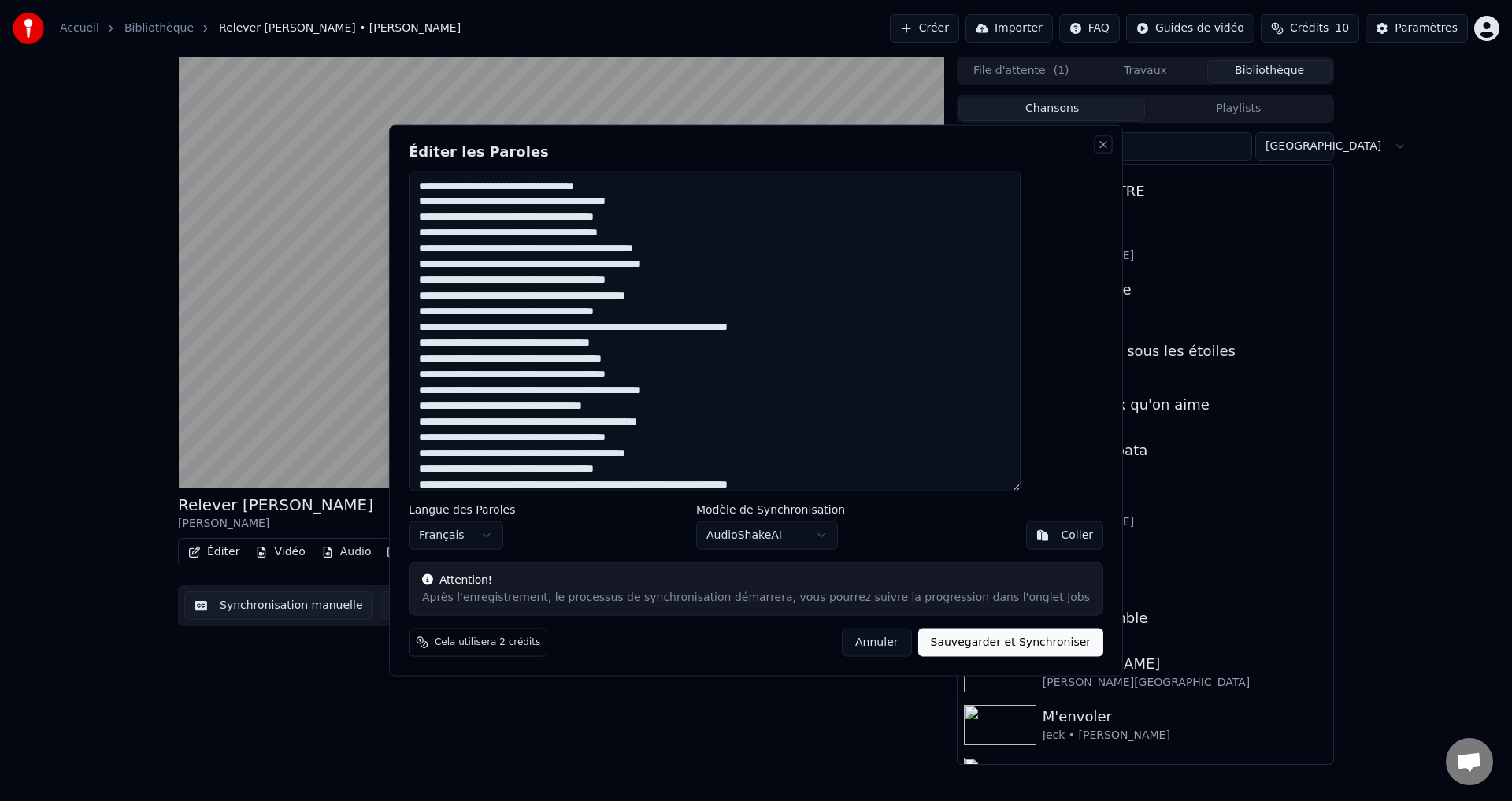
type textarea "**********"
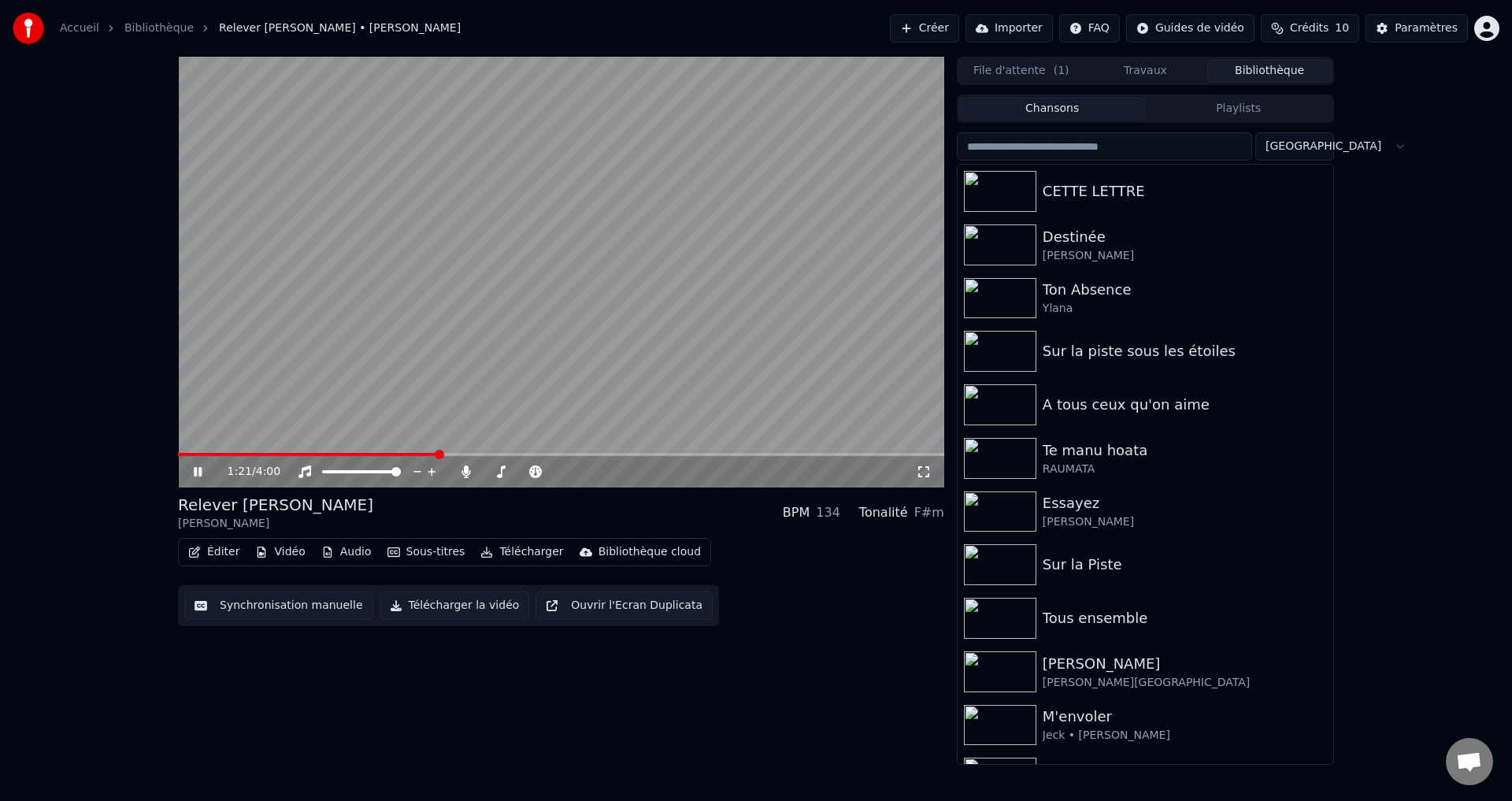
click at [198, 468] on icon at bounding box center [209, 472] width 37 height 13
click at [193, 551] on icon "button" at bounding box center [194, 552] width 13 height 11
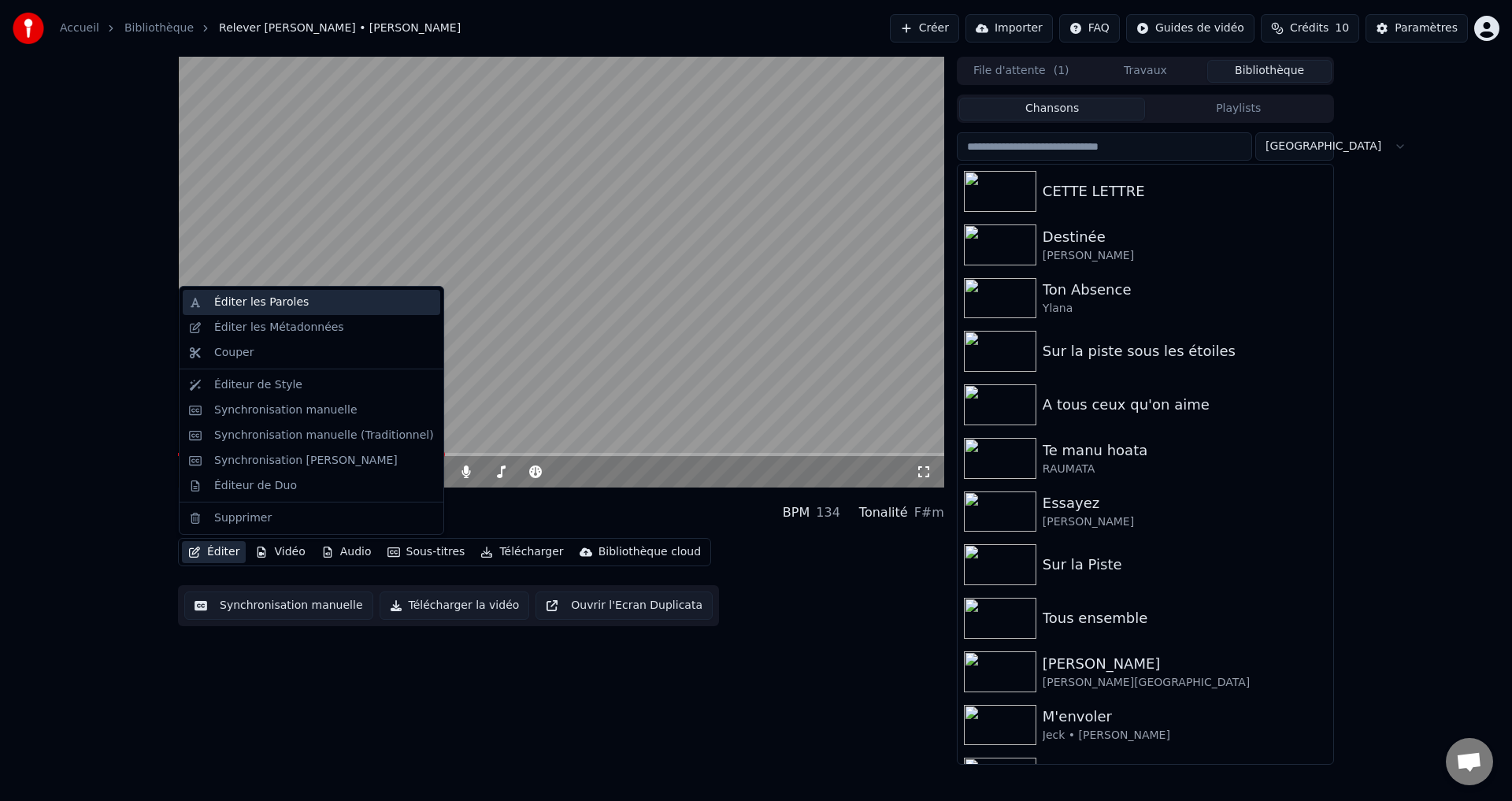
click at [229, 299] on div "Éditer les Paroles" at bounding box center [261, 303] width 94 height 15
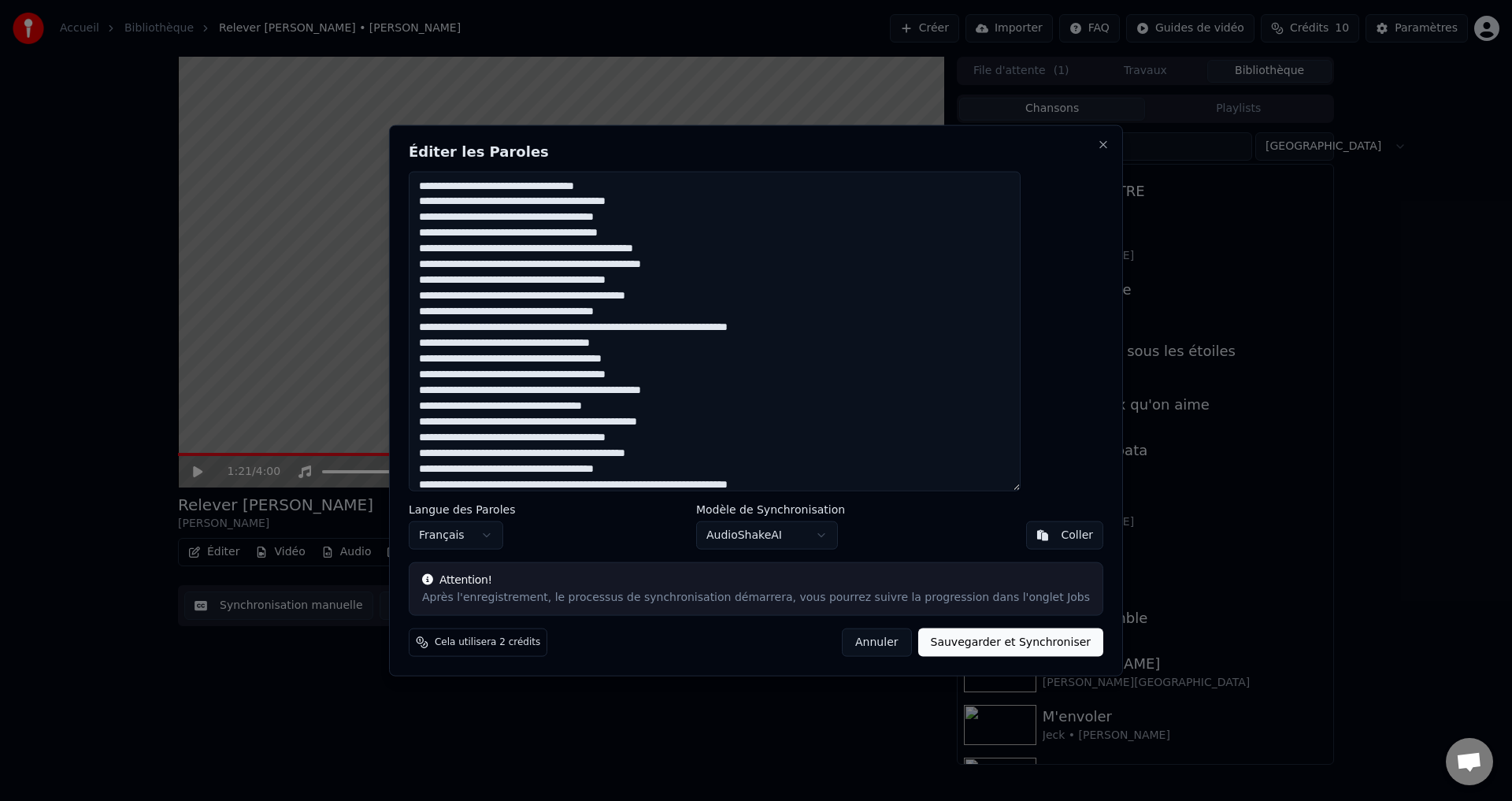
drag, startPoint x: 790, startPoint y: 443, endPoint x: 467, endPoint y: 96, distance: 474.1
click at [467, 96] on body "Accueil Bibliothèque Relever [PERSON_NAME] • [PERSON_NAME] Créer Importer FAQ G…" at bounding box center [756, 400] width 1512 height 801
click at [1097, 144] on button "Close" at bounding box center [1103, 144] width 13 height 13
type textarea "**********"
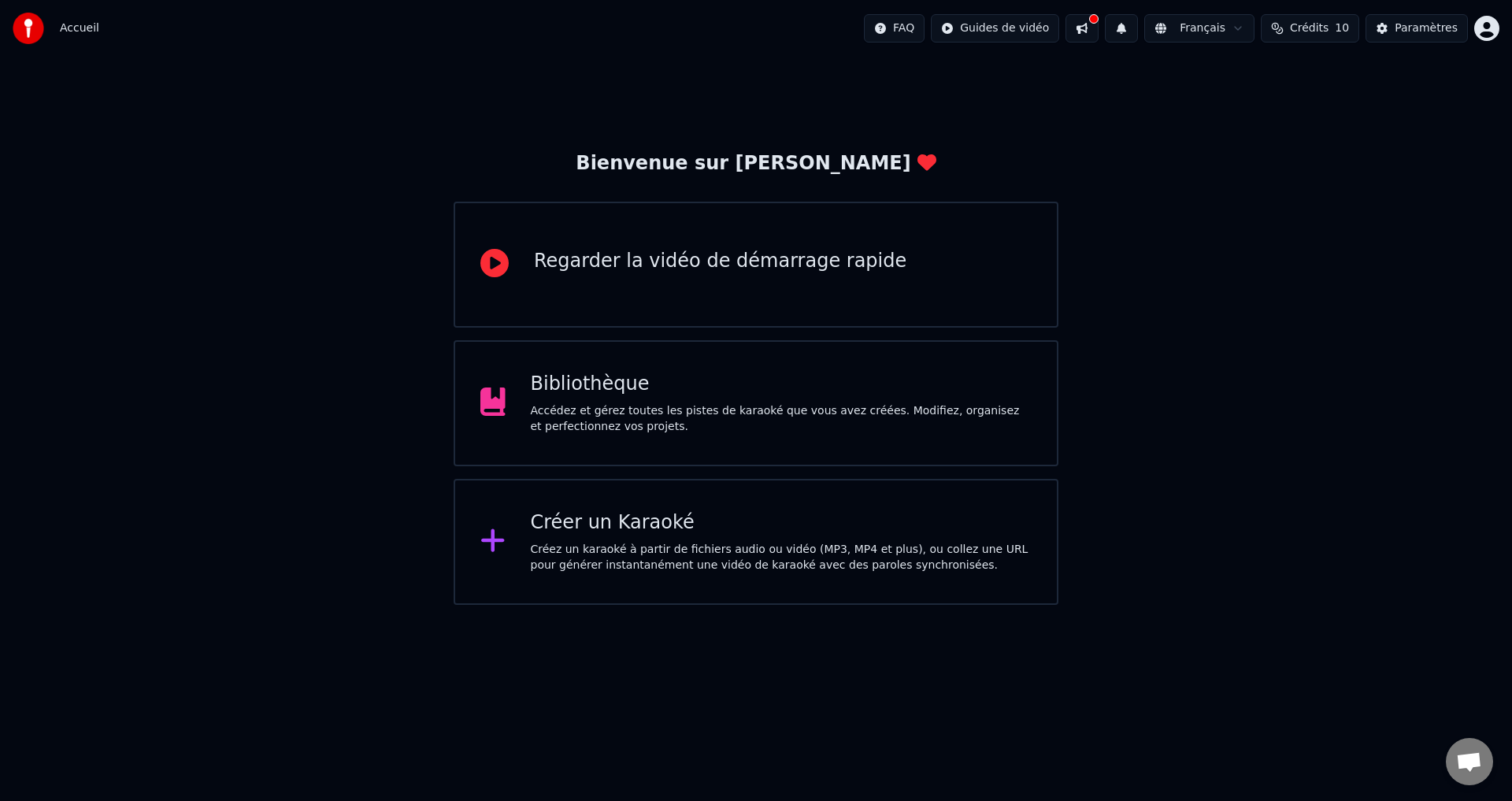
click at [640, 407] on div "Accédez et gérez toutes les pistes de karaoké que vous avez créées. Modifiez, o…" at bounding box center [782, 419] width 502 height 32
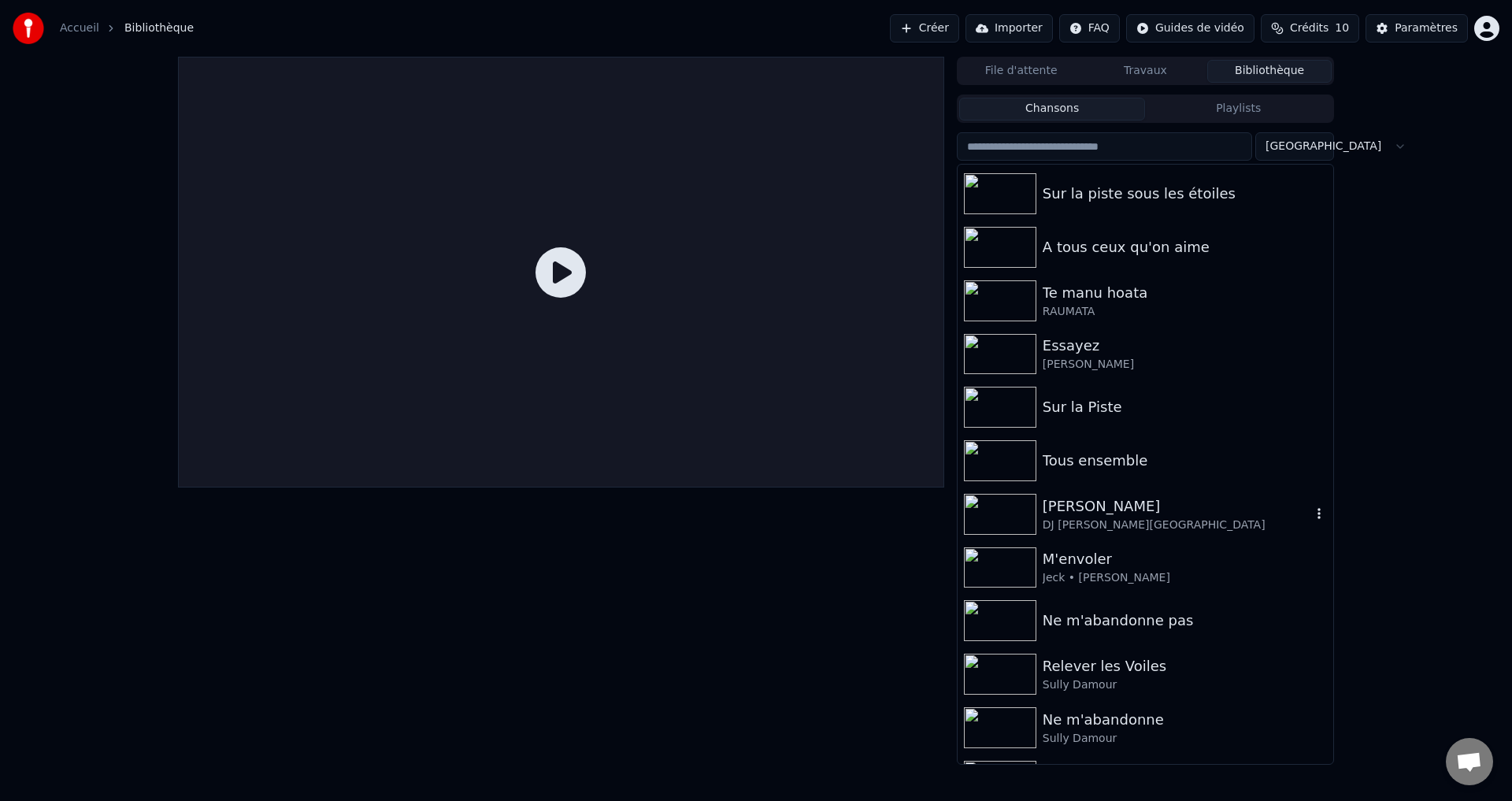
scroll to position [236, 0]
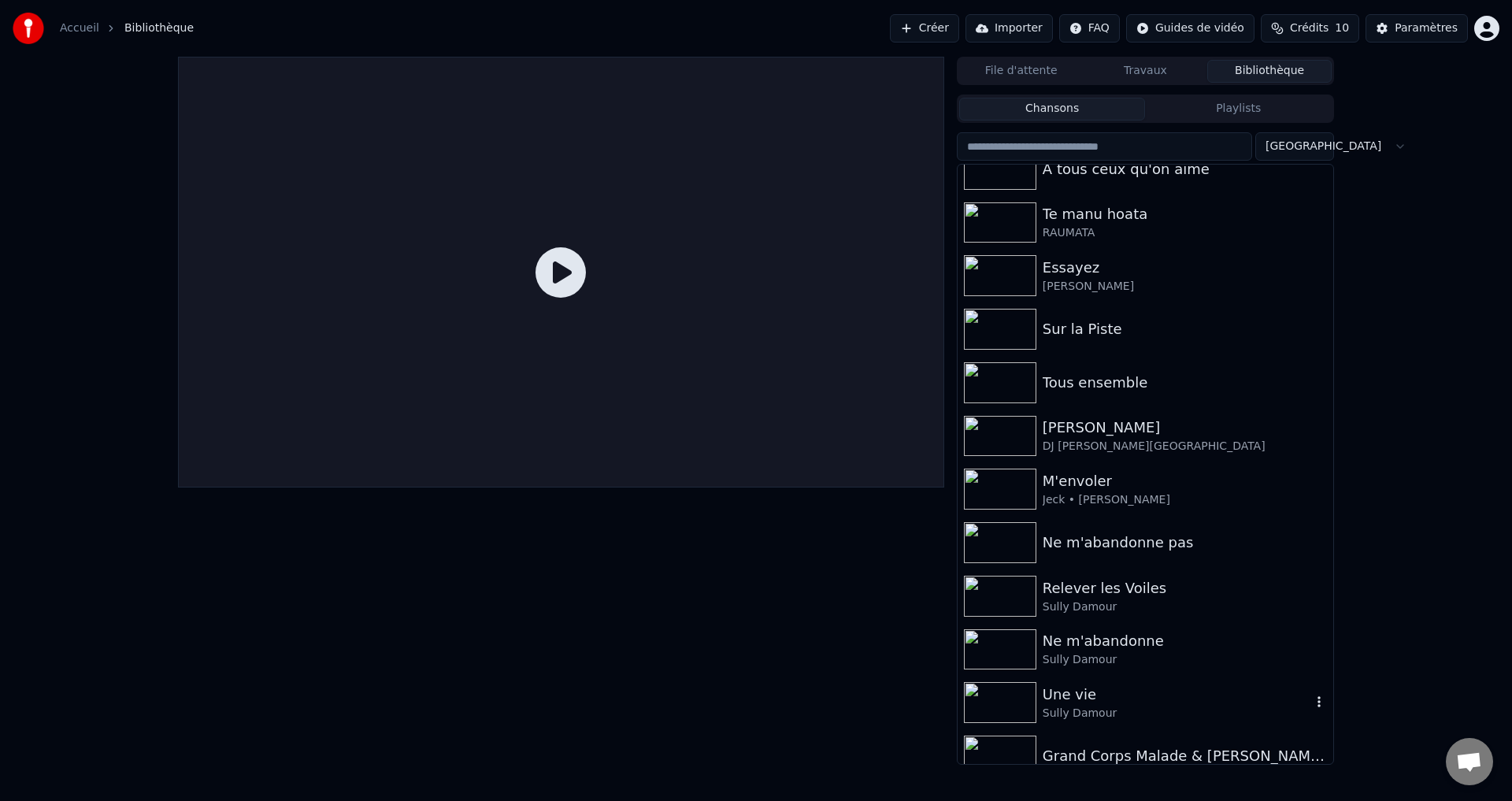
click at [1067, 700] on div "Une vie" at bounding box center [1177, 695] width 269 height 22
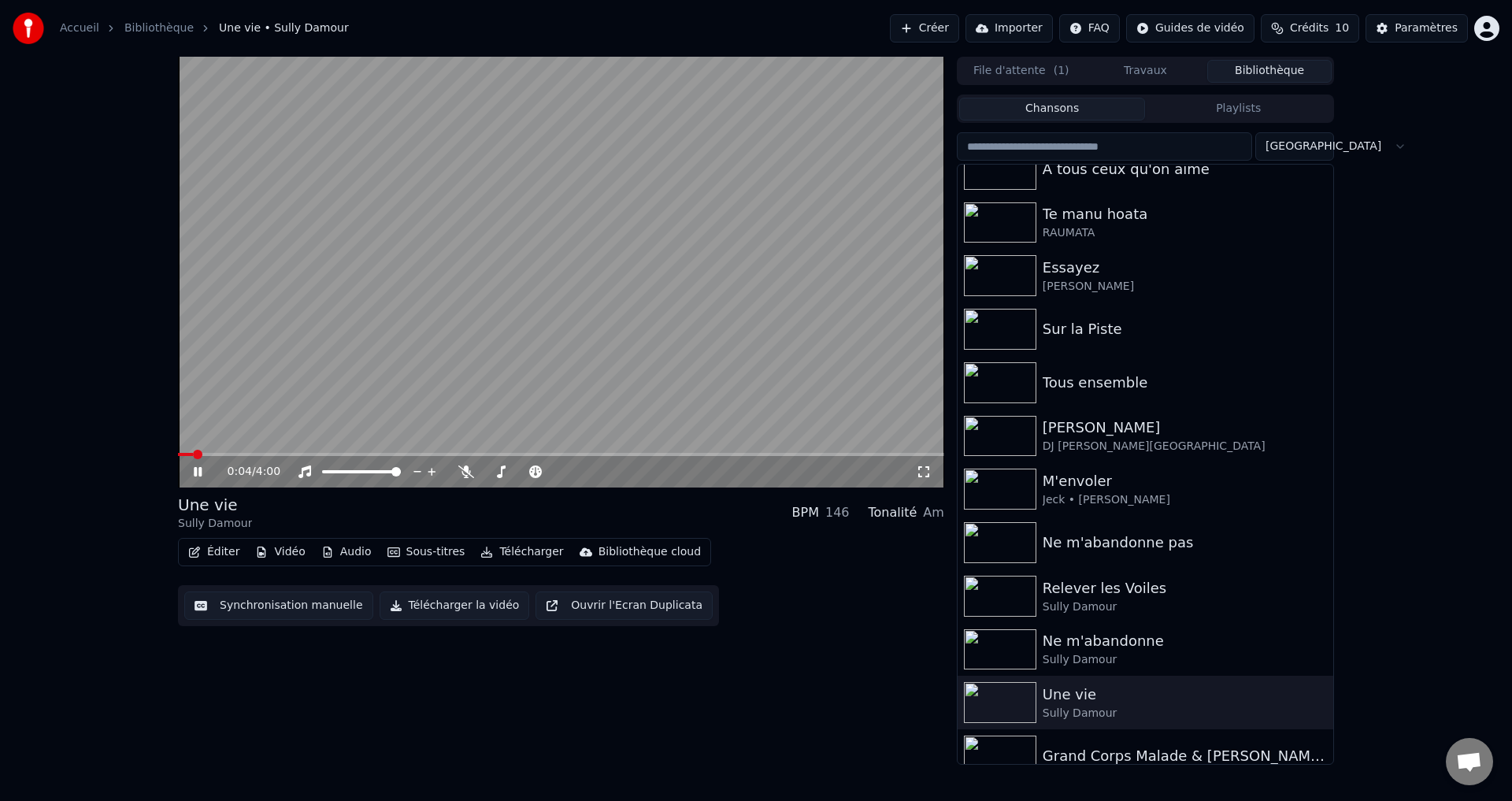
click at [230, 452] on video at bounding box center [561, 272] width 766 height 431
click at [249, 457] on div "0:05 / 4:00" at bounding box center [561, 472] width 766 height 32
click at [249, 456] on span at bounding box center [561, 455] width 766 height 3
click at [199, 471] on icon at bounding box center [198, 472] width 9 height 11
click at [197, 475] on icon at bounding box center [197, 472] width 8 height 9
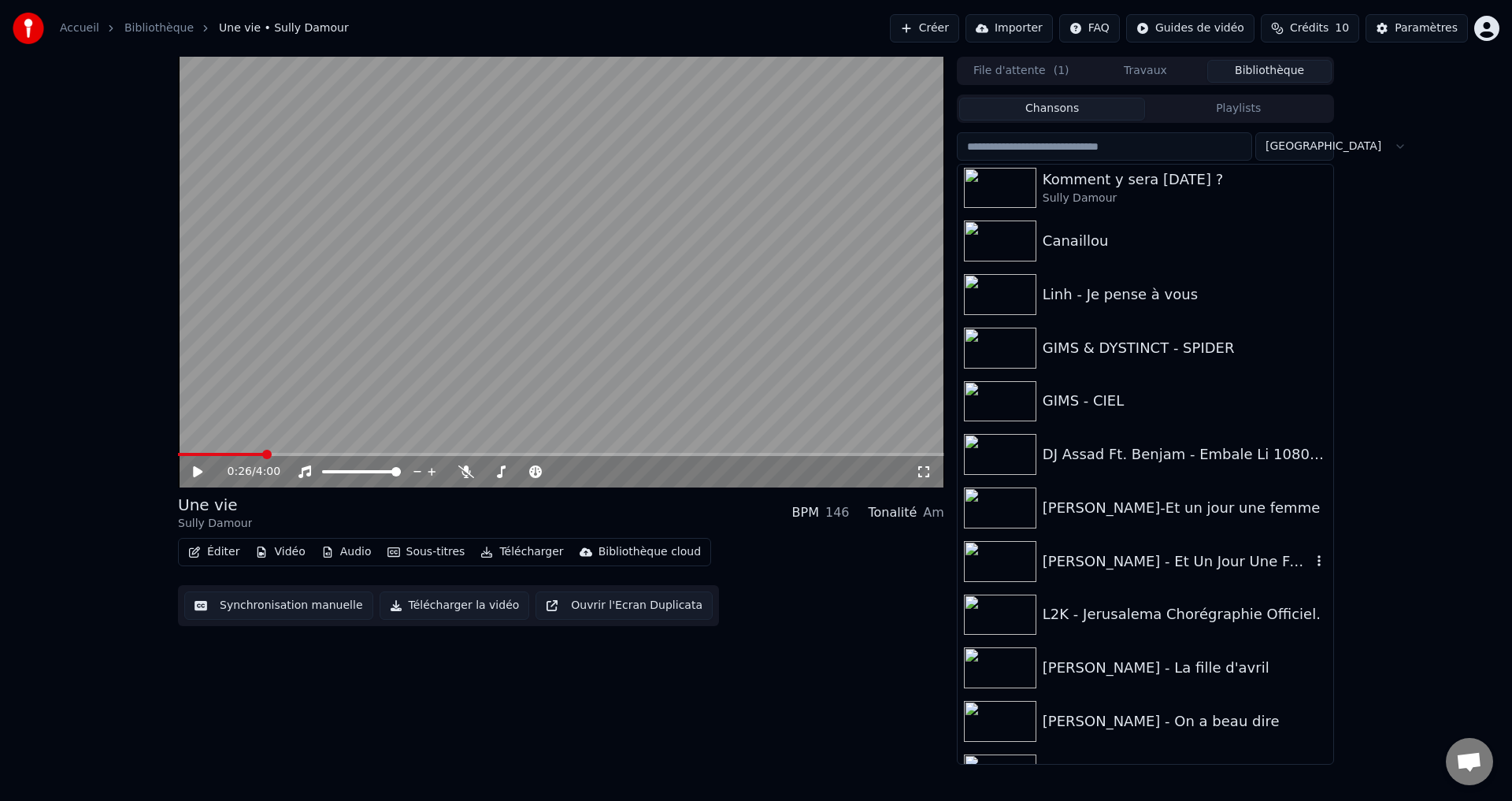
scroll to position [898, 0]
